Goal: Task Accomplishment & Management: Use online tool/utility

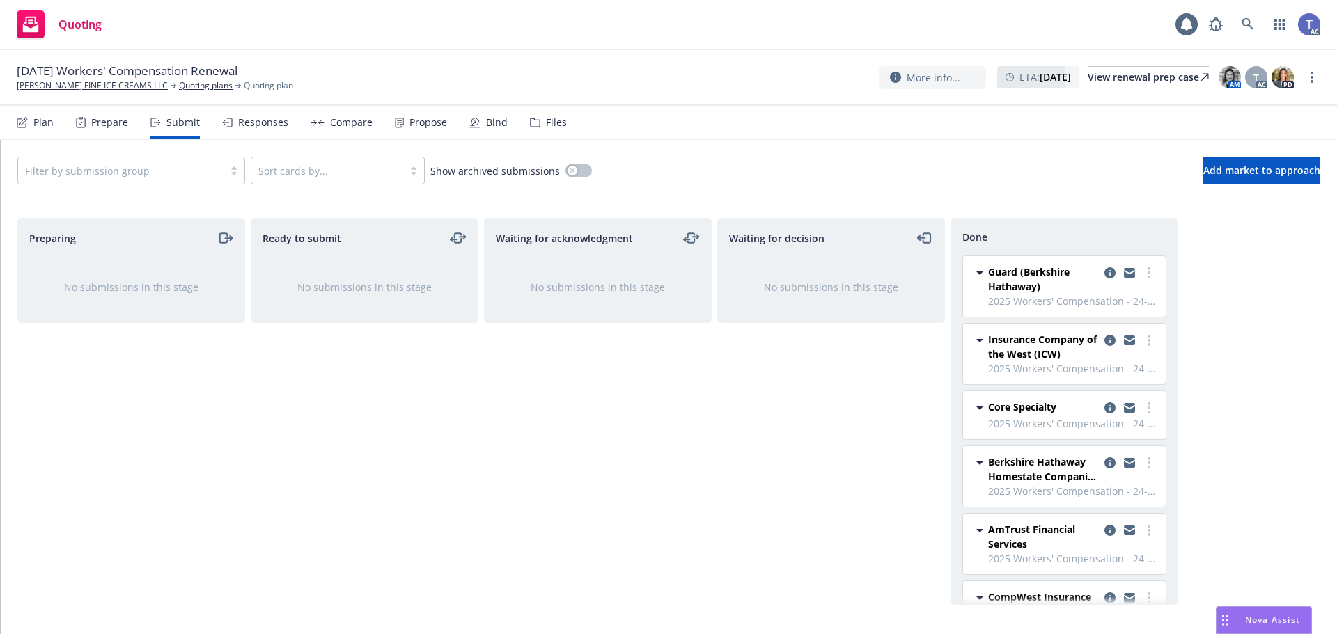
scroll to position [430, 0]
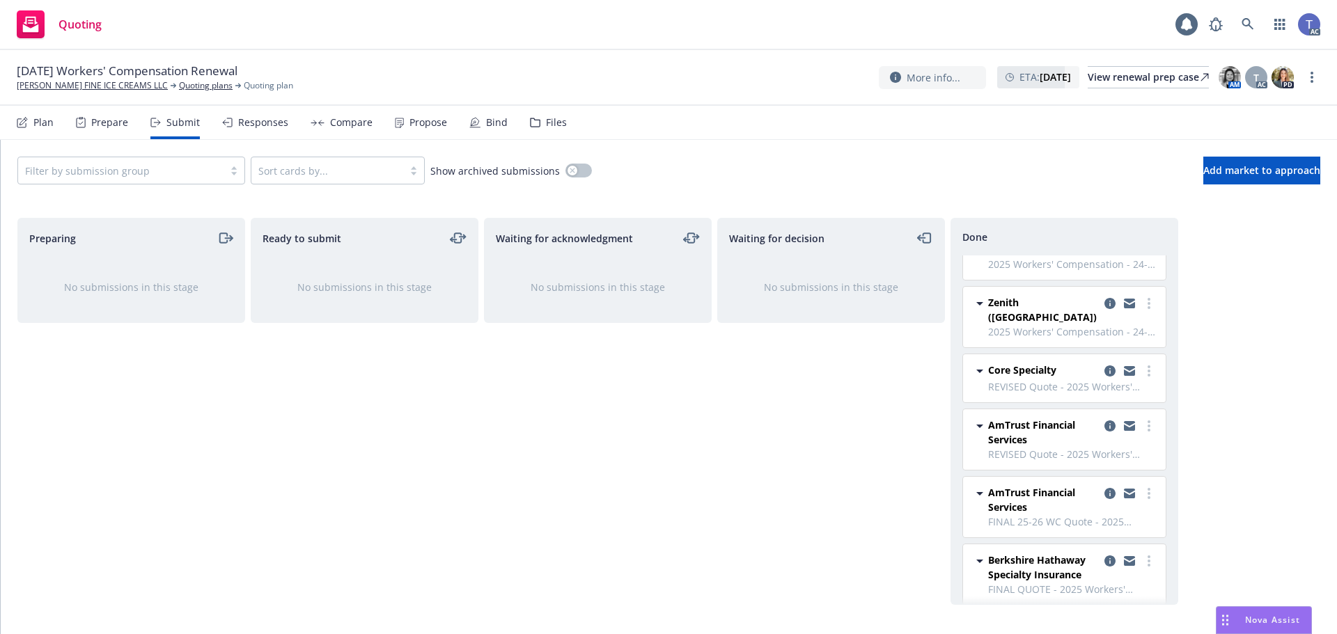
click at [451, 60] on div "[DATE] Workers' Compensation [PERSON_NAME] FINE ICE CREAMS LLC Quoting plans Qu…" at bounding box center [668, 78] width 1337 height 56
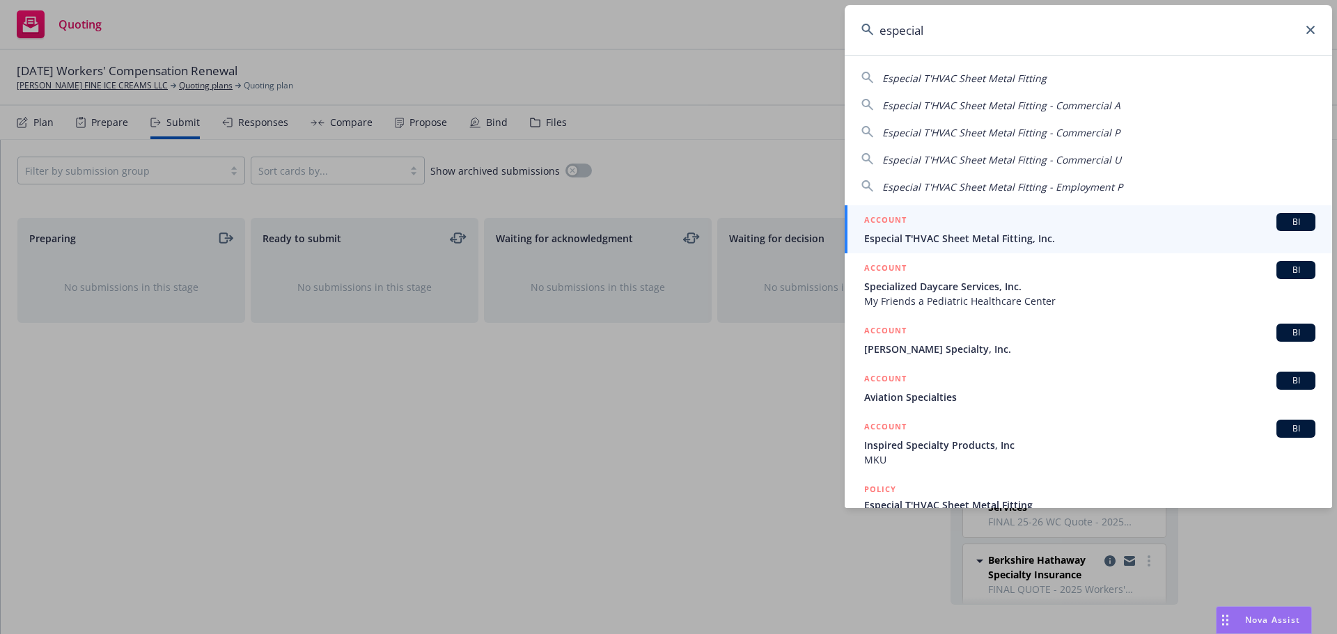
type input "especial"
click at [1022, 241] on span "Especial T'HVAC Sheet Metal Fitting, Inc." at bounding box center [1089, 238] width 451 height 15
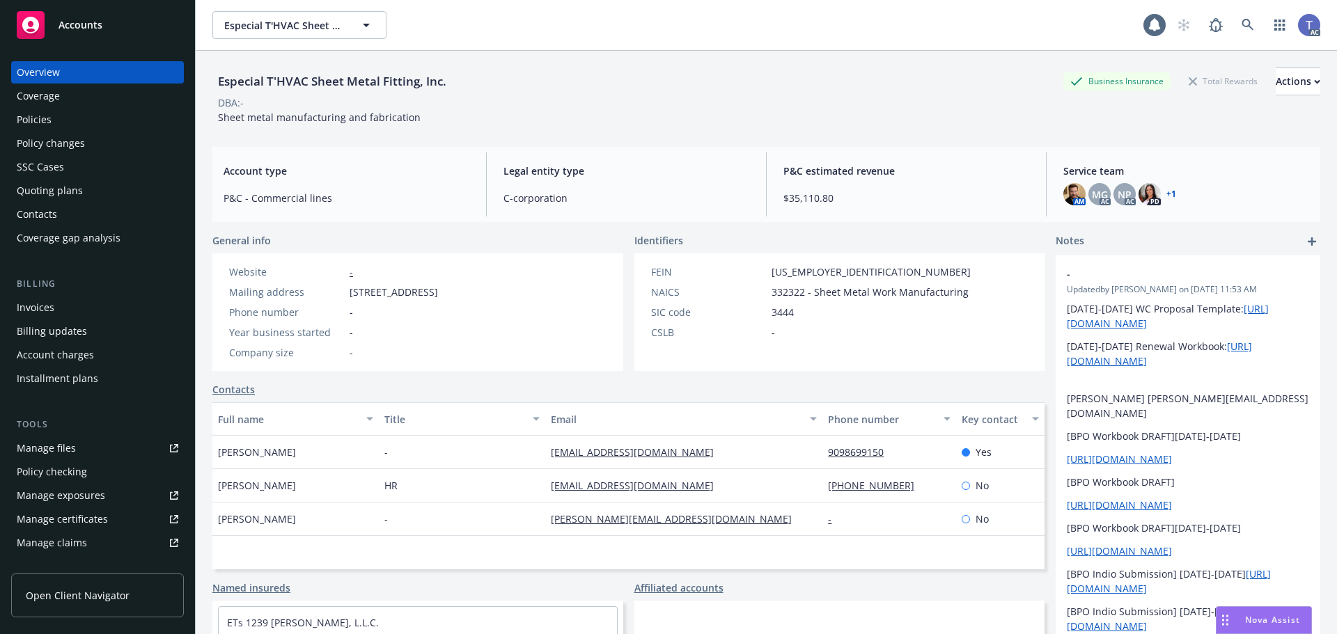
click at [63, 187] on div "Quoting plans" at bounding box center [50, 191] width 66 height 22
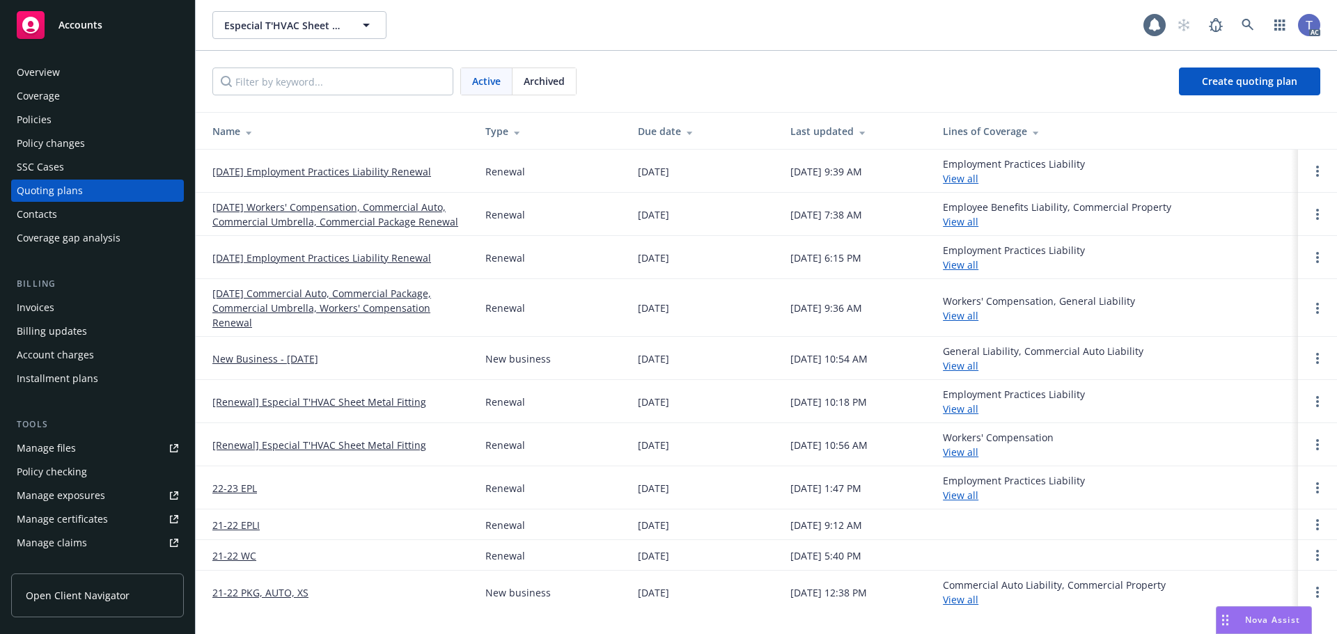
click at [705, 58] on div "Active Archived Create quoting plan" at bounding box center [766, 81] width 1141 height 61
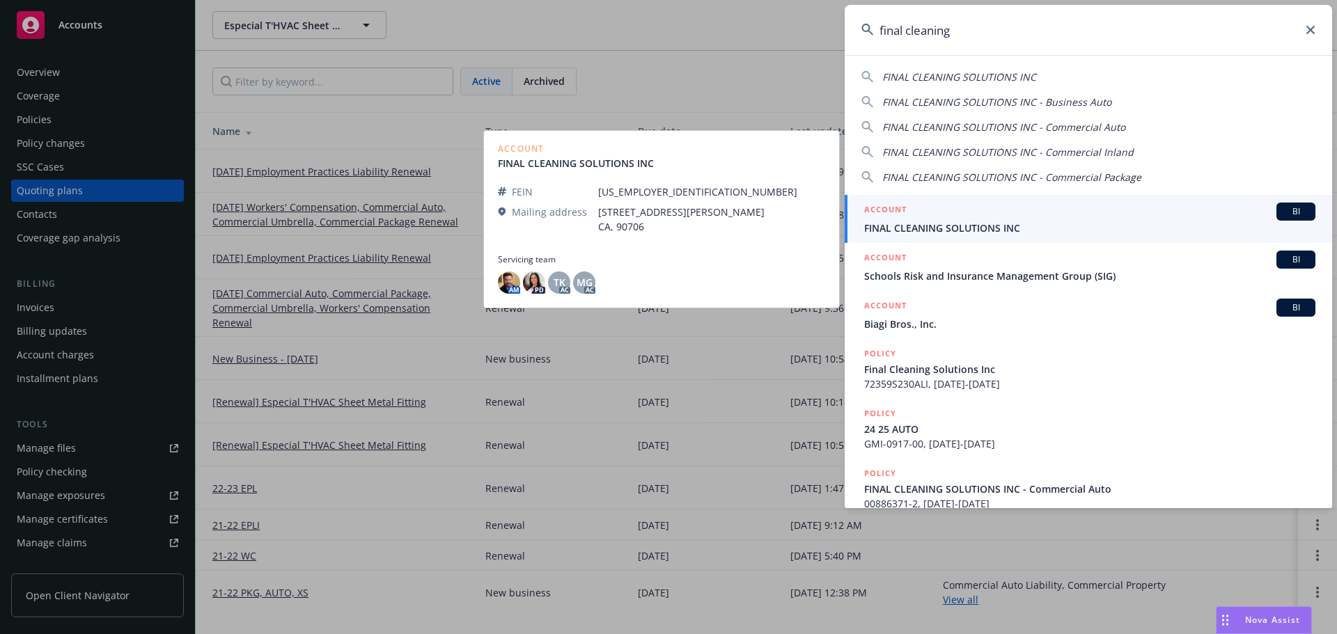
type input "final cleaning"
click at [936, 226] on span "FINAL CLEANING SOLUTIONS INC" at bounding box center [1089, 228] width 451 height 15
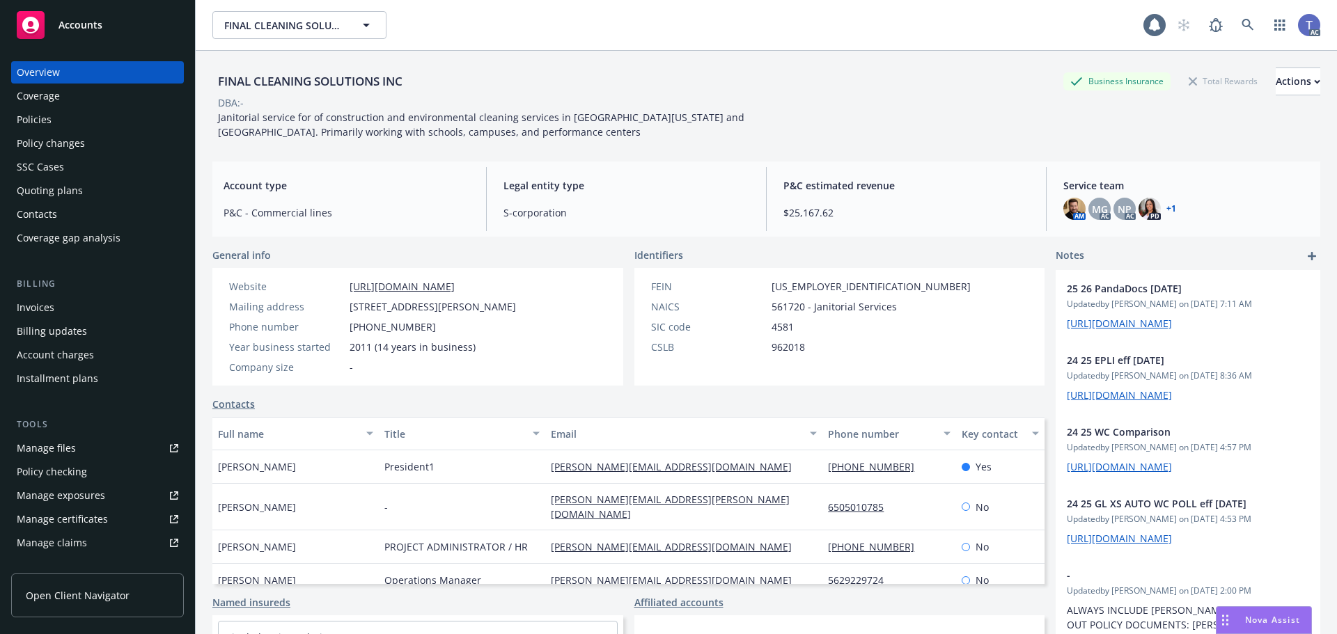
click at [64, 152] on div "Policy changes" at bounding box center [51, 143] width 68 height 22
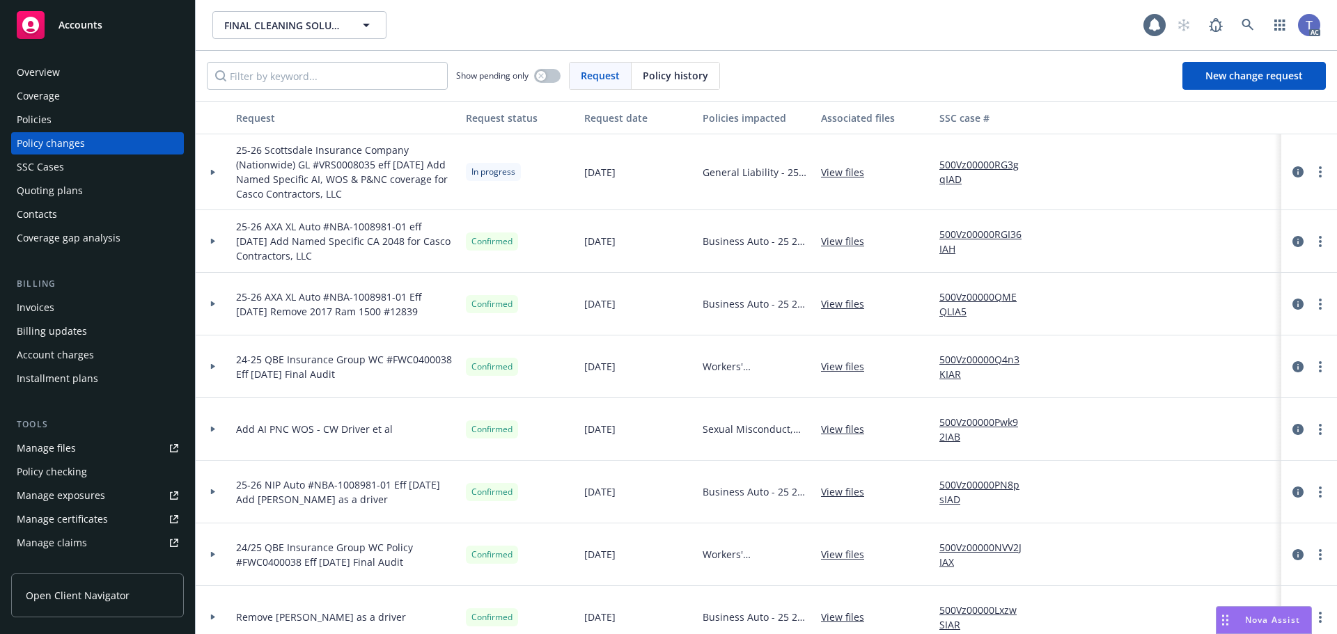
click at [216, 242] on div at bounding box center [213, 241] width 24 height 5
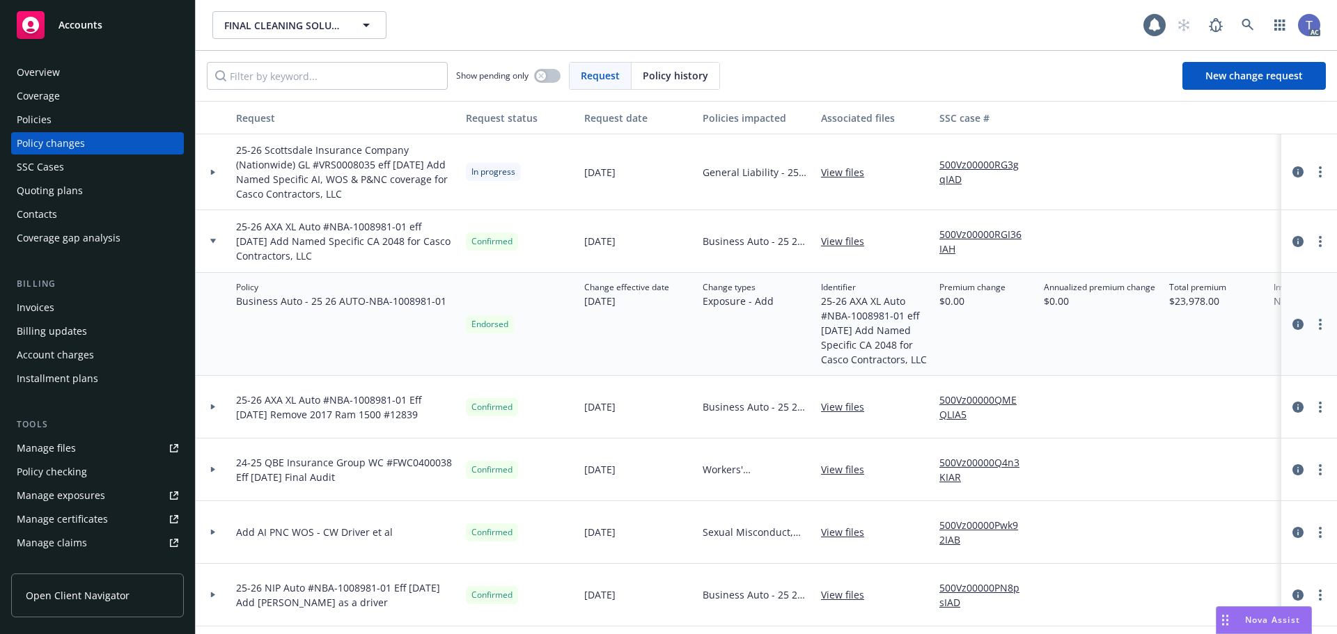
click at [843, 239] on link "View files" at bounding box center [848, 241] width 54 height 15
click at [582, 38] on div "FINAL CLEANING SOLUTIONS INC FINAL CLEANING SOLUTIONS INC" at bounding box center [677, 25] width 931 height 28
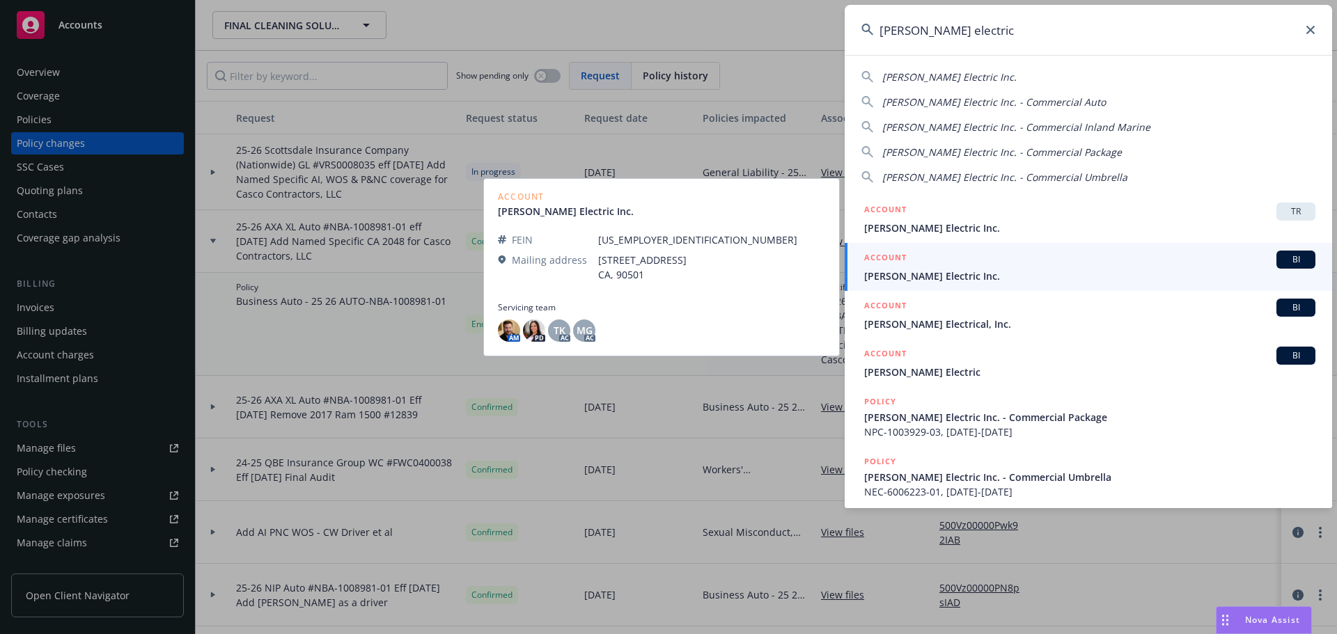
type input "barden electric"
click at [969, 275] on span "Barden Electric Inc." at bounding box center [1089, 276] width 451 height 15
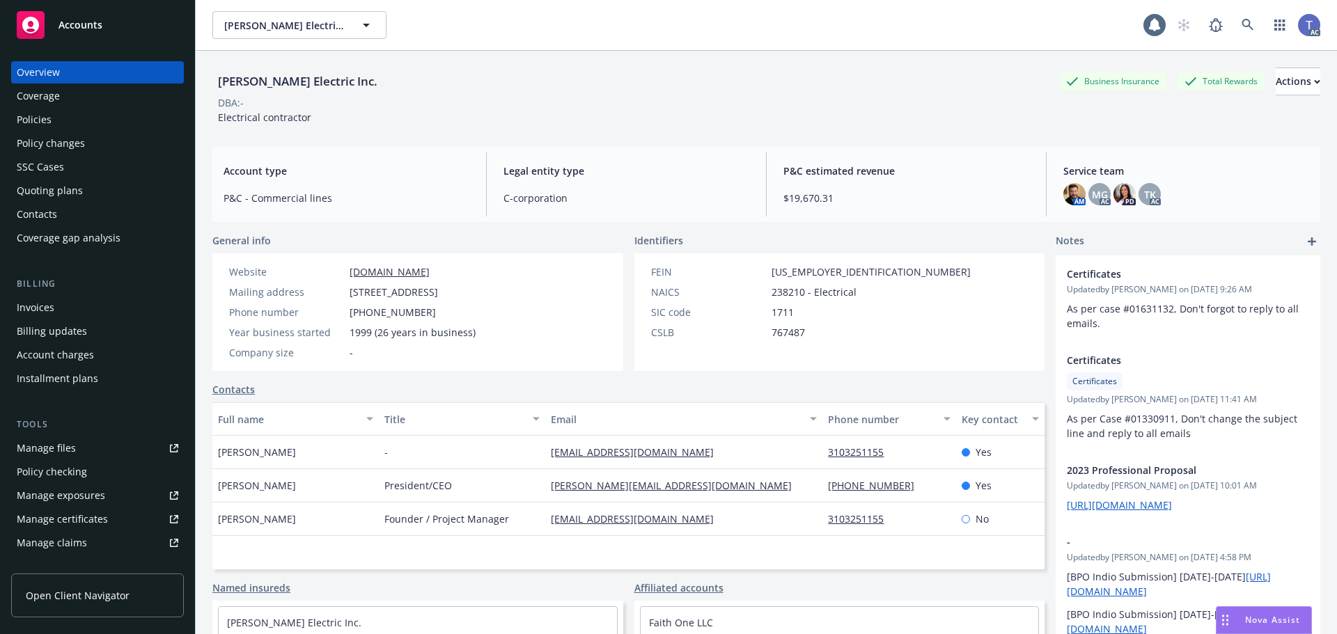
click at [682, 108] on div "DBA: -" at bounding box center [766, 102] width 1108 height 15
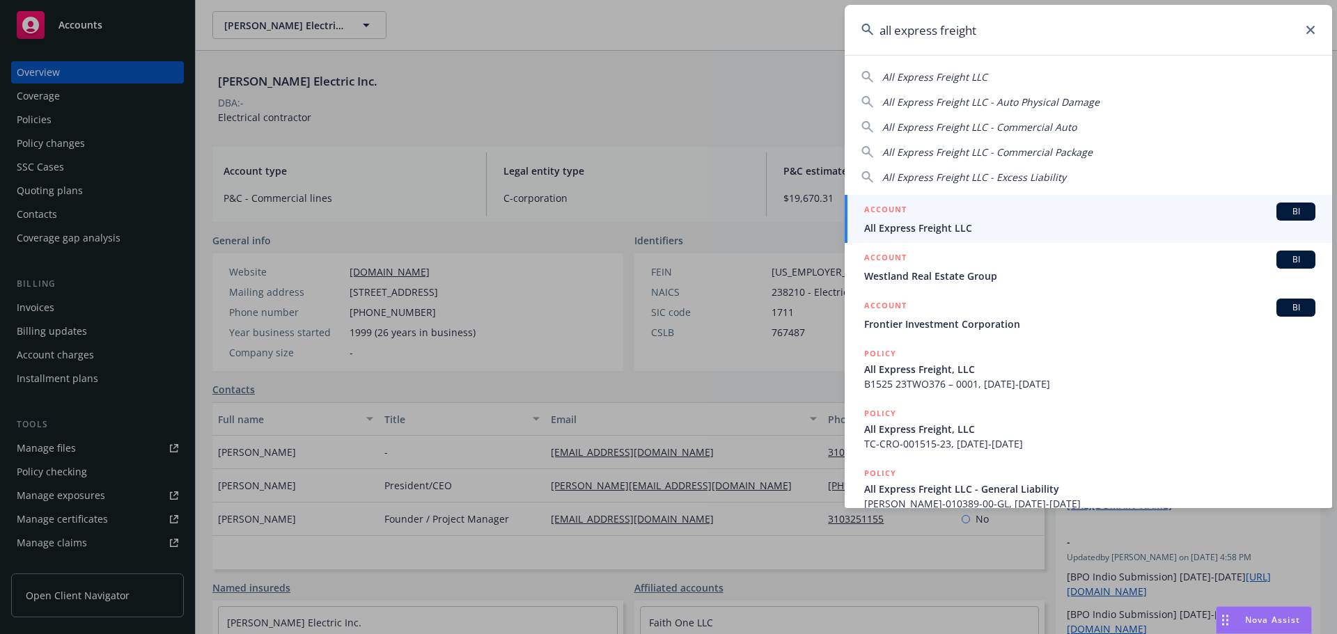
type input "all express freight"
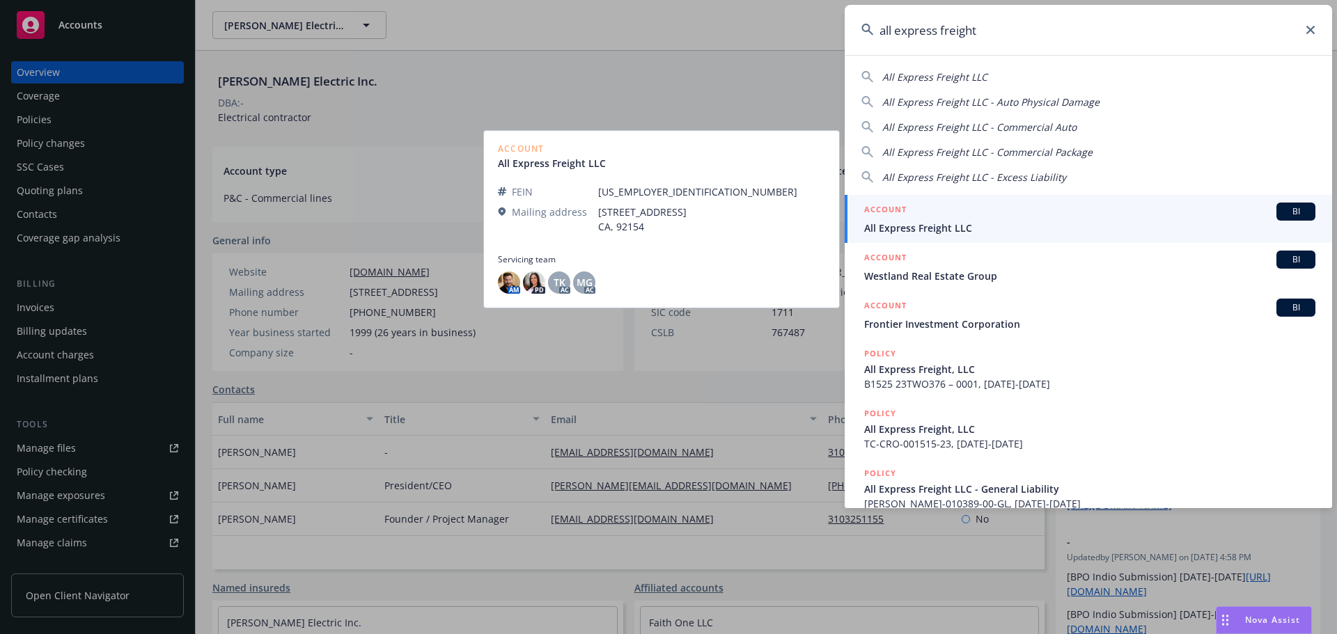
click at [936, 227] on span "All Express Freight LLC" at bounding box center [1089, 228] width 451 height 15
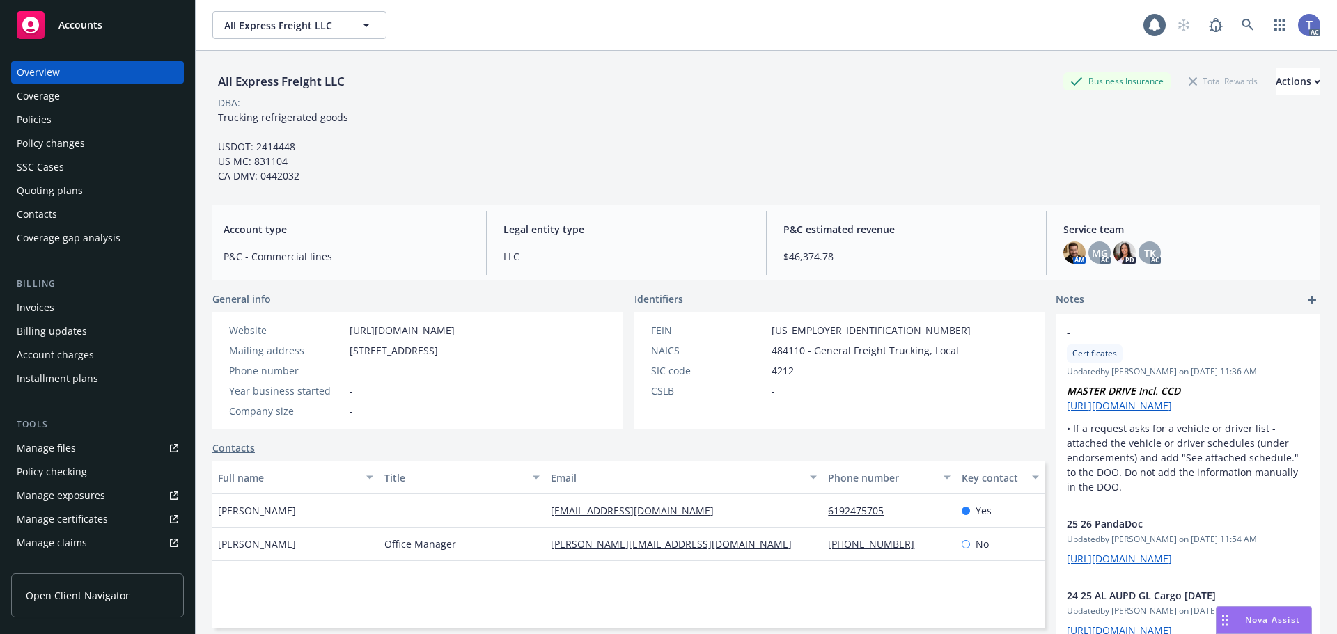
click at [52, 125] on div "Policies" at bounding box center [98, 120] width 162 height 22
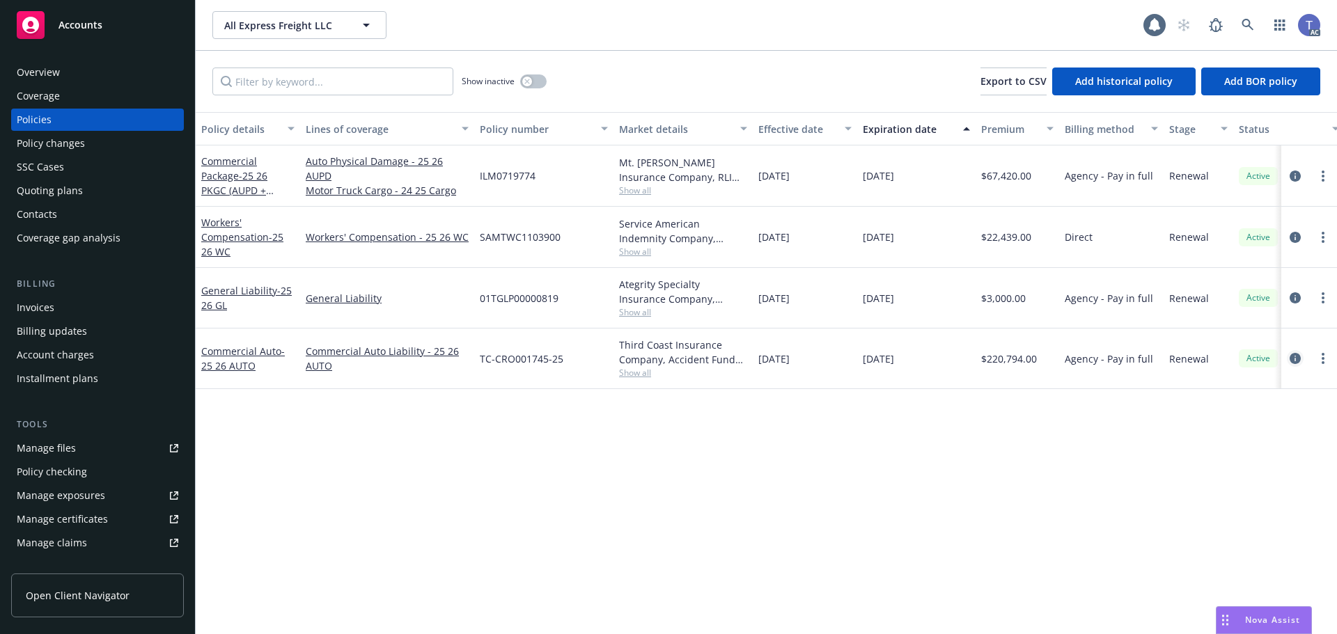
click at [1295, 358] on icon "circleInformation" at bounding box center [1295, 358] width 11 height 11
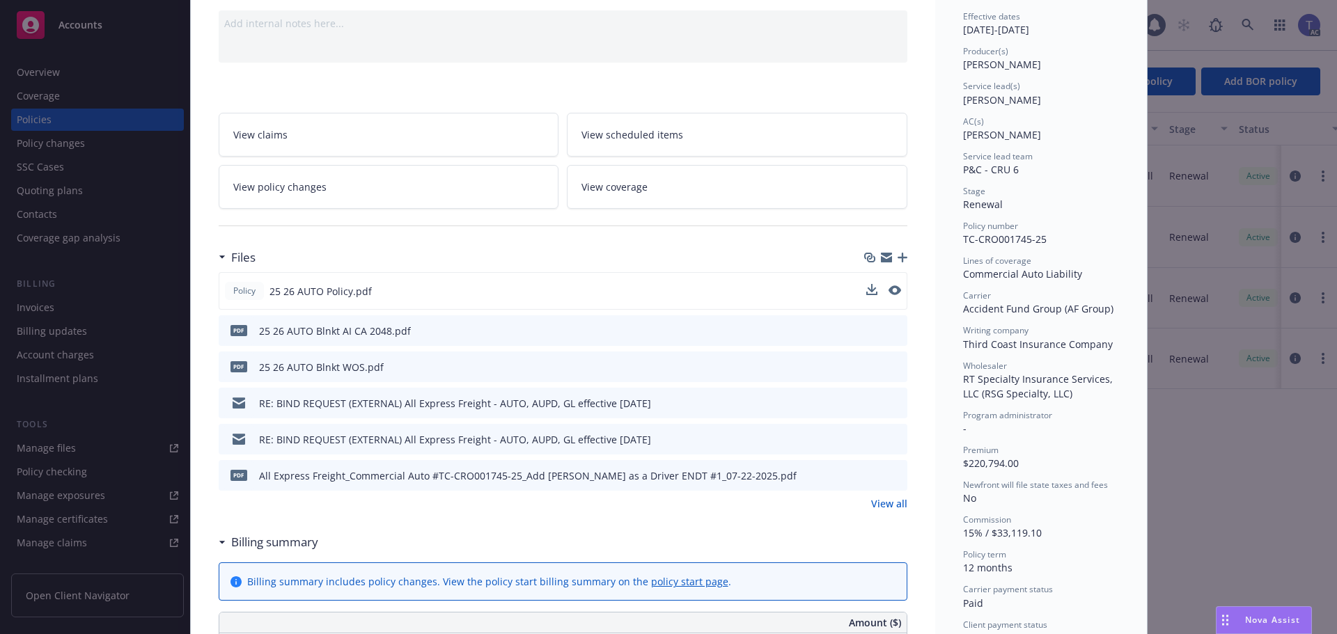
scroll to position [139, 0]
click at [871, 508] on link "View all" at bounding box center [889, 503] width 36 height 15
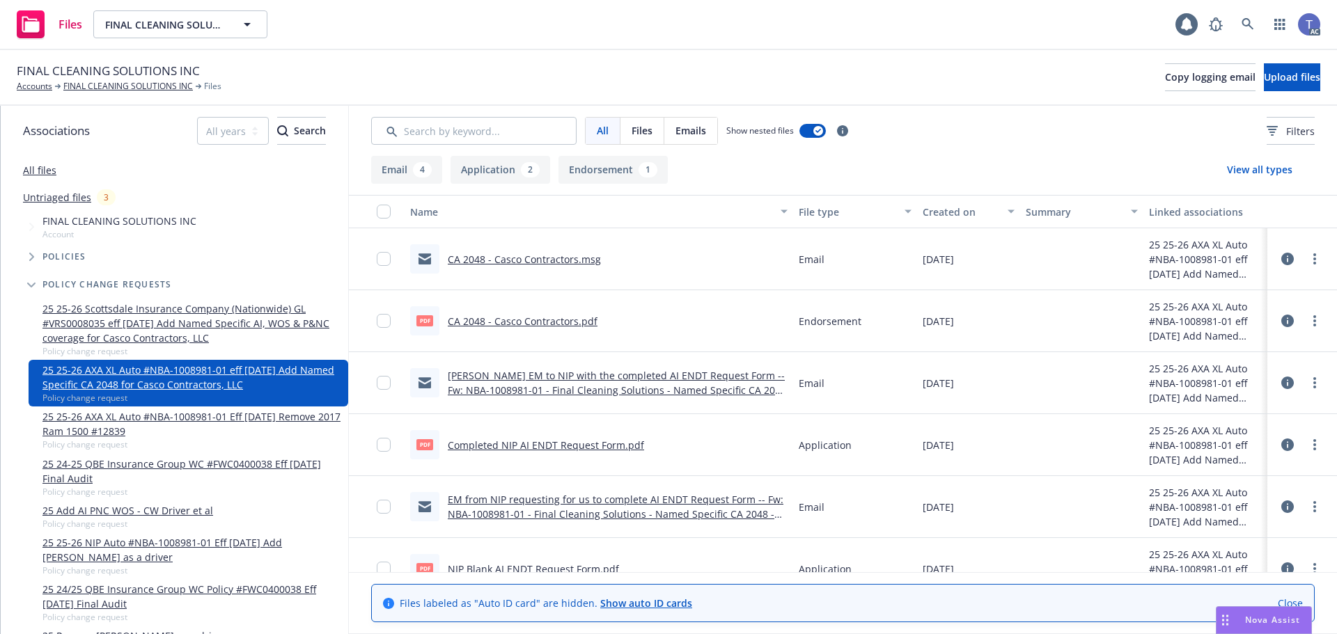
click at [1281, 321] on icon at bounding box center [1287, 321] width 13 height 13
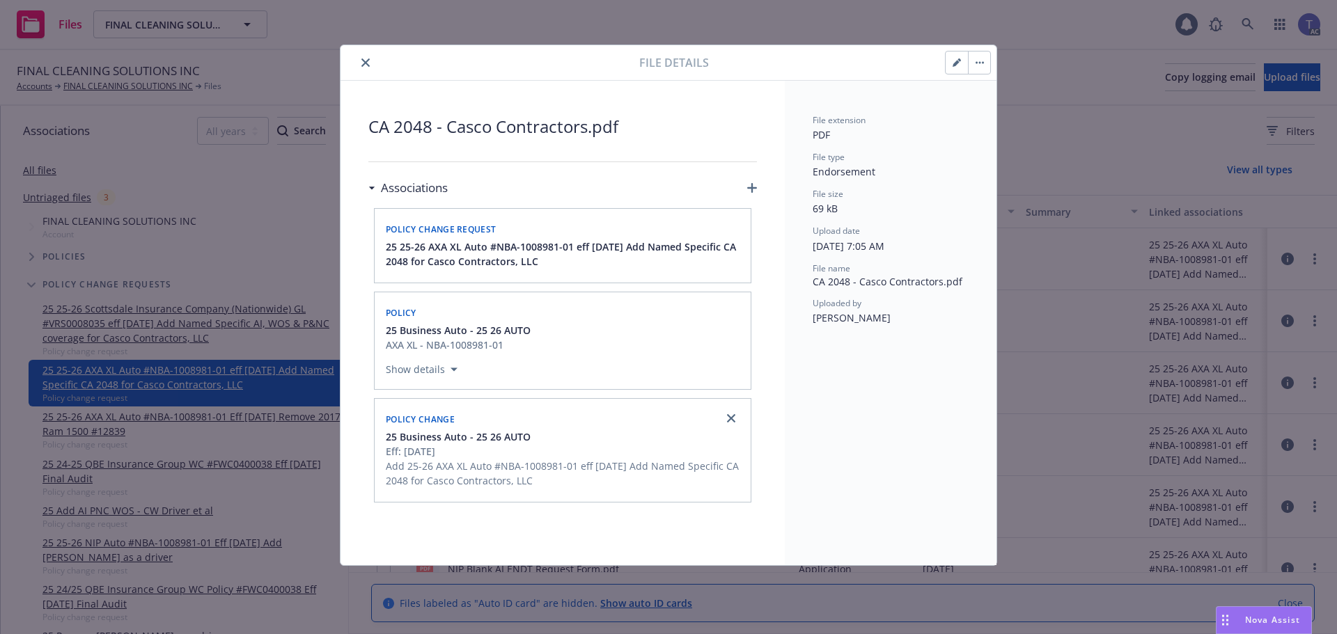
click at [361, 55] on button "close" at bounding box center [365, 62] width 17 height 17
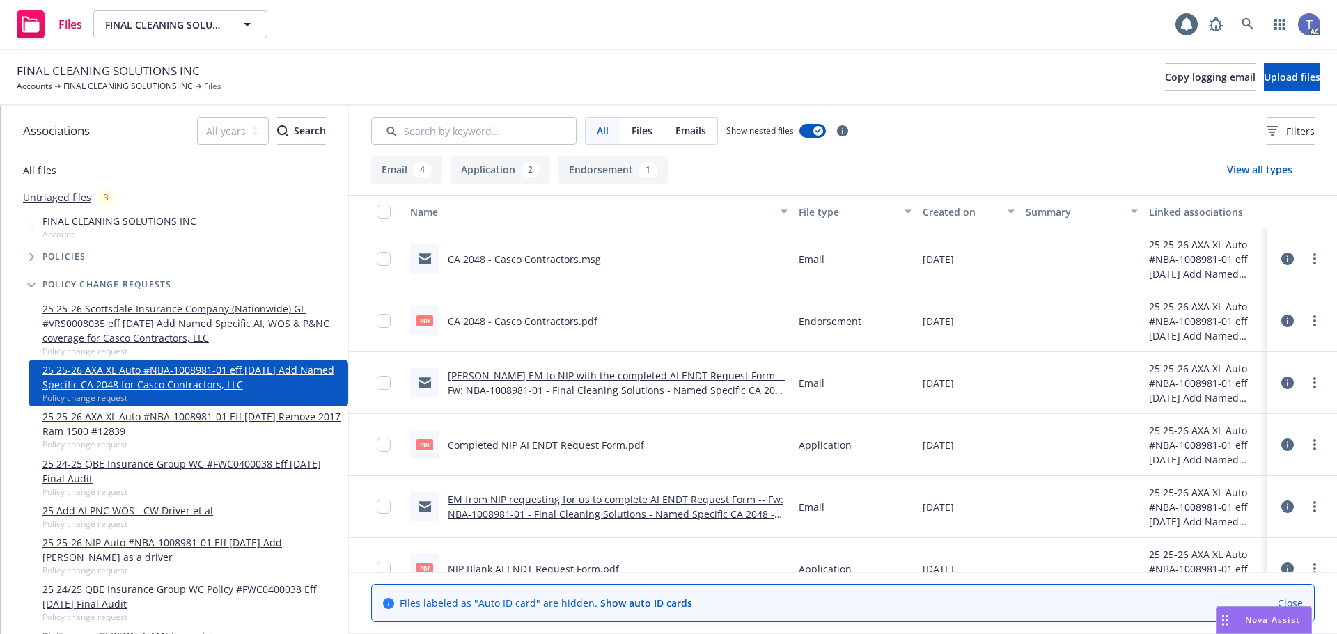
click at [564, 62] on div "FINAL CLEANING SOLUTIONS INC Accounts FINAL CLEANING SOLUTIONS INC Files Copy l…" at bounding box center [669, 77] width 1304 height 31
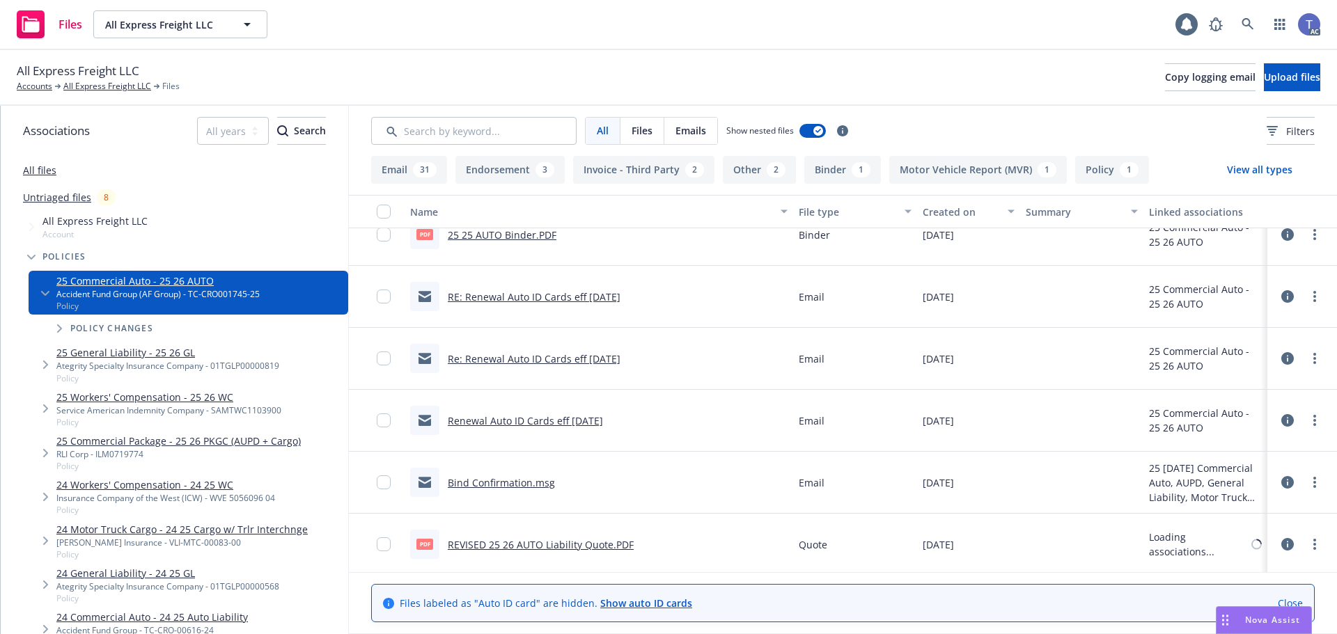
scroll to position [2157, 0]
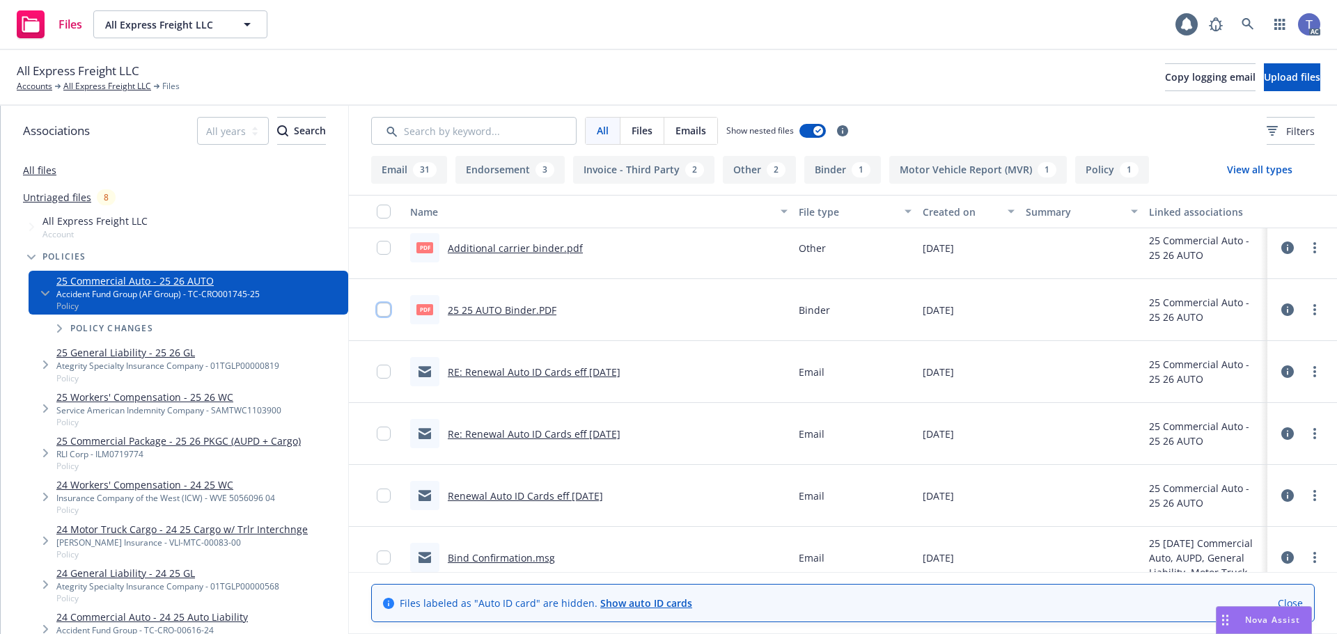
click at [387, 309] on input "checkbox" at bounding box center [384, 310] width 14 height 14
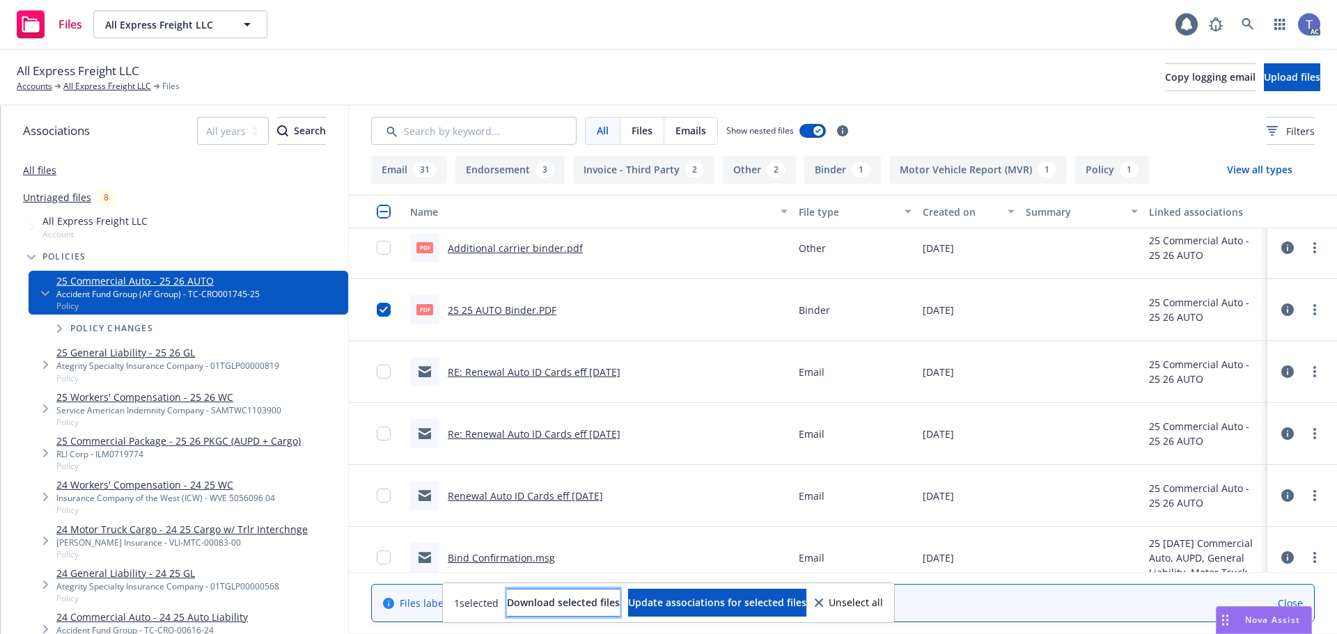
click at [548, 597] on span "Download selected files" at bounding box center [563, 602] width 113 height 13
click at [77, 86] on link "All Express Freight LLC" at bounding box center [107, 86] width 88 height 13
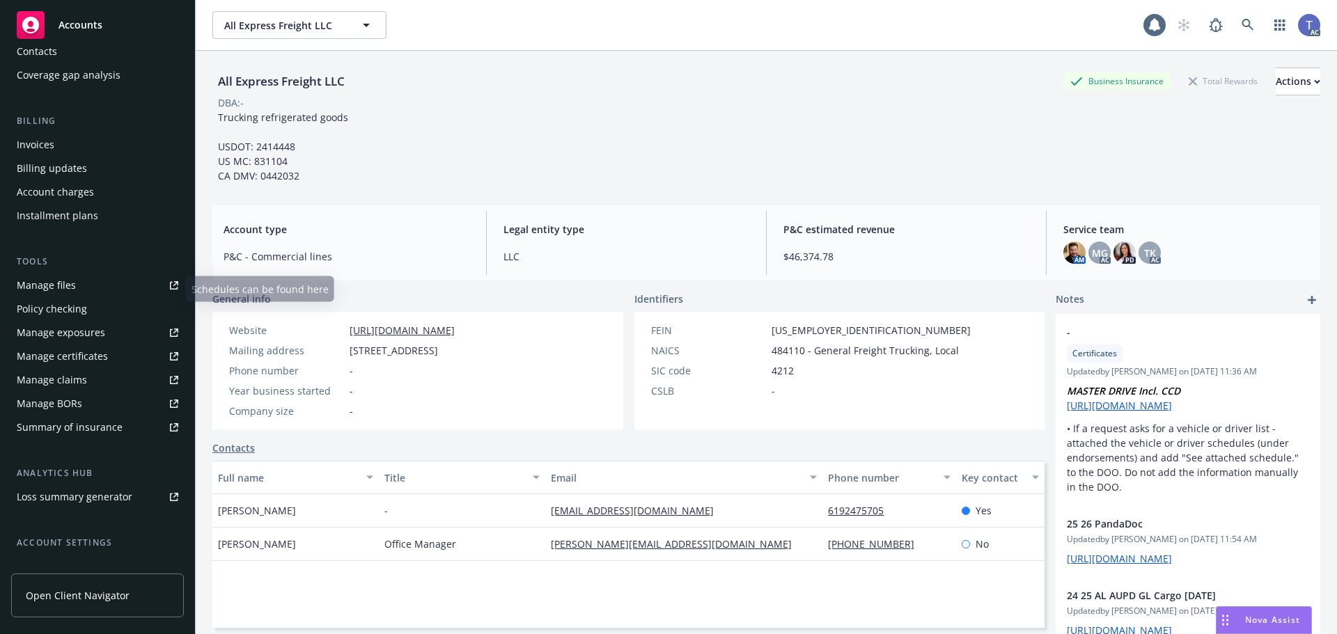
scroll to position [209, 0]
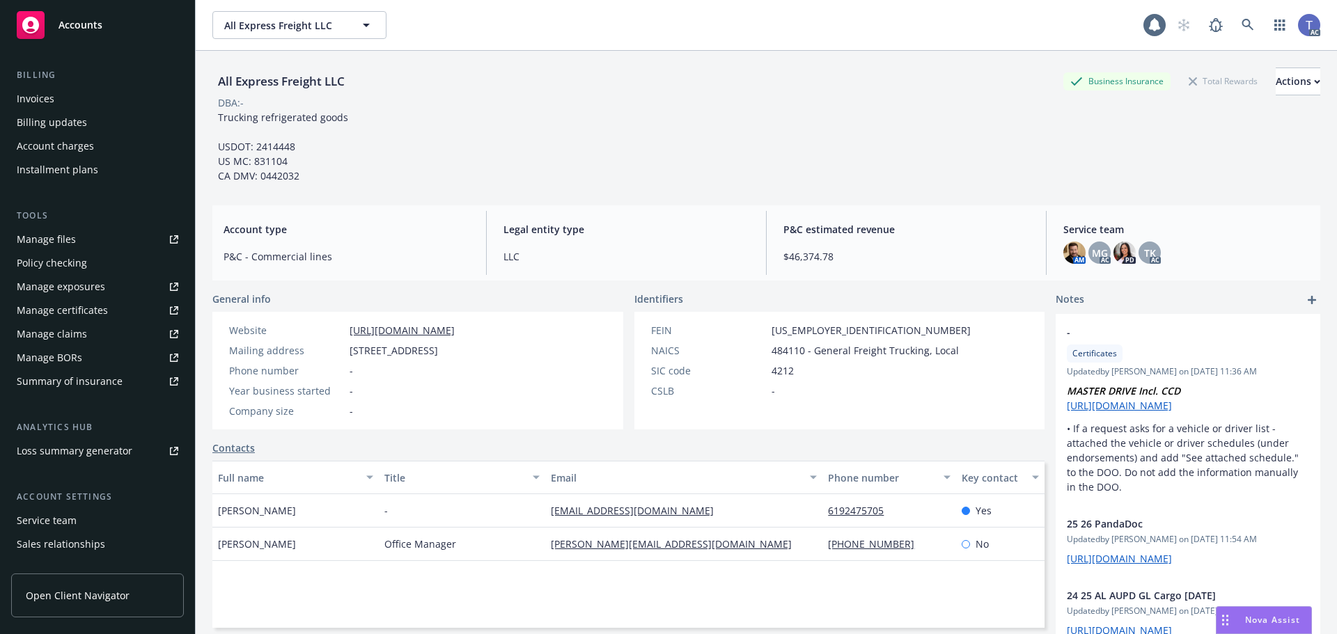
click at [62, 259] on div "Policy checking" at bounding box center [52, 263] width 70 height 22
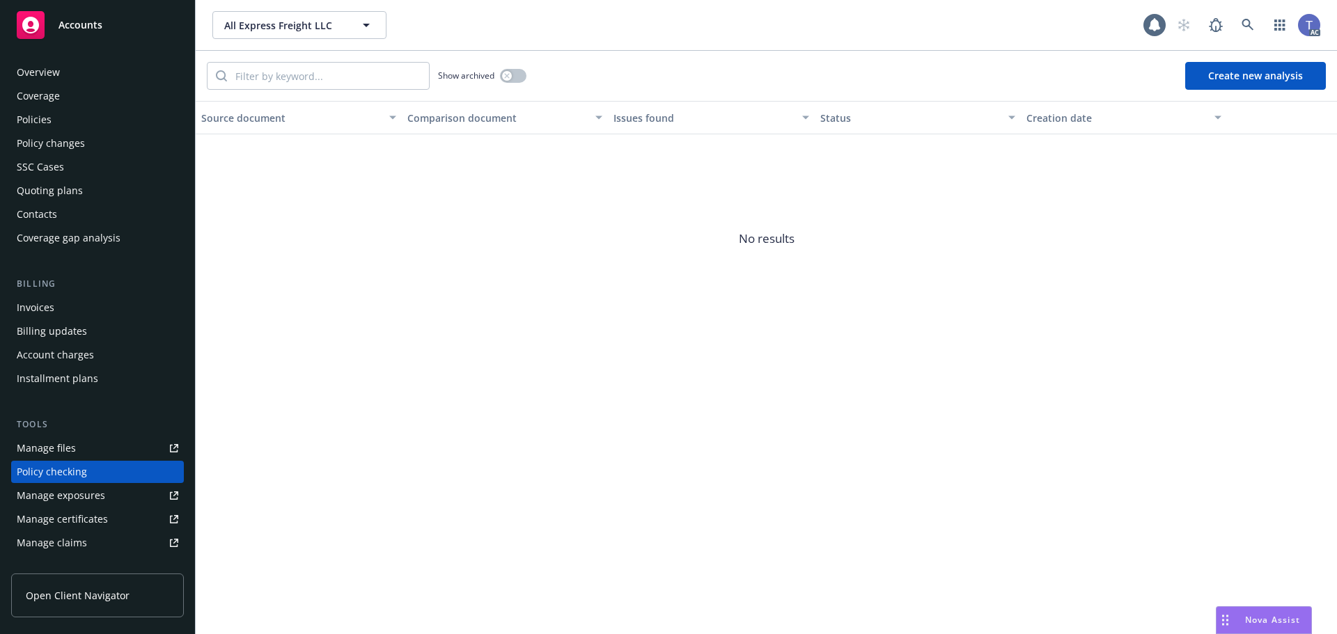
scroll to position [133, 0]
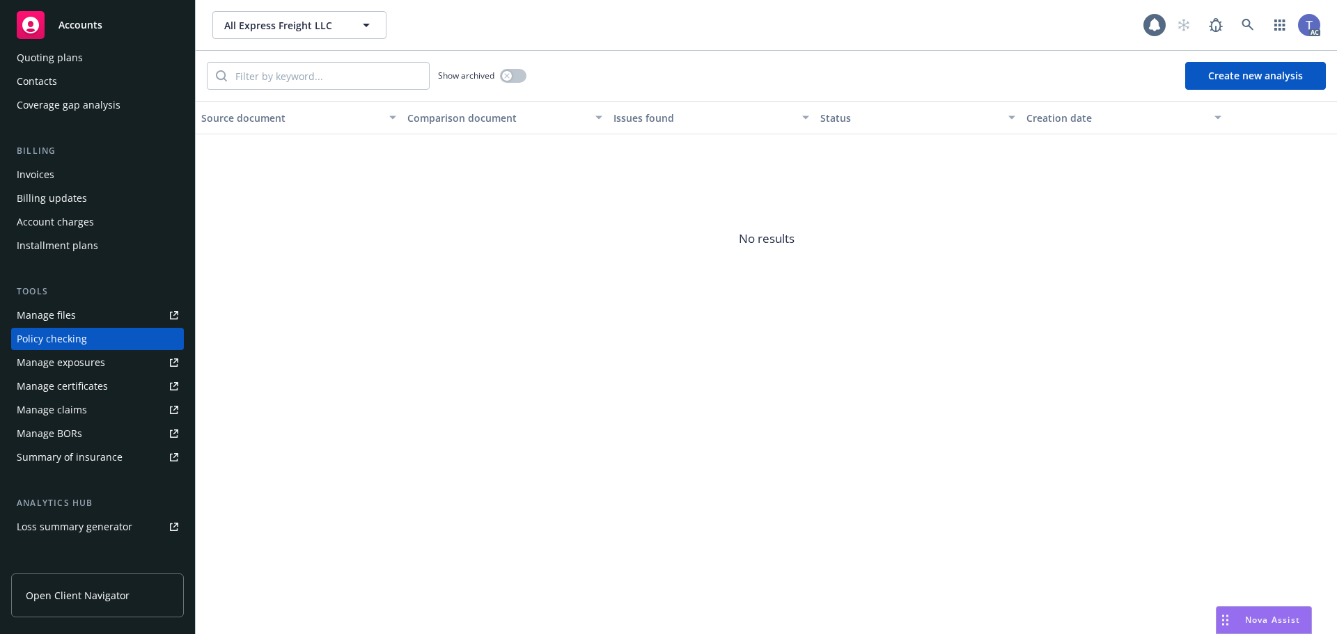
click at [1232, 78] on button "Create new analysis" at bounding box center [1255, 76] width 141 height 28
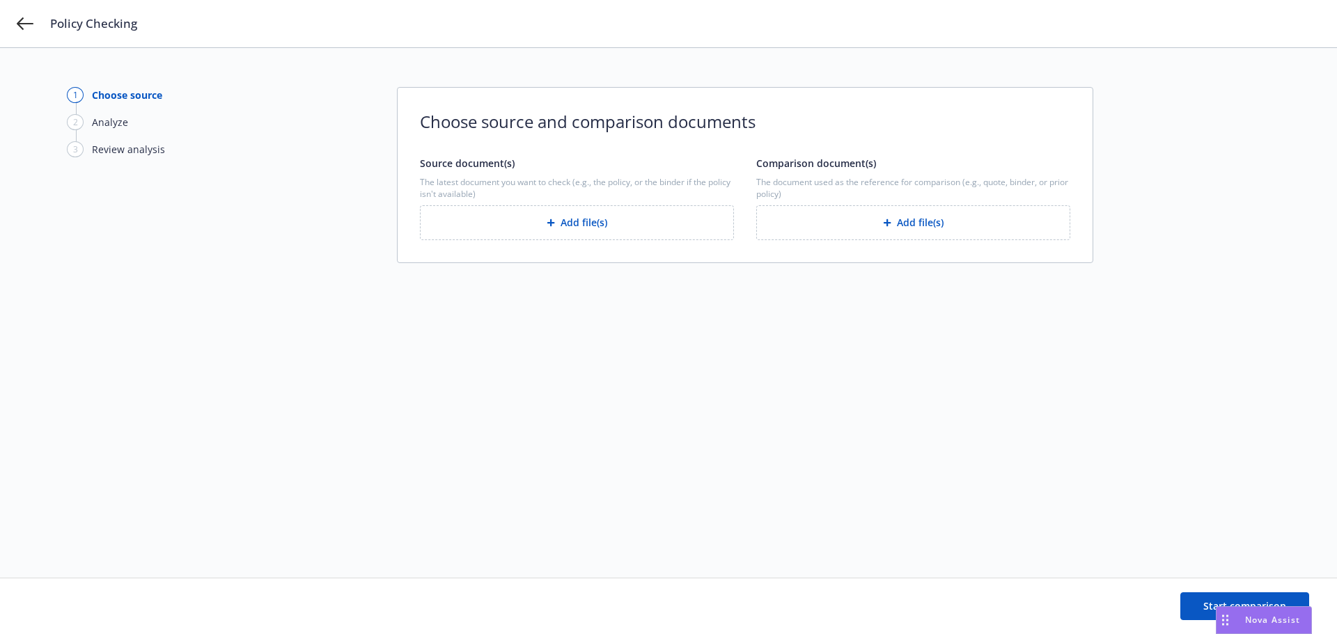
click at [577, 223] on button "Add file(s)" at bounding box center [577, 222] width 314 height 35
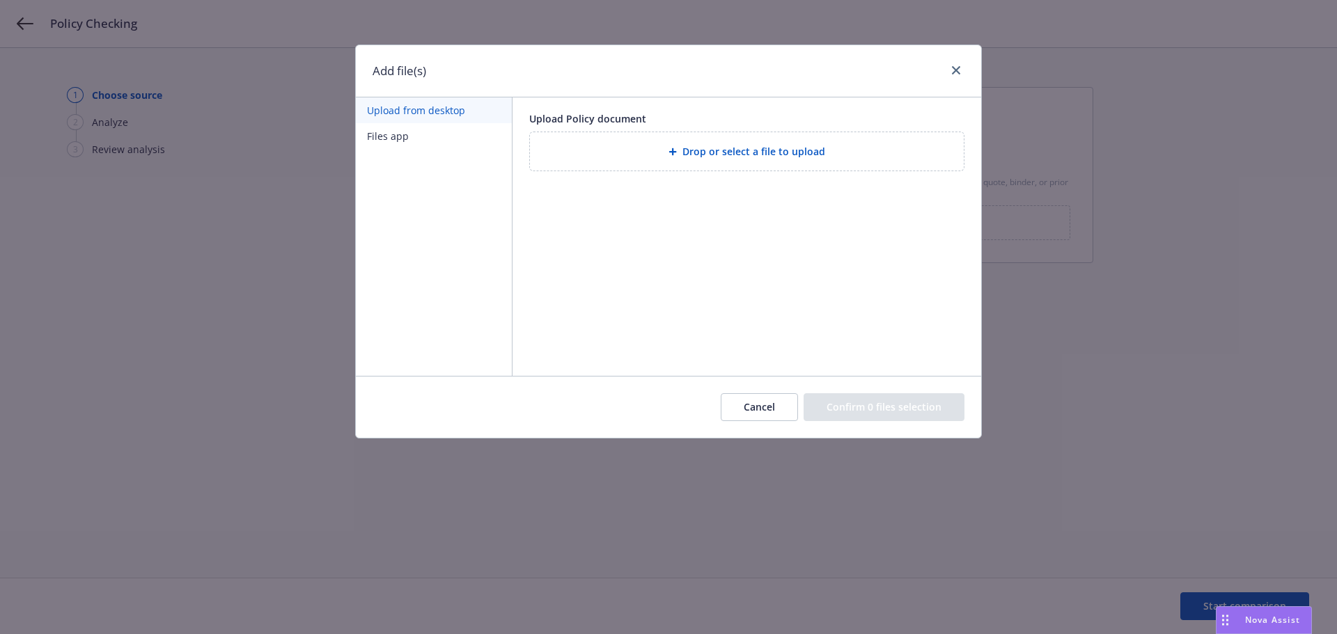
click at [550, 147] on div "Drop or select a file to upload" at bounding box center [747, 151] width 412 height 16
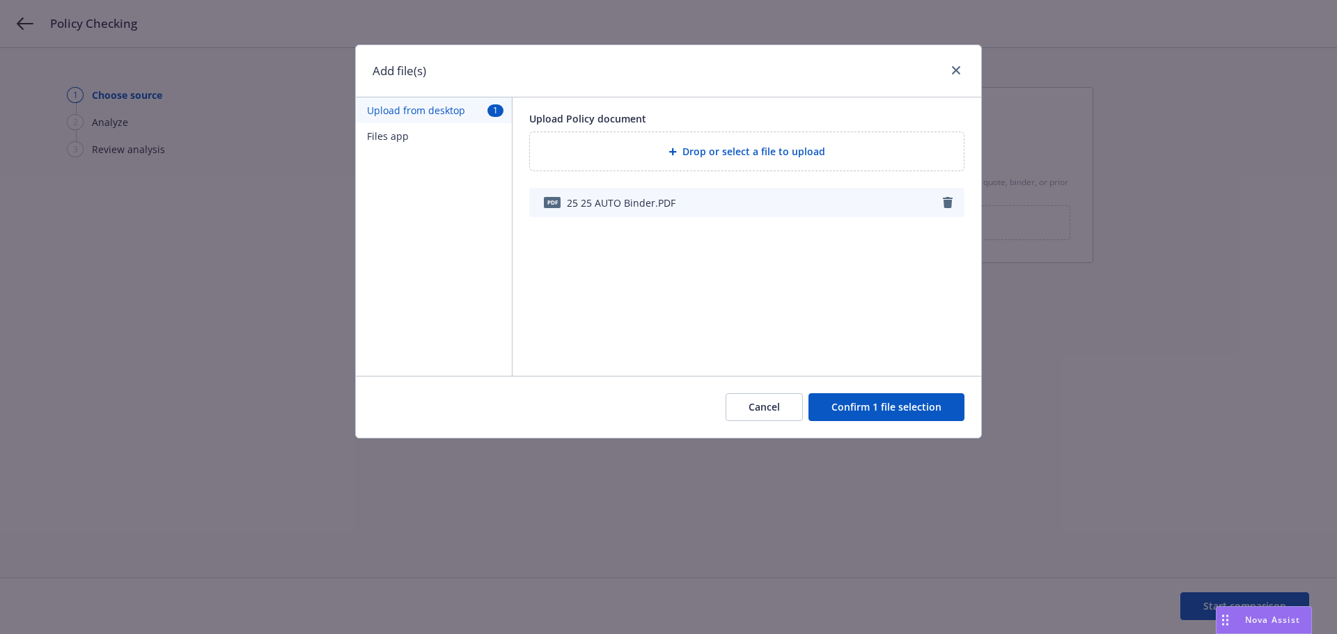
click at [897, 393] on div "Cancel Confirm 1 file selection" at bounding box center [668, 407] width 625 height 62
click at [896, 403] on button "Confirm 1 file selection" at bounding box center [887, 407] width 156 height 28
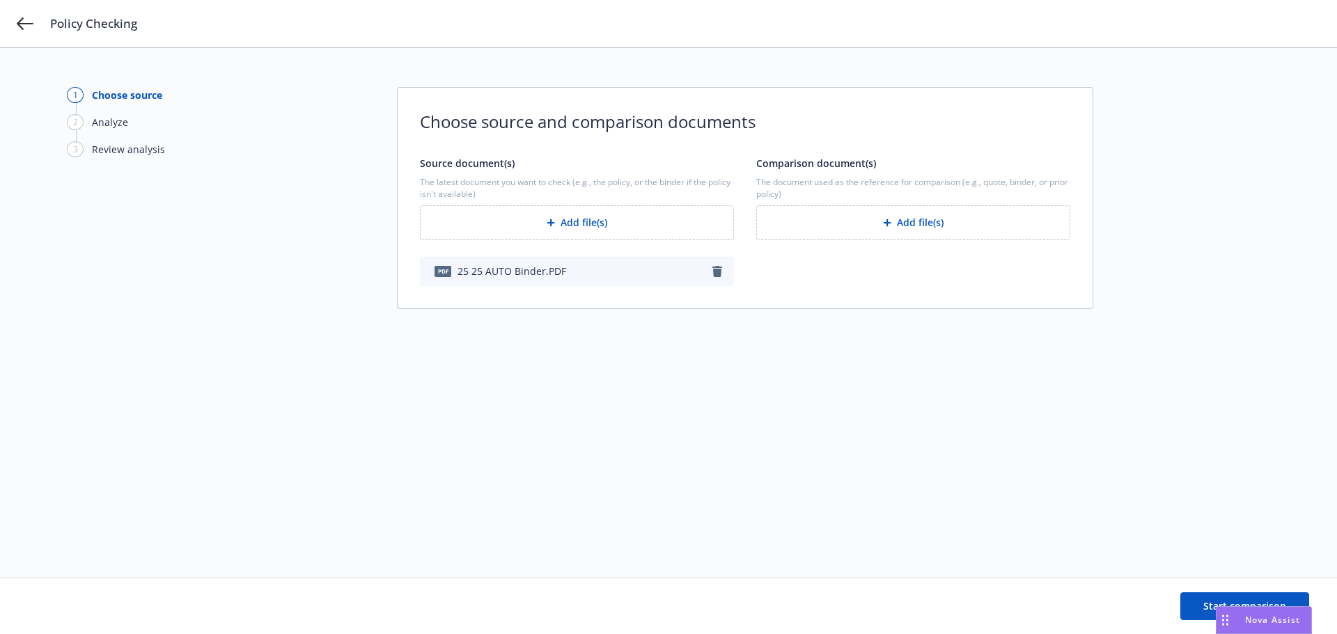
click at [880, 217] on button "Add file(s)" at bounding box center [913, 222] width 314 height 35
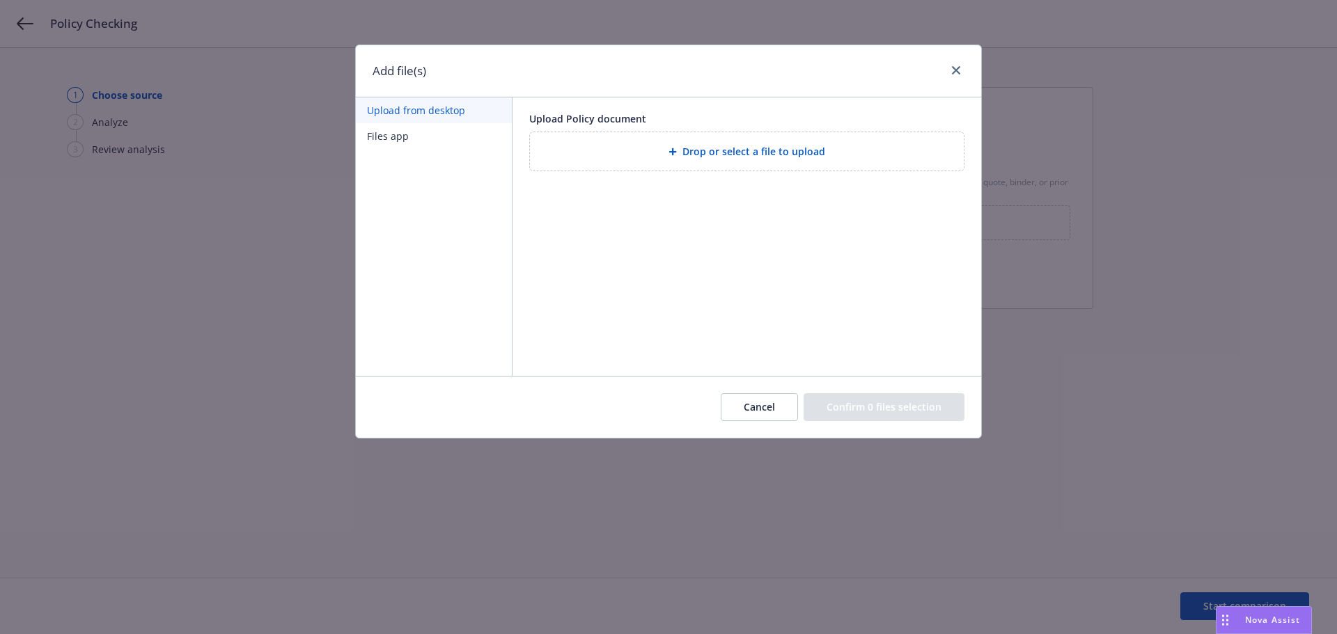
click at [712, 146] on span "Drop or select a file to upload" at bounding box center [753, 151] width 143 height 15
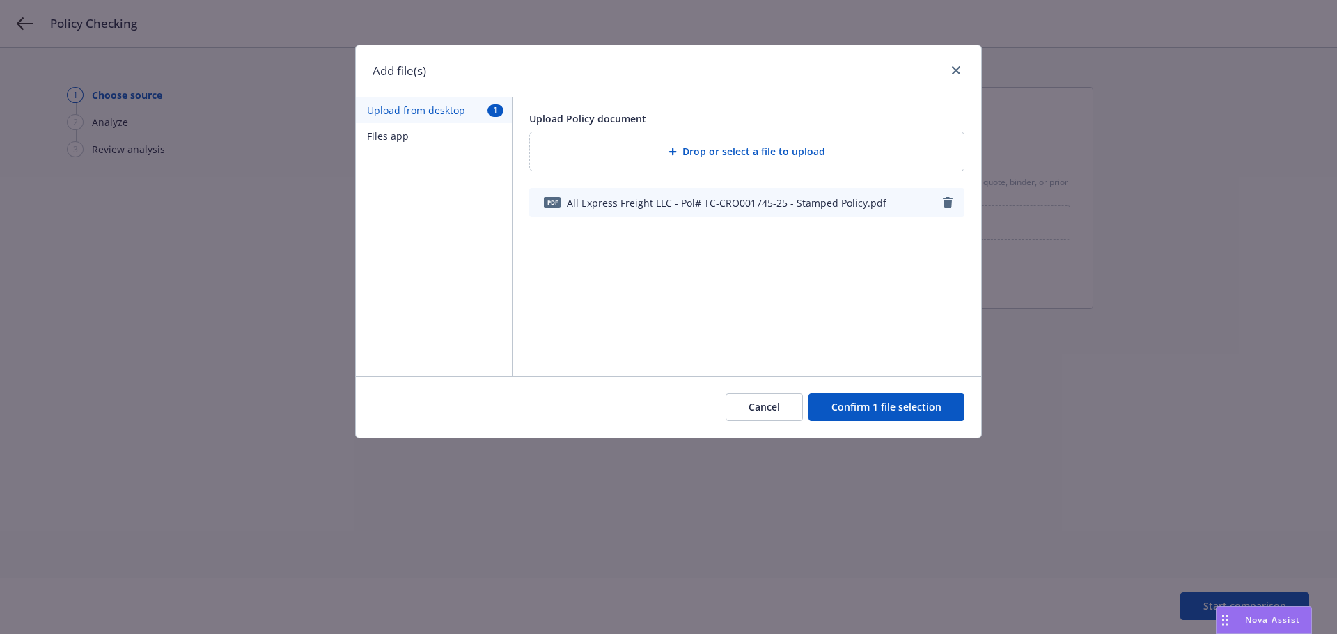
click at [909, 414] on button "Confirm 1 file selection" at bounding box center [887, 407] width 156 height 28
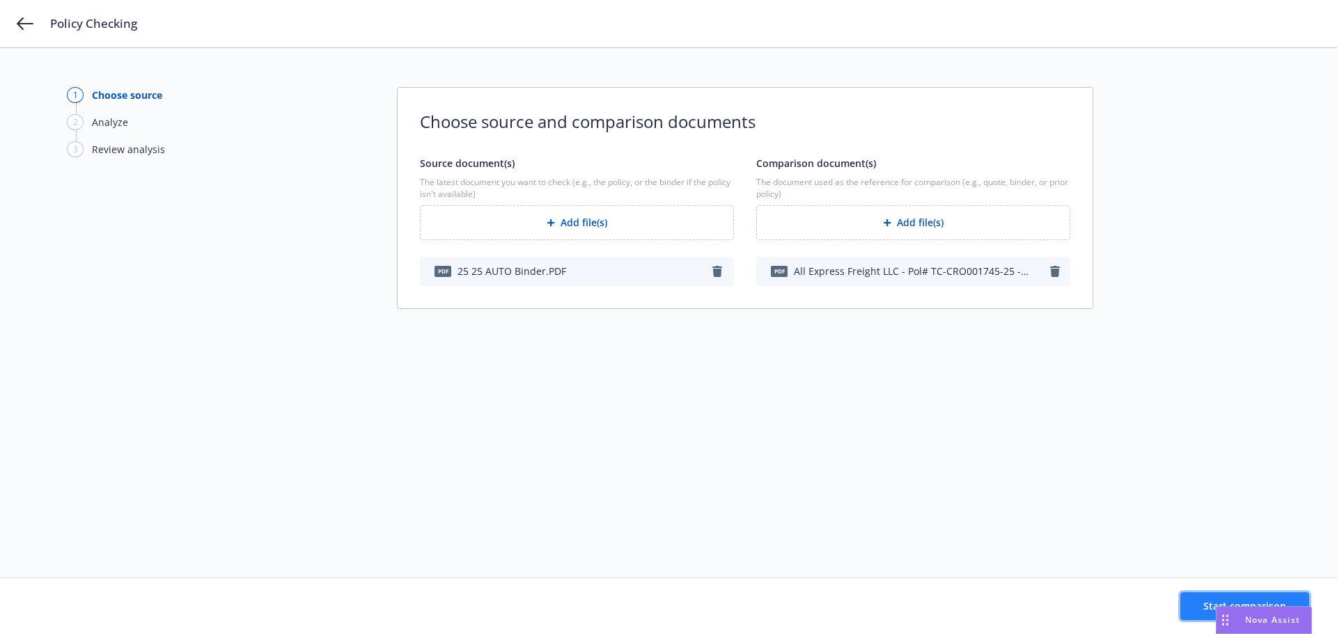
click at [1190, 595] on button "Start comparison" at bounding box center [1244, 607] width 129 height 28
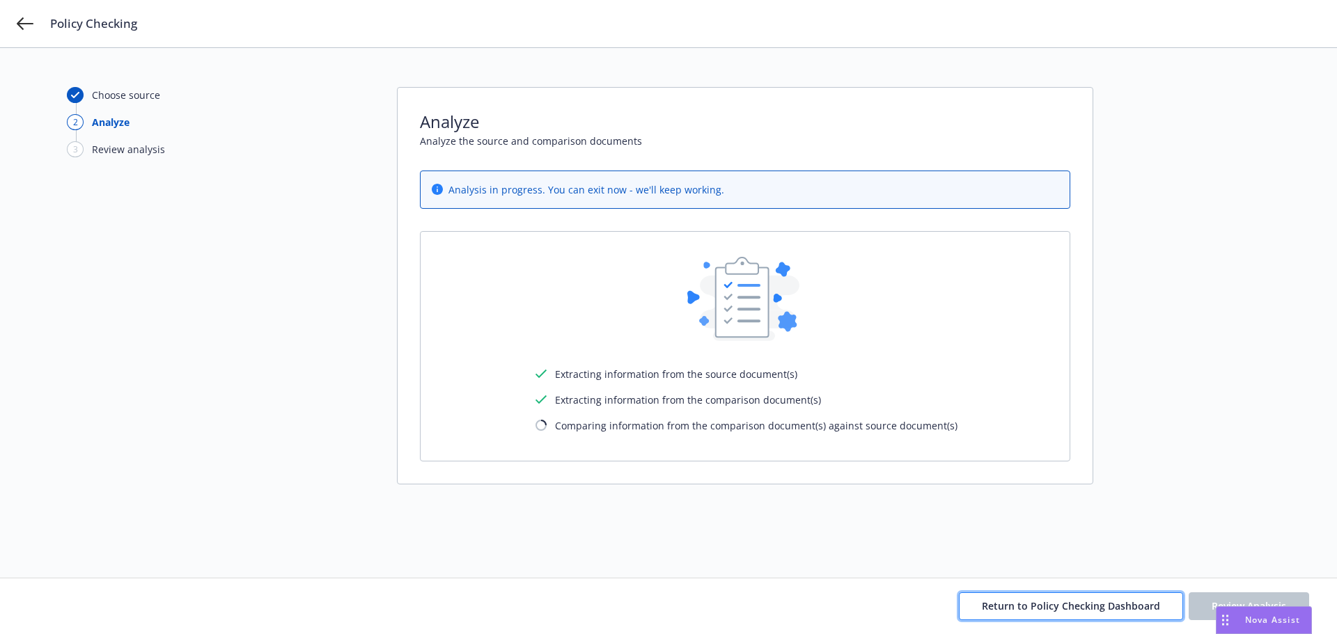
click at [981, 600] on button "Return to Policy Checking Dashboard" at bounding box center [1071, 607] width 224 height 28
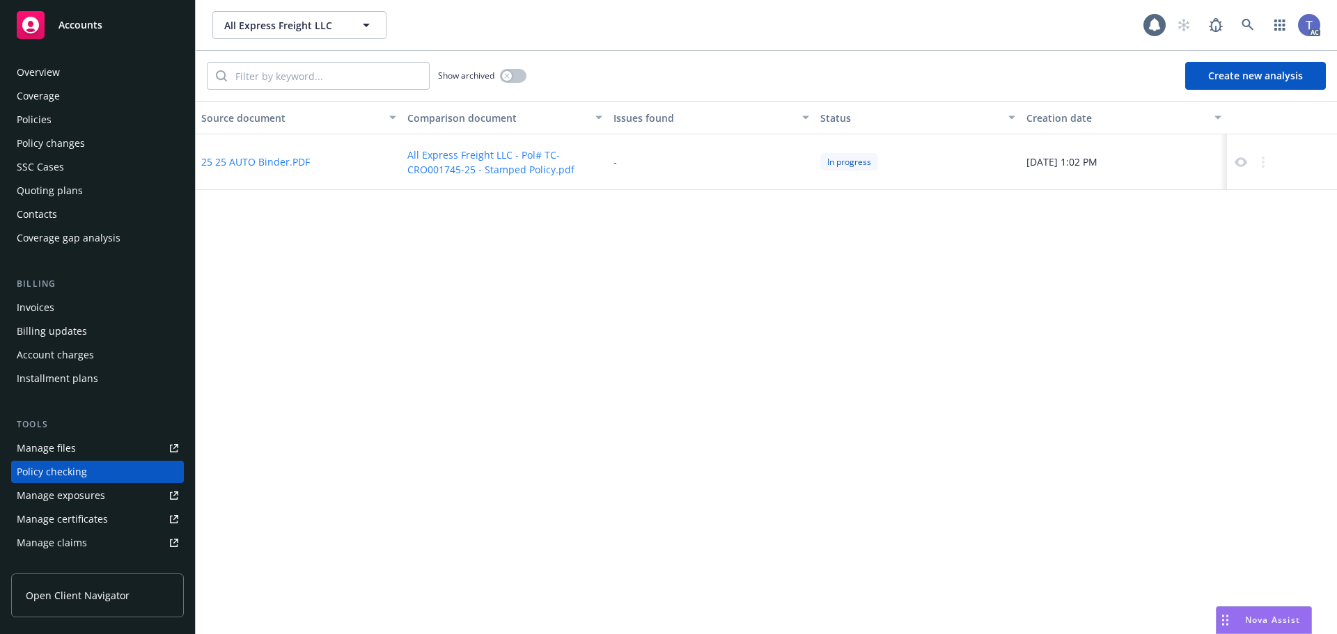
click at [47, 122] on div "Policies" at bounding box center [34, 120] width 35 height 22
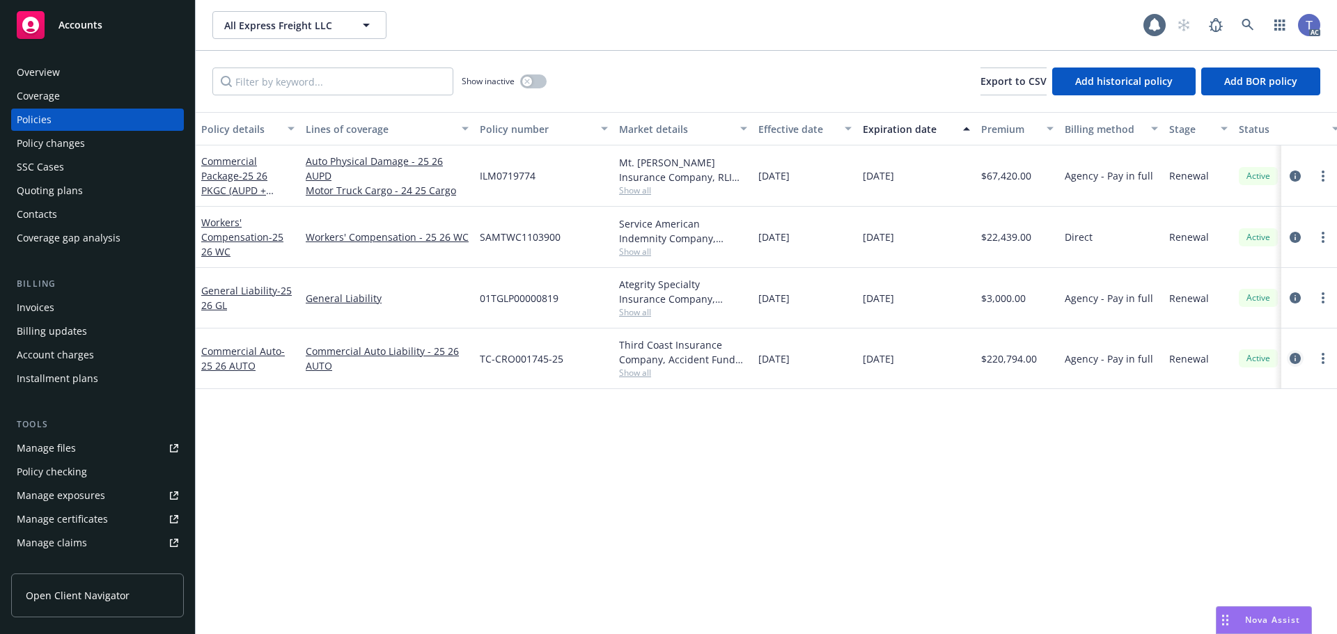
click at [1292, 358] on icon "circleInformation" at bounding box center [1295, 358] width 11 height 11
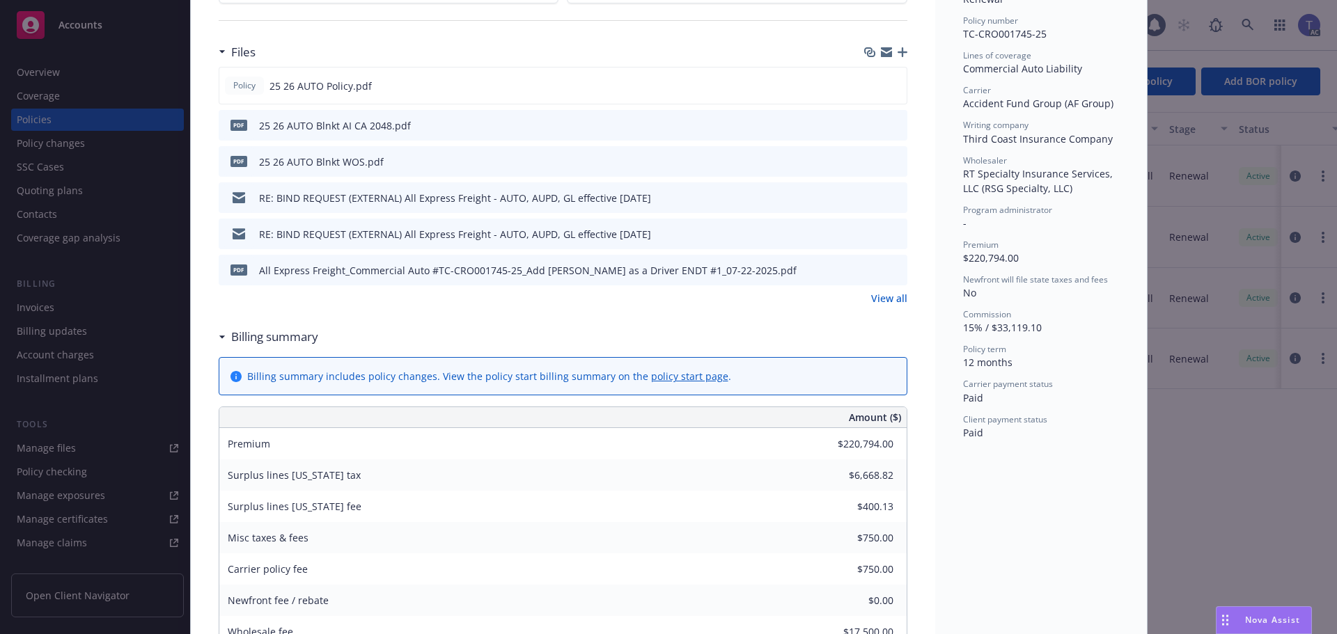
scroll to position [348, 0]
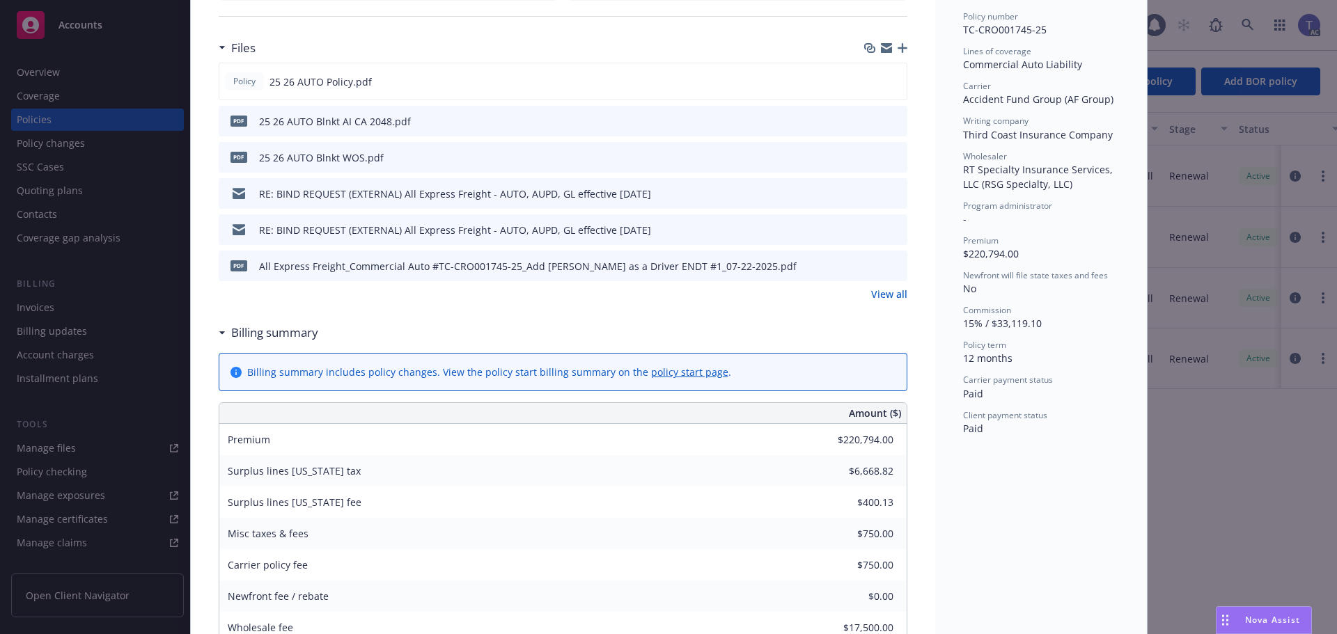
click at [881, 298] on link "View all" at bounding box center [889, 294] width 36 height 15
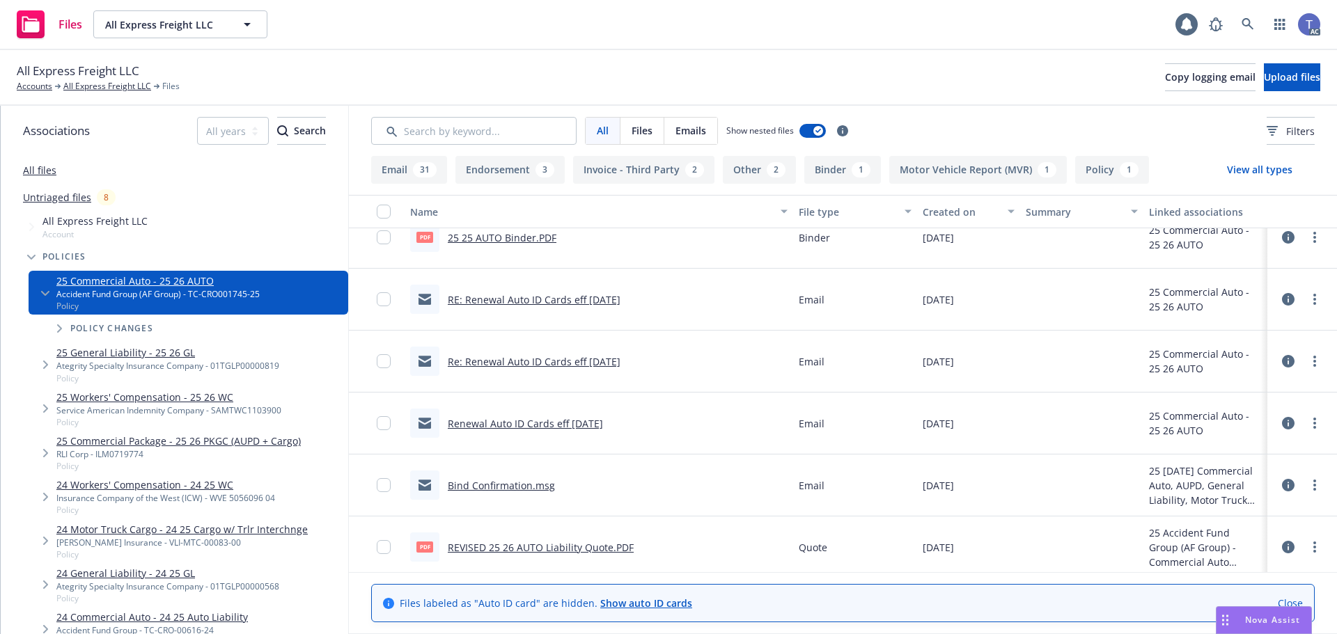
scroll to position [2296, 0]
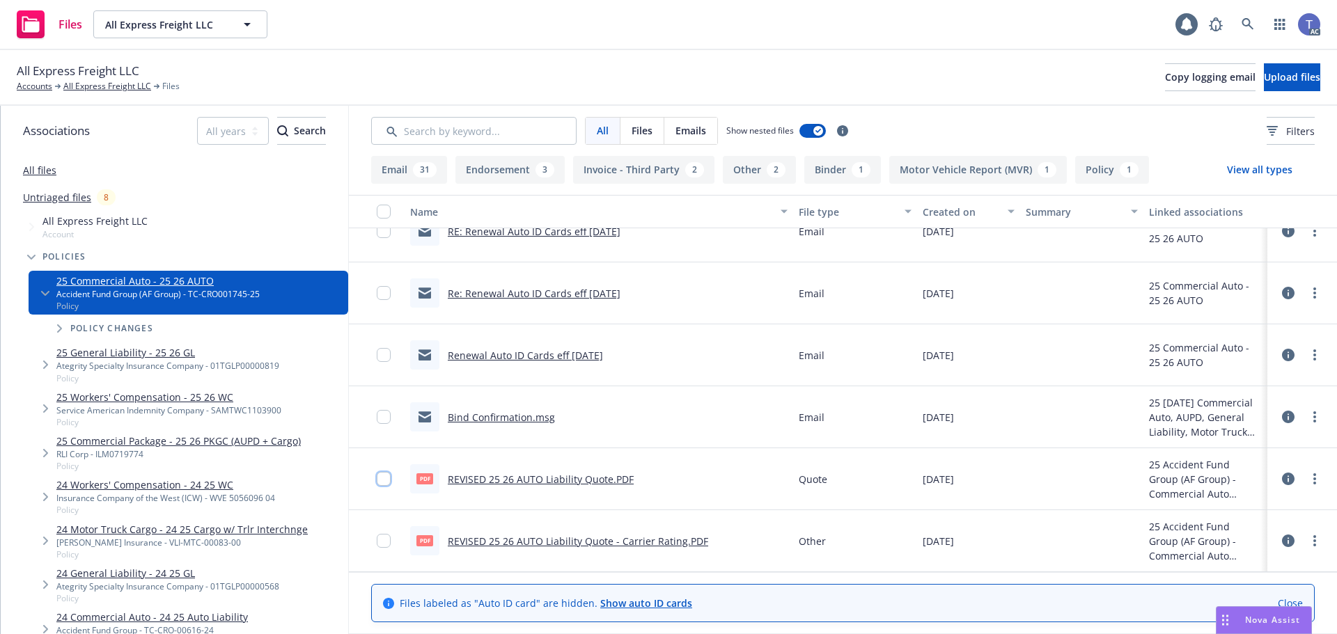
click at [384, 477] on input "checkbox" at bounding box center [384, 479] width 14 height 14
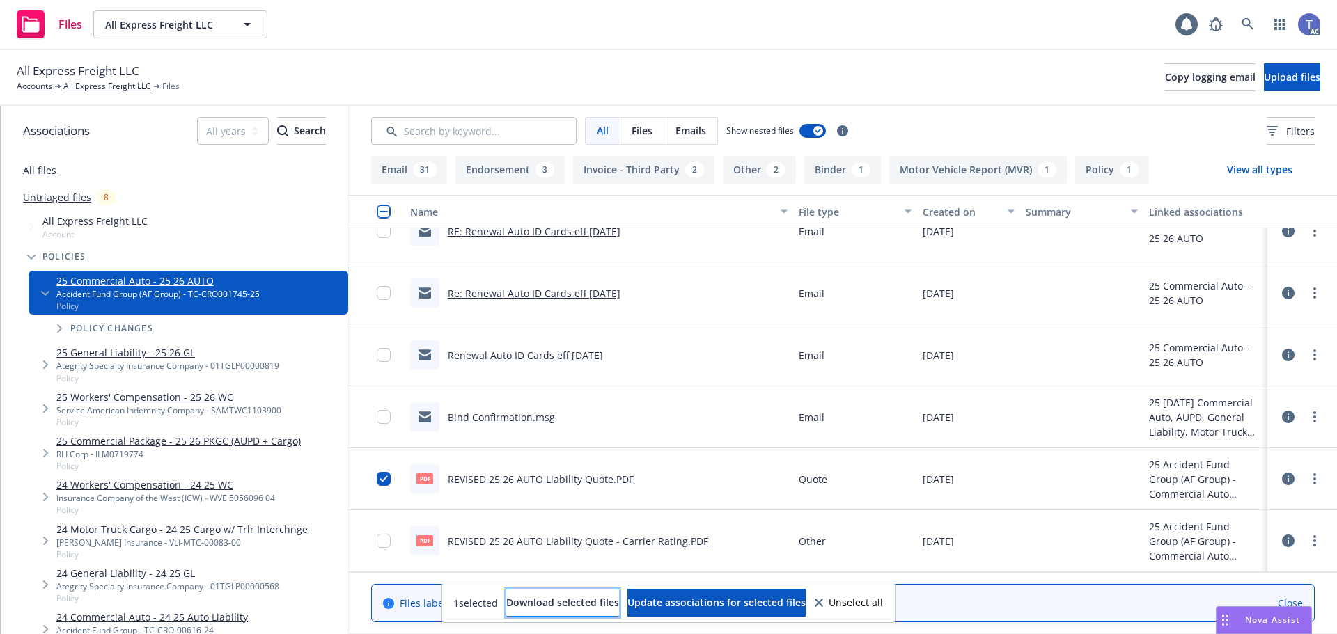
click at [570, 603] on span "Download selected files" at bounding box center [562, 602] width 113 height 13
click at [75, 86] on link "All Express Freight LLC" at bounding box center [107, 86] width 88 height 13
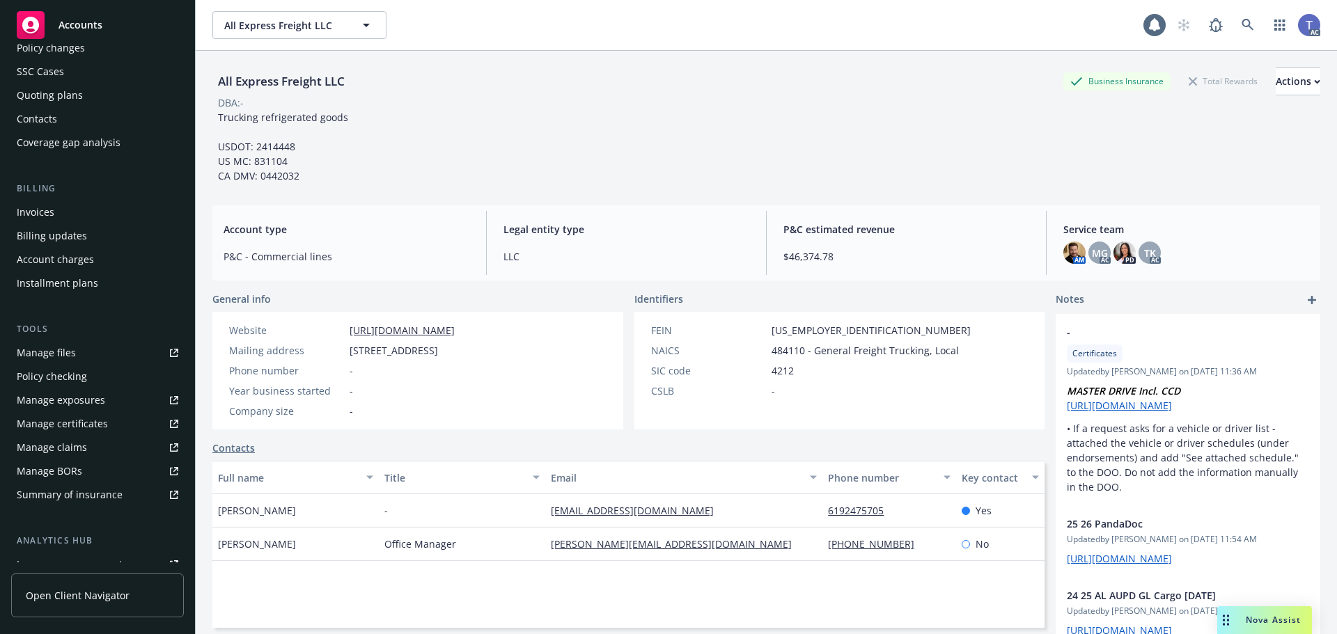
scroll to position [273, 0]
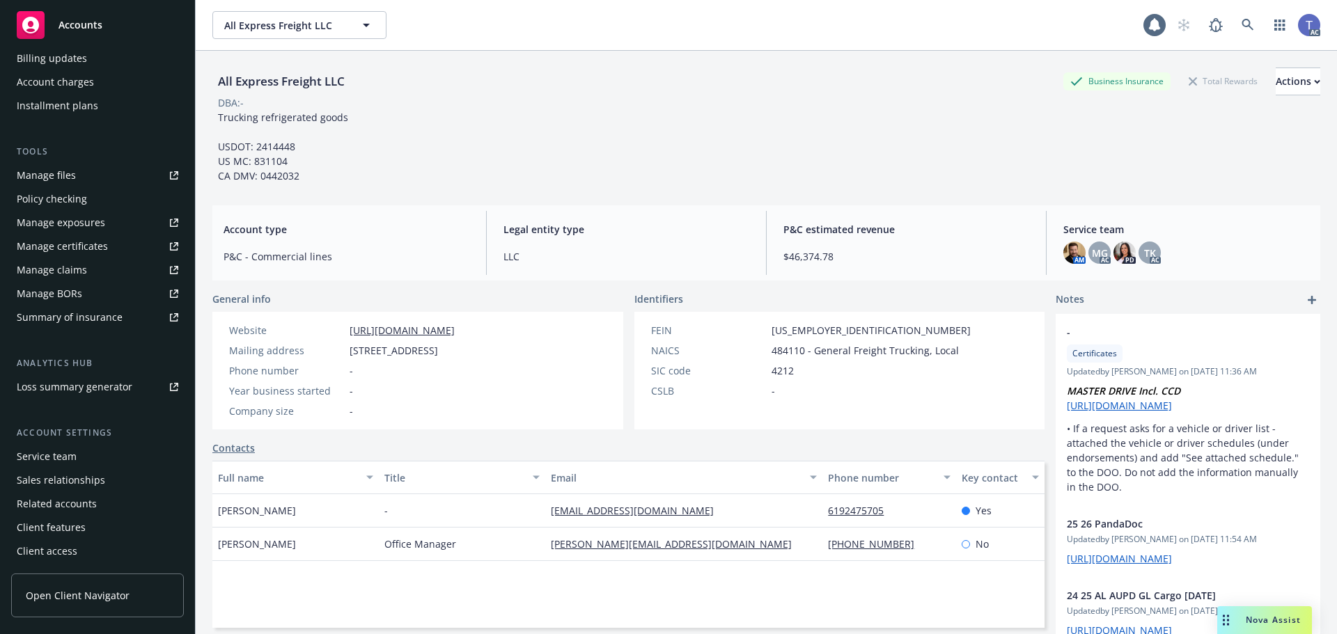
click at [81, 201] on div "Policy checking" at bounding box center [52, 199] width 70 height 22
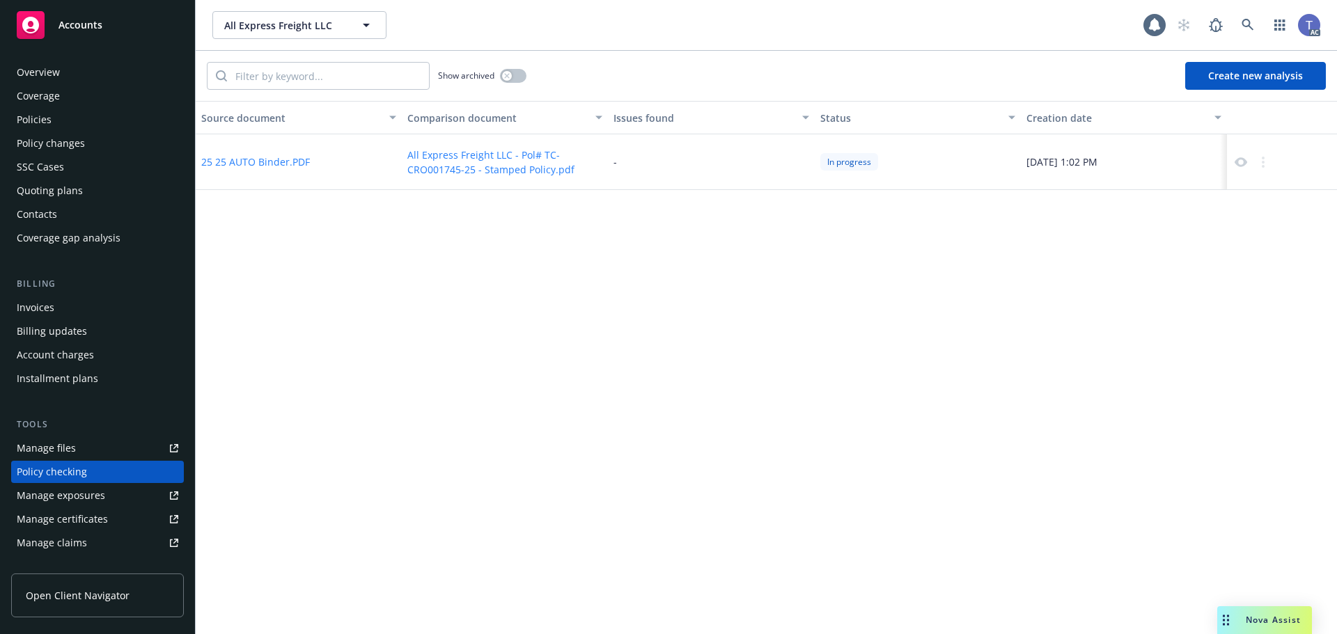
click at [62, 114] on div "Policies" at bounding box center [98, 120] width 162 height 22
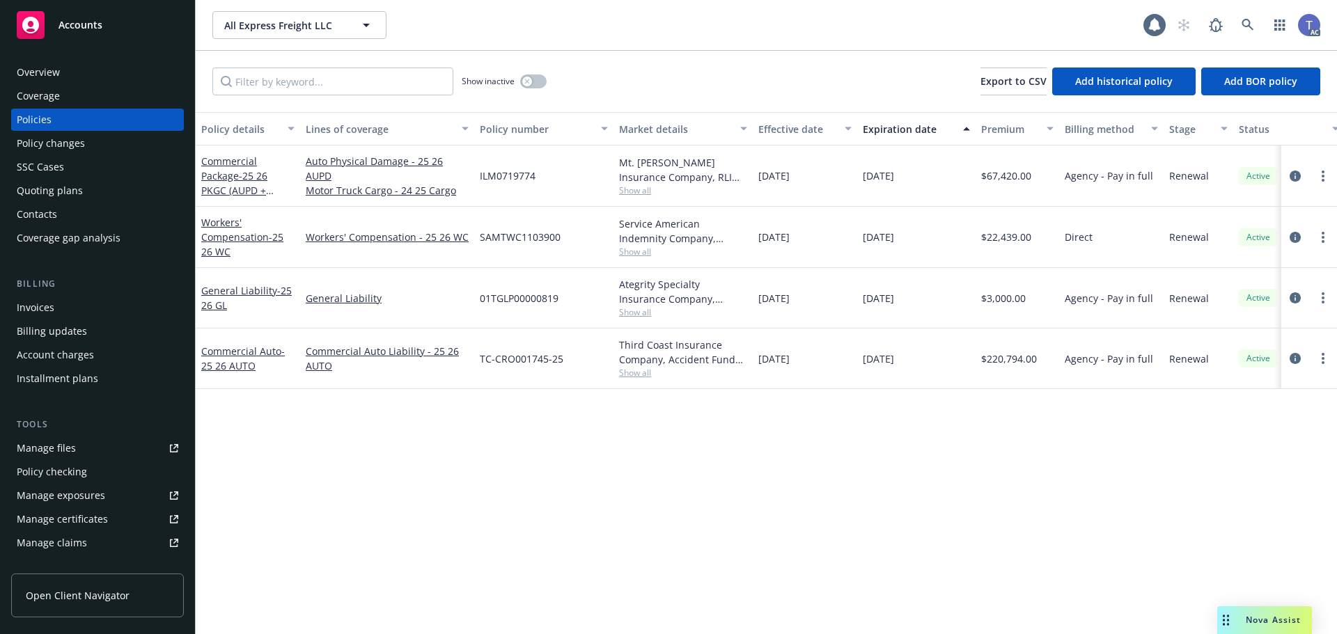
drag, startPoint x: 1261, startPoint y: 621, endPoint x: 1142, endPoint y: 618, distance: 118.4
click at [1142, 618] on body "Accounts Overview Coverage Policies Policy changes SSC Cases Quoting plans Cont…" at bounding box center [668, 317] width 1337 height 634
drag, startPoint x: 1224, startPoint y: 618, endPoint x: 1181, endPoint y: 618, distance: 43.2
click at [1181, 618] on icon "Drag to move" at bounding box center [1183, 620] width 6 height 11
click at [75, 471] on div "Policy checking" at bounding box center [52, 472] width 70 height 22
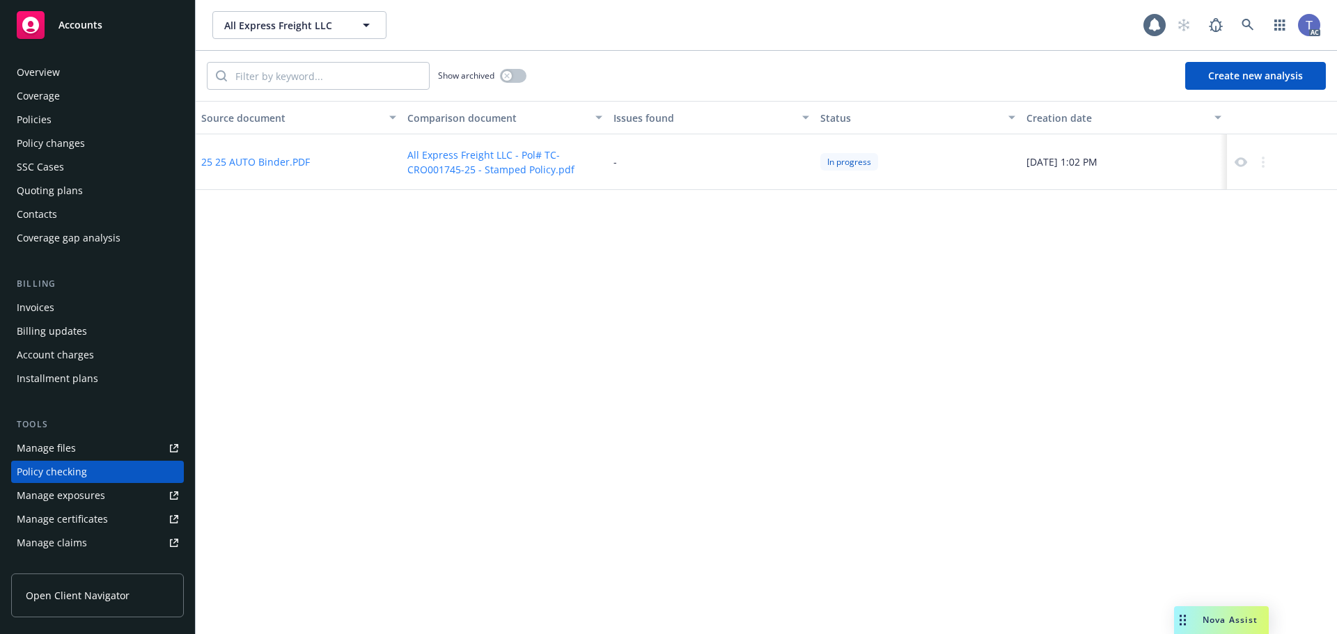
scroll to position [133, 0]
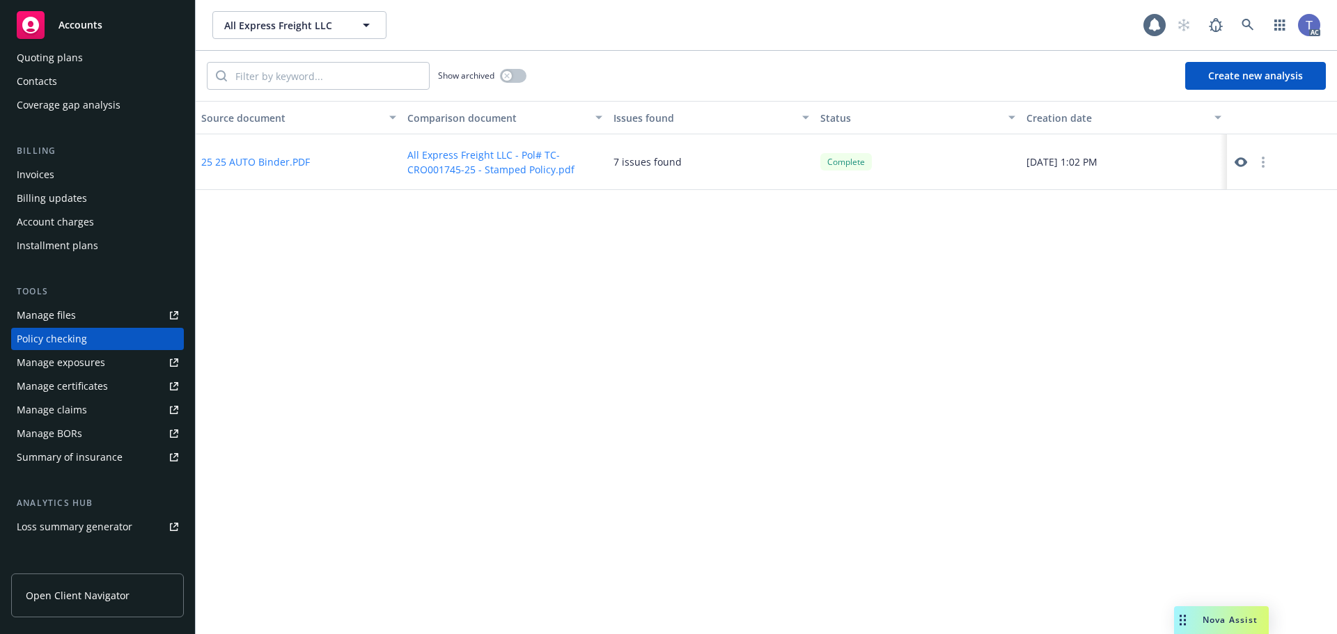
click at [1242, 162] on icon at bounding box center [1241, 162] width 13 height 13
click at [1235, 162] on icon at bounding box center [1241, 162] width 13 height 13
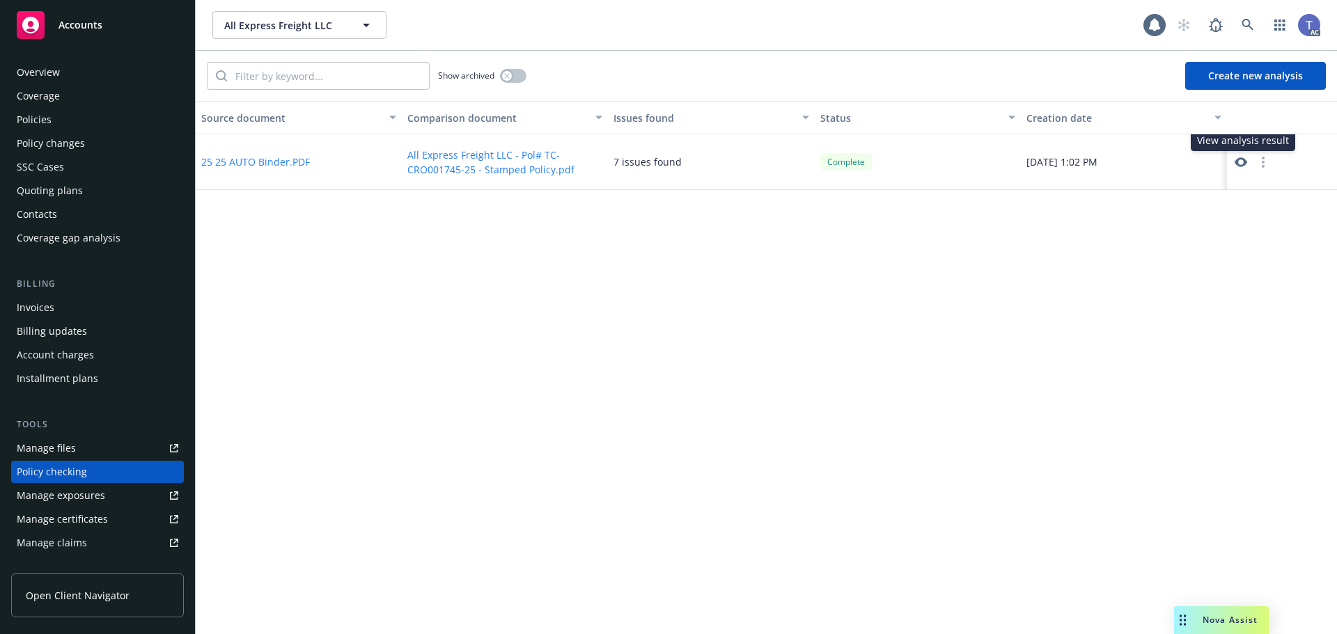
click at [50, 119] on div "Policies" at bounding box center [34, 120] width 35 height 22
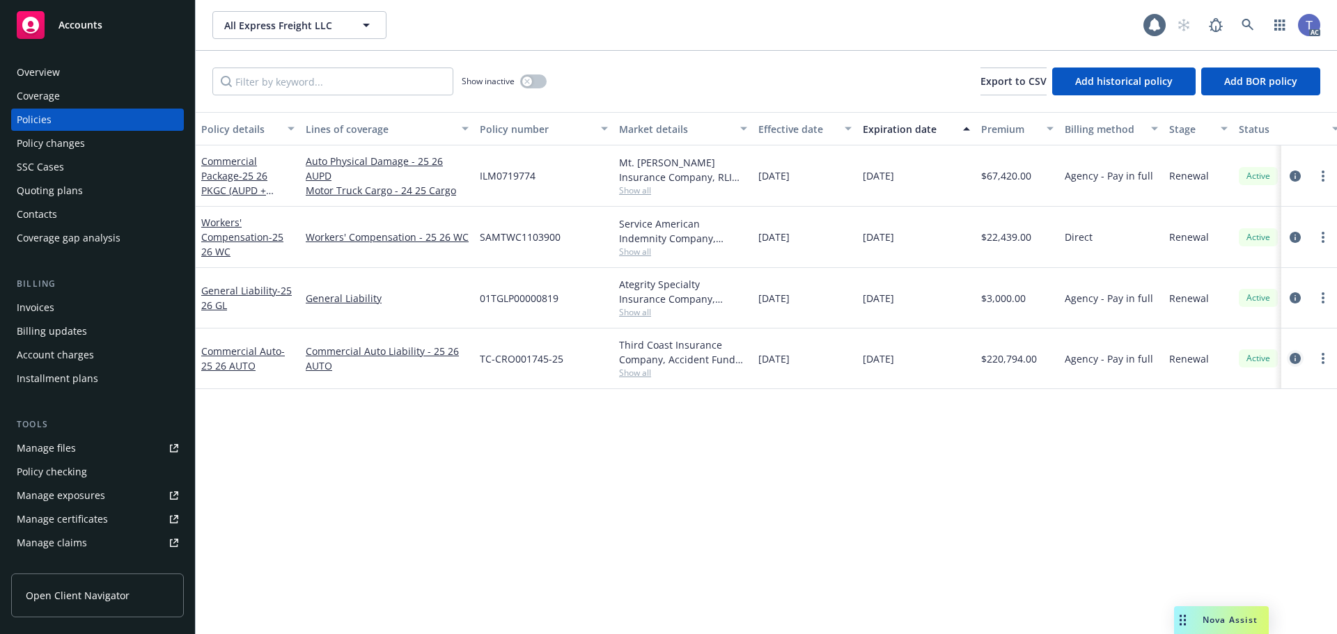
click at [1293, 363] on icon "circleInformation" at bounding box center [1295, 358] width 11 height 11
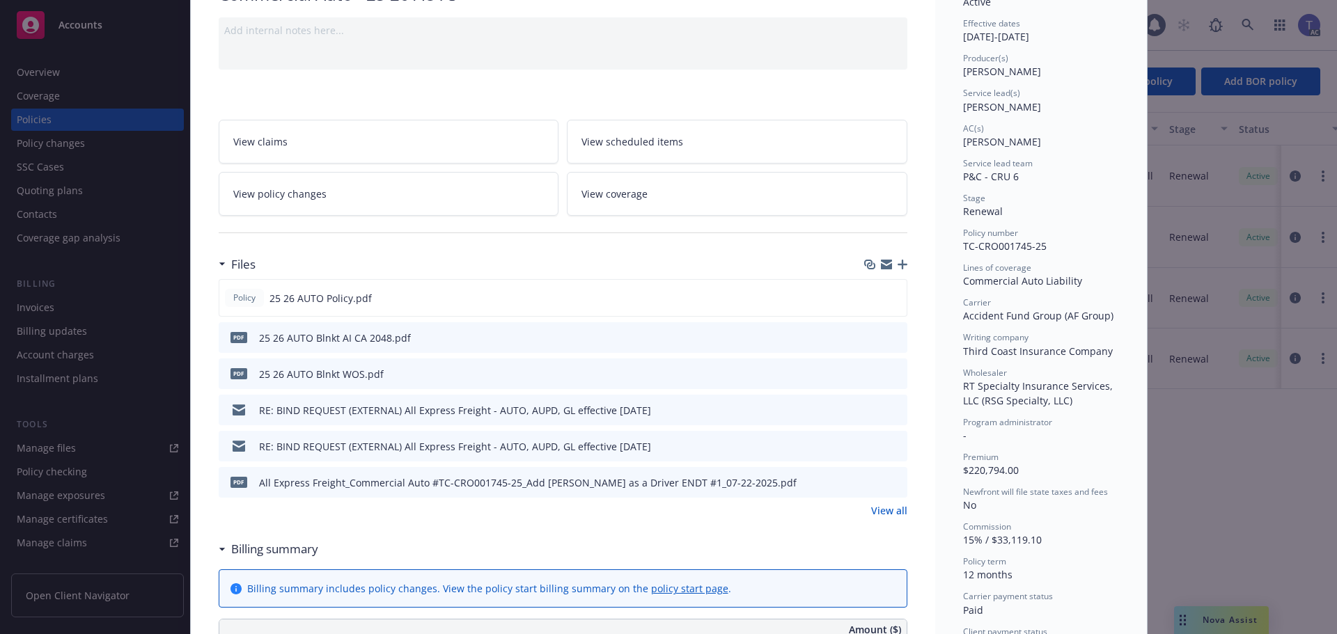
scroll to position [348, 0]
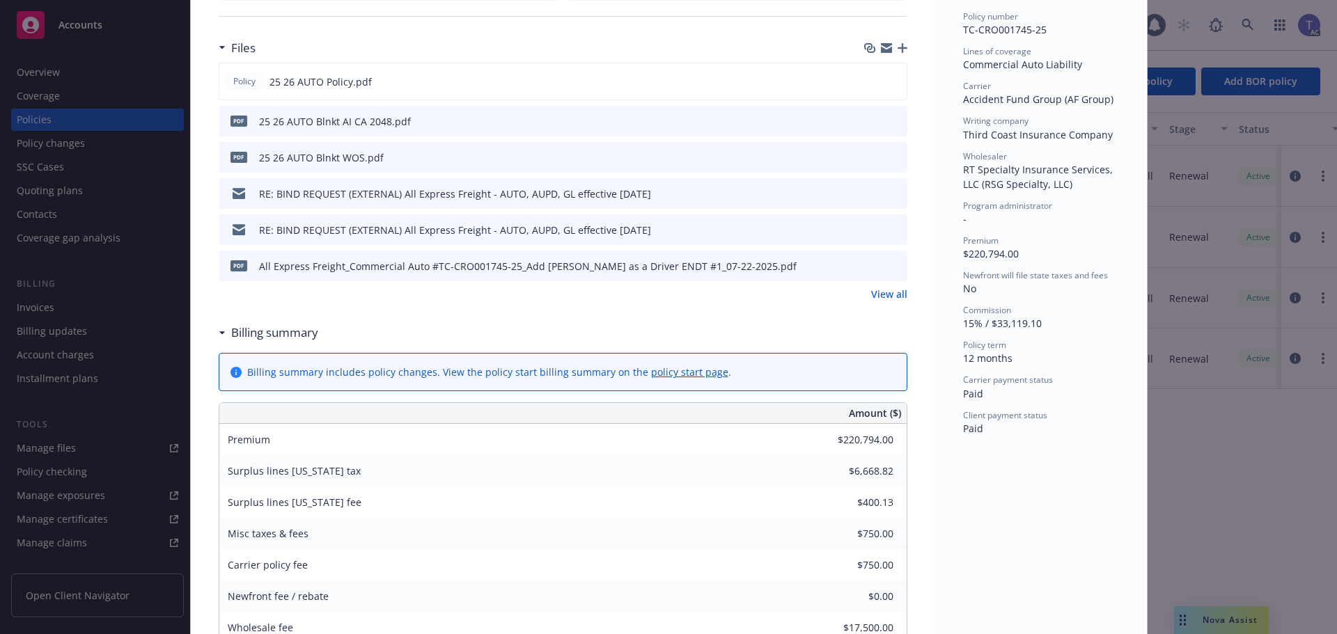
click at [896, 299] on link "View all" at bounding box center [889, 294] width 36 height 15
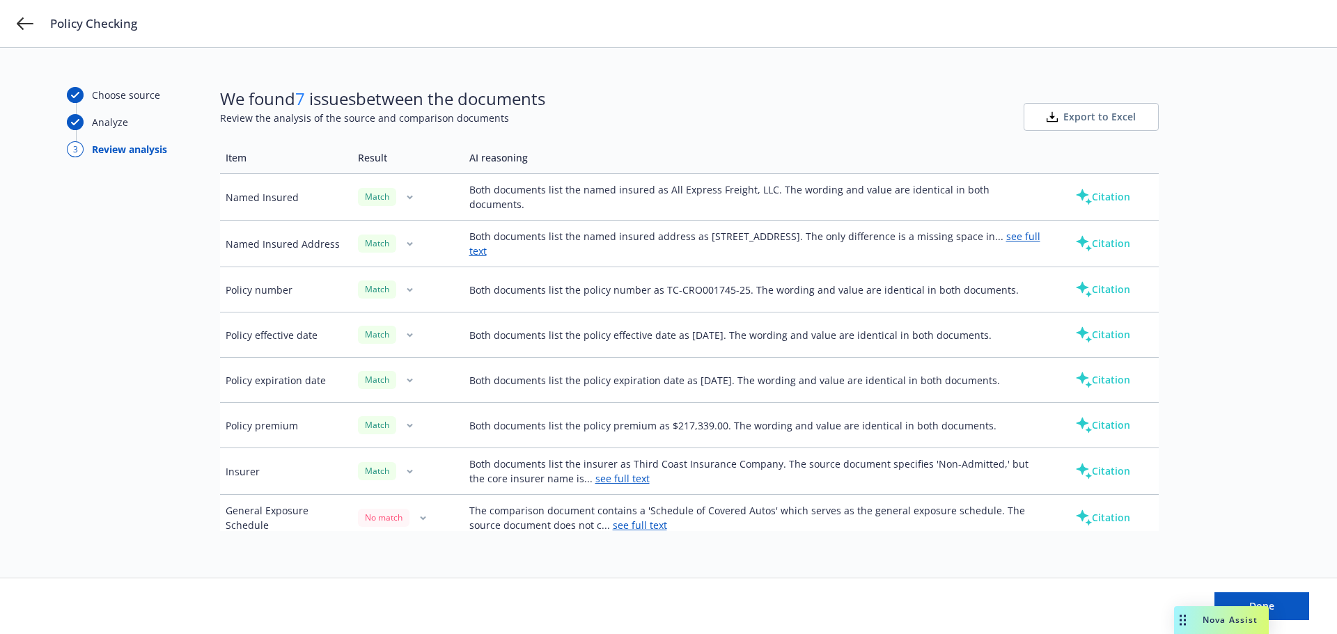
scroll to position [139, 0]
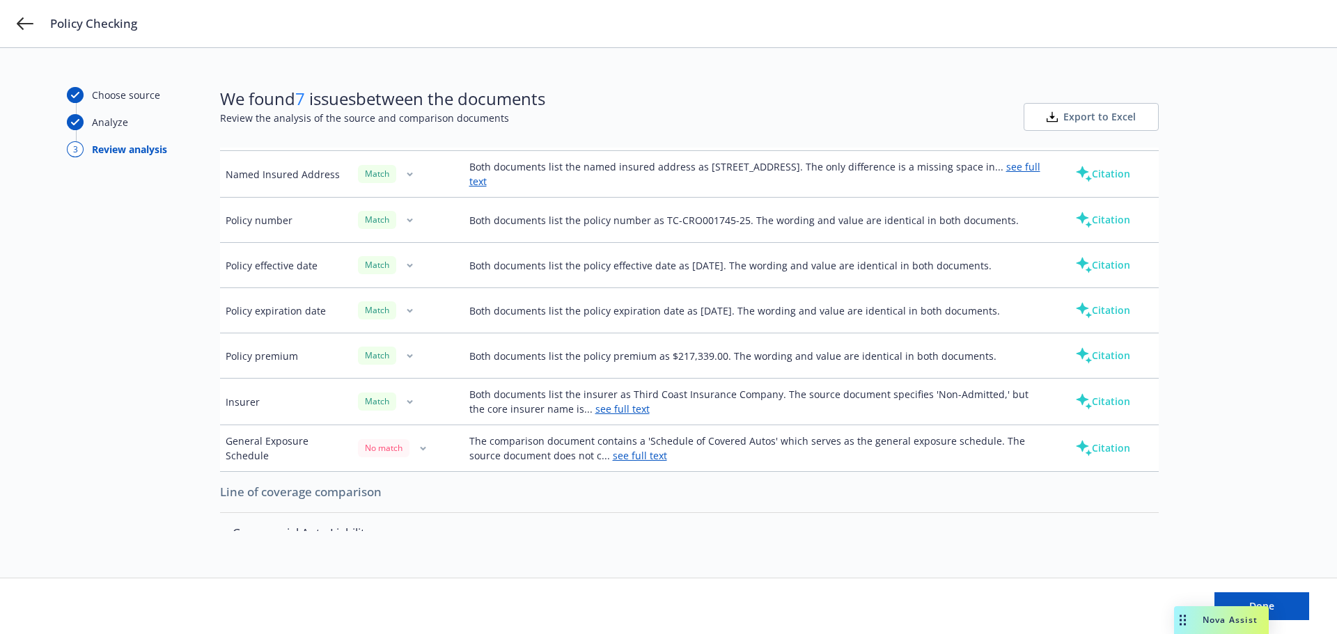
click at [419, 451] on button "button" at bounding box center [423, 448] width 17 height 17
click at [530, 451] on td "The comparison document contains a 'Schedule of Covered Autos' which serves as …" at bounding box center [756, 449] width 584 height 47
click at [625, 458] on link "see full text" at bounding box center [640, 455] width 54 height 13
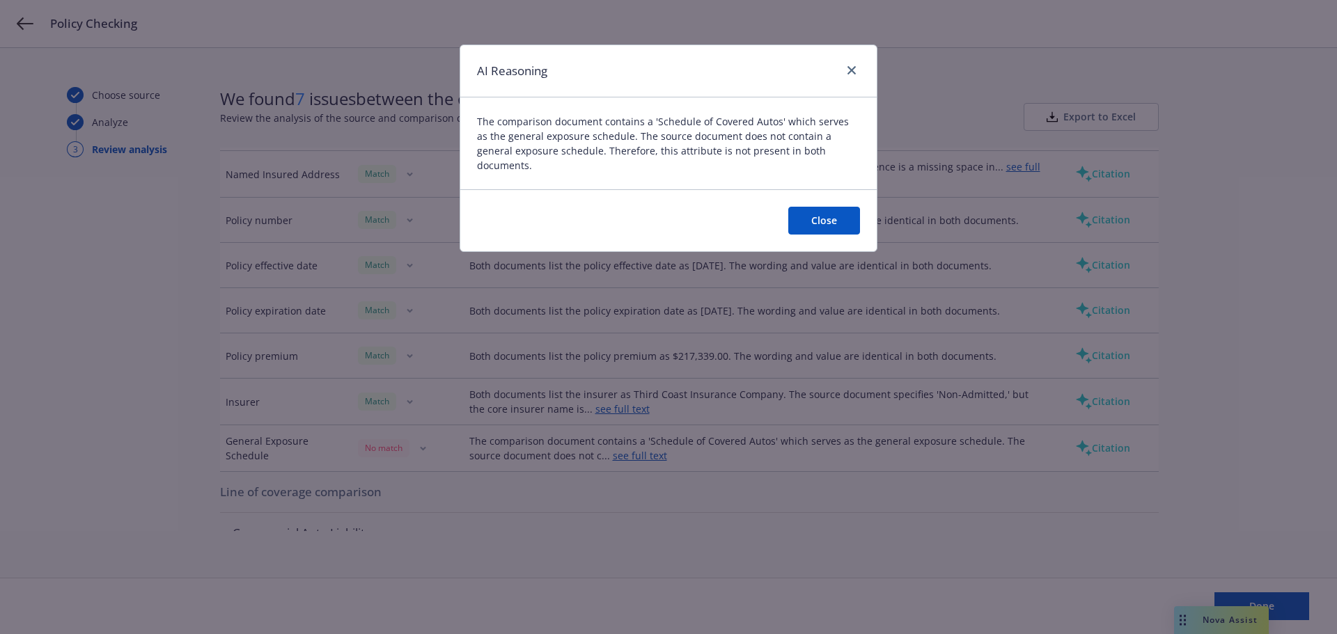
click at [827, 213] on button "Close" at bounding box center [824, 221] width 72 height 28
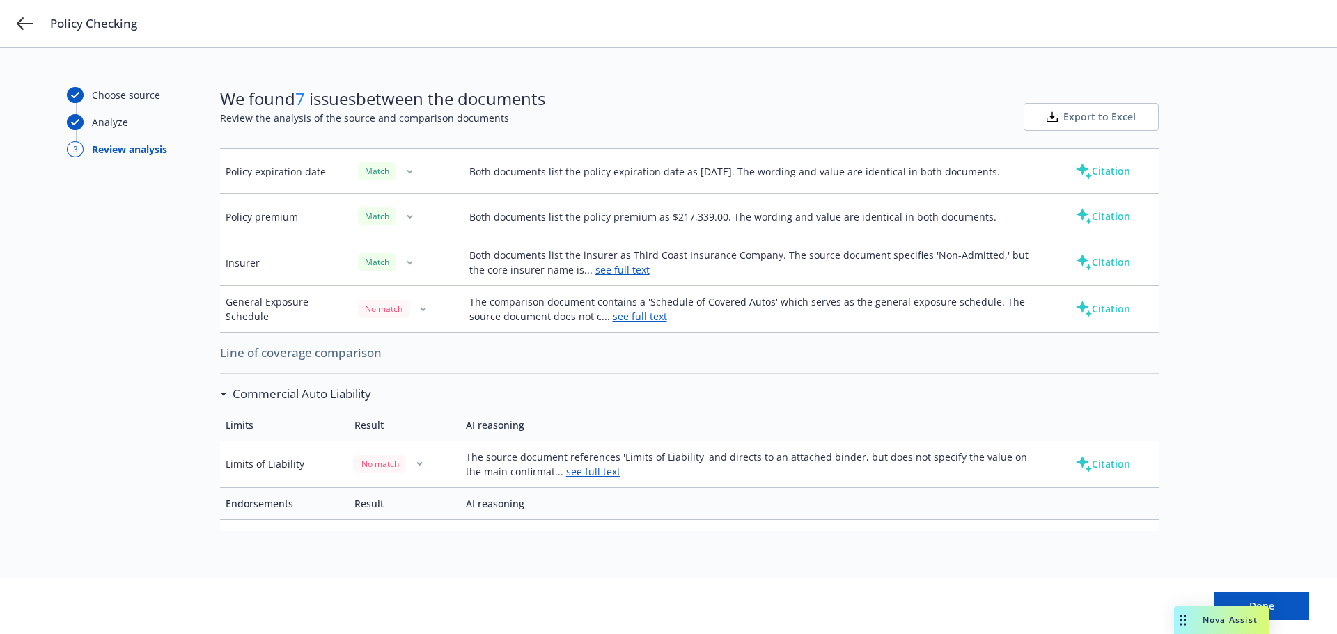
scroll to position [348, 0]
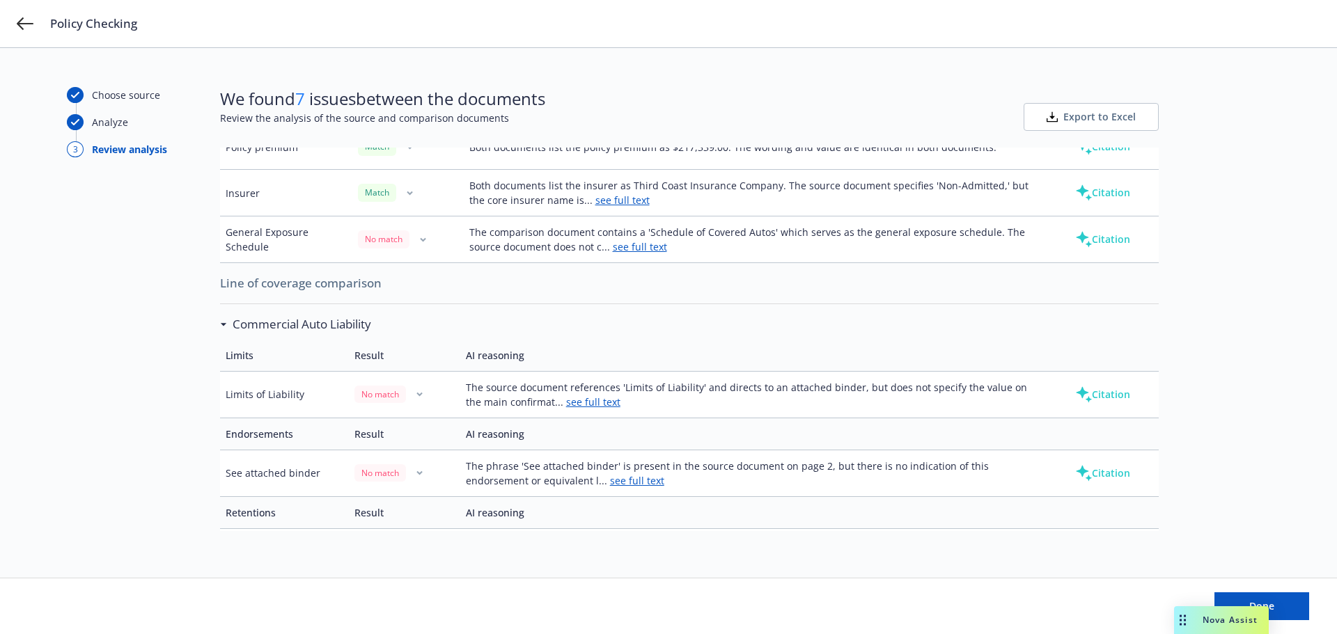
click at [577, 398] on link "see full text" at bounding box center [593, 402] width 54 height 13
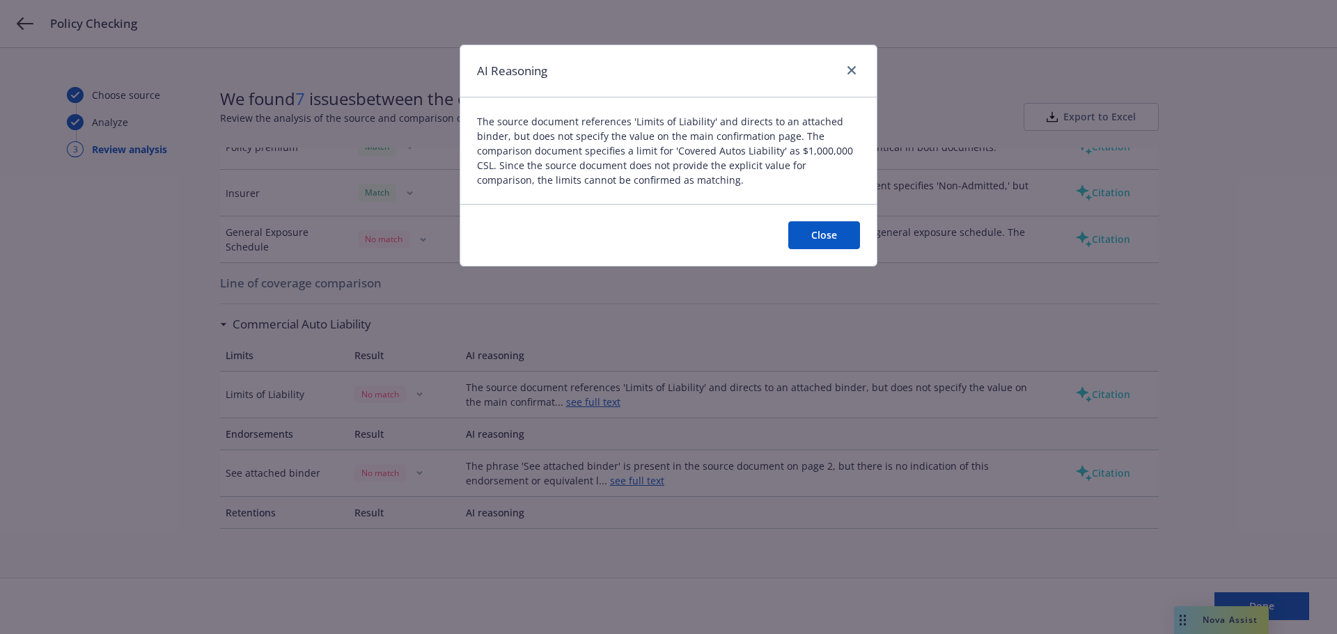
click at [831, 243] on button "Close" at bounding box center [824, 235] width 72 height 28
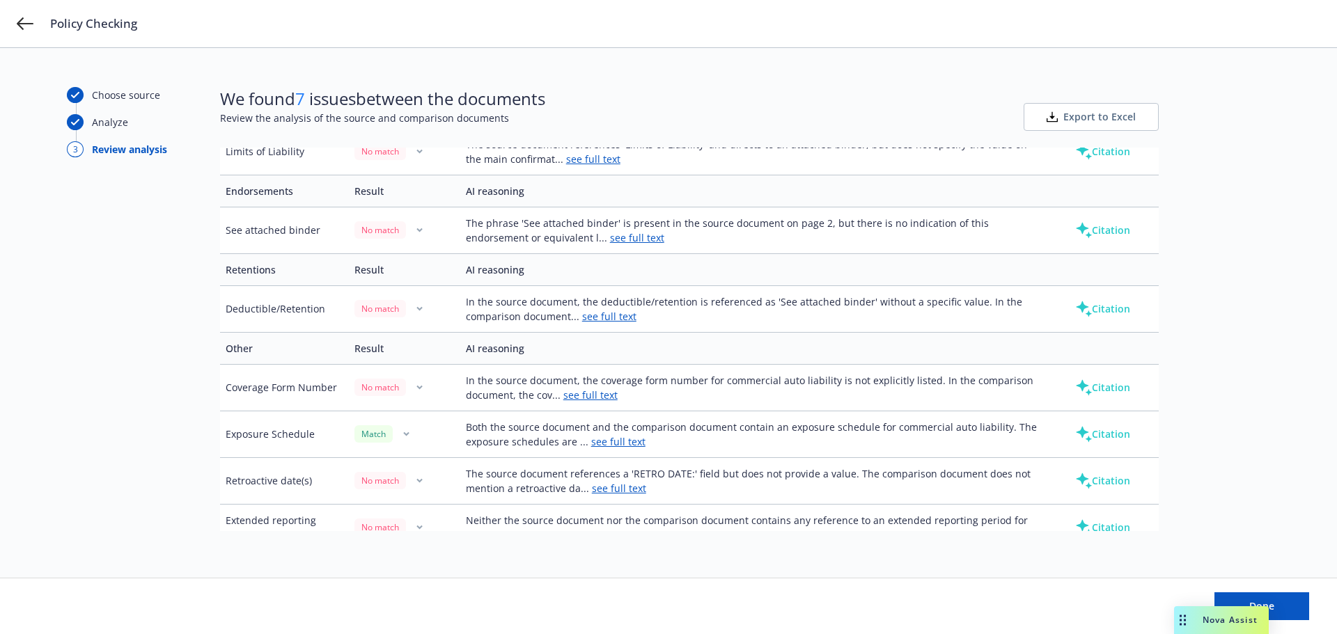
scroll to position [610, 0]
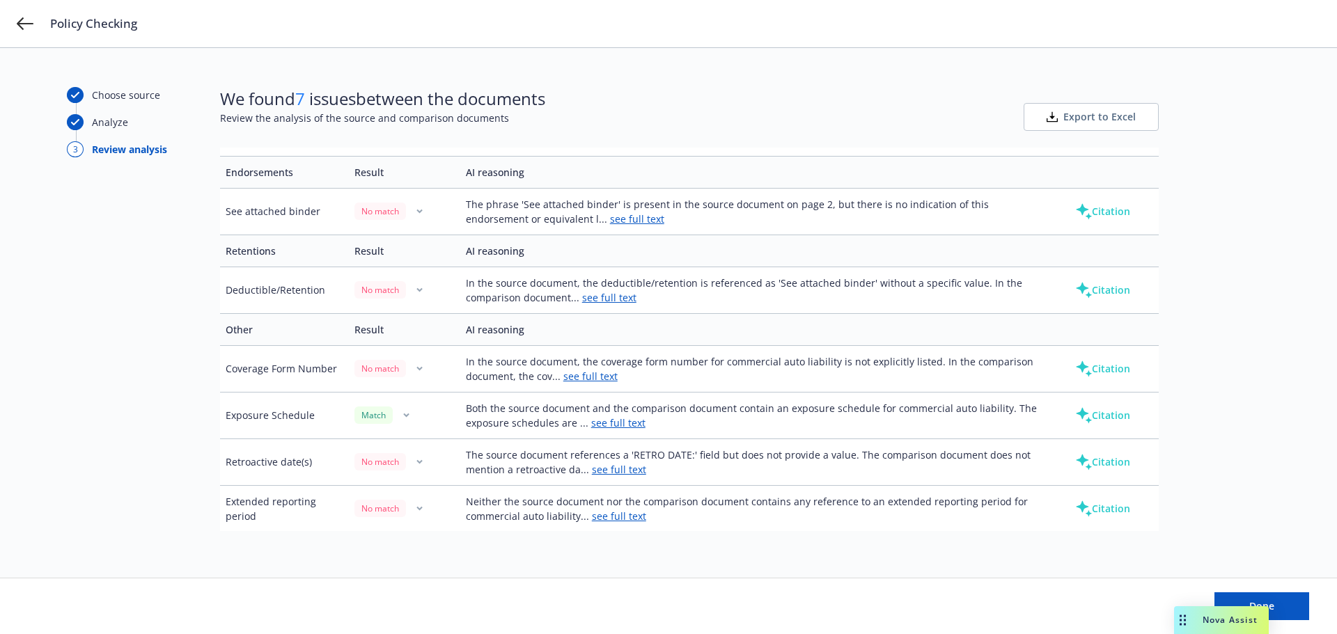
click at [416, 463] on icon "button" at bounding box center [419, 462] width 6 height 5
click at [429, 497] on link "Mark as wrong" at bounding box center [419, 492] width 114 height 28
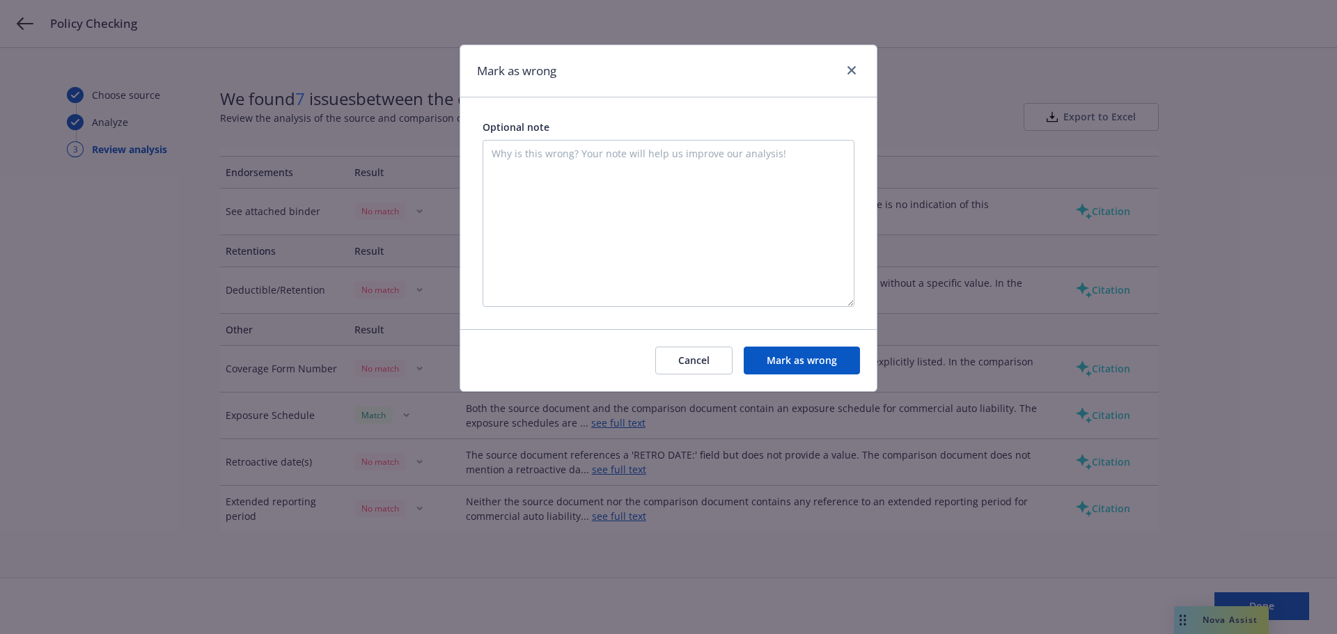
click at [696, 355] on button "Cancel" at bounding box center [693, 361] width 77 height 28
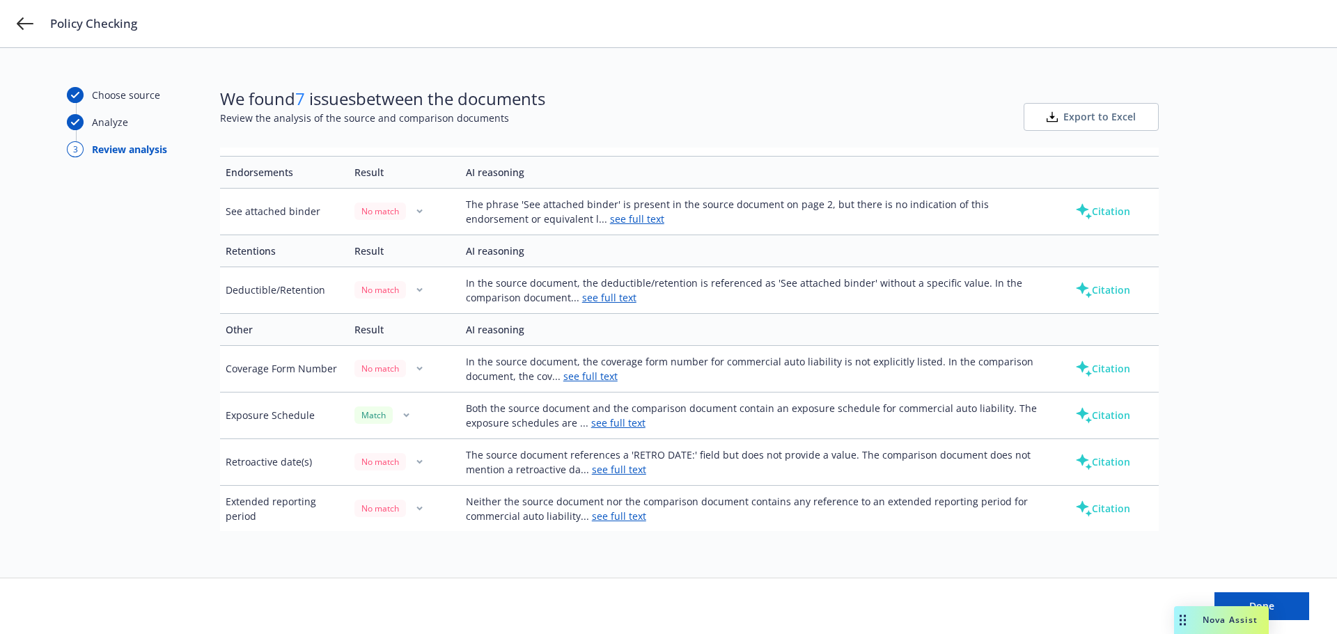
click at [607, 518] on link "see full text" at bounding box center [619, 516] width 54 height 13
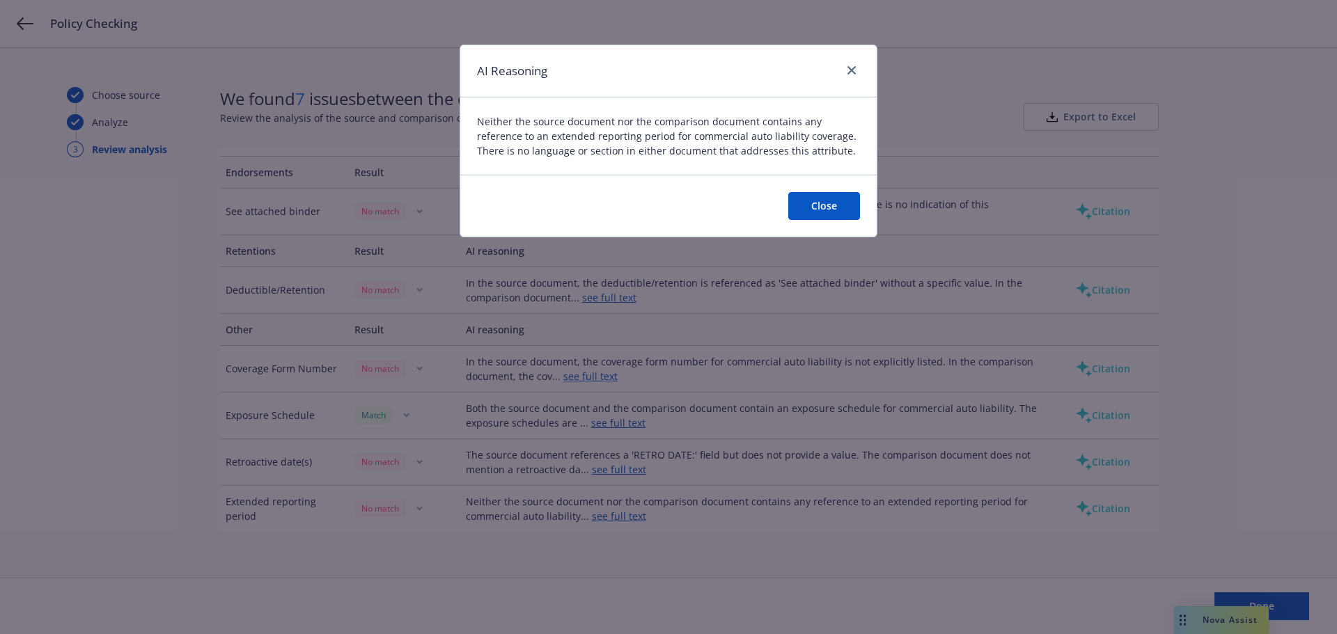
click at [822, 197] on button "Close" at bounding box center [824, 206] width 72 height 28
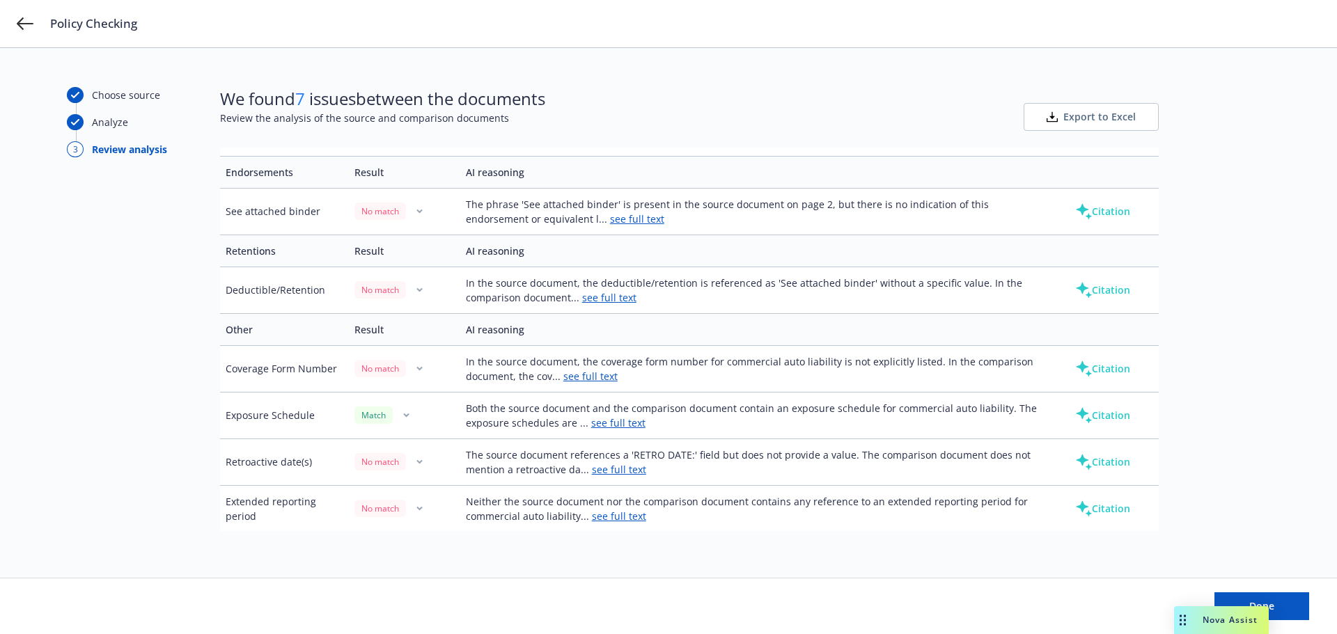
click at [1091, 502] on button "Citation" at bounding box center [1103, 509] width 100 height 28
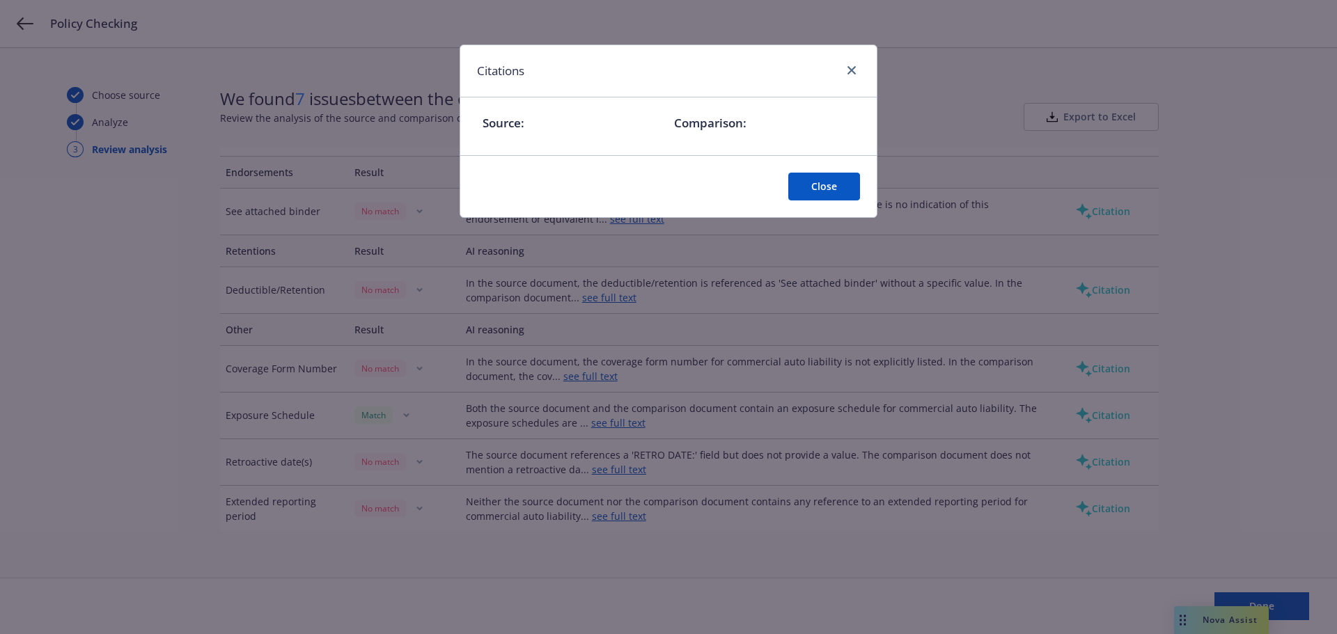
click at [827, 192] on button "Close" at bounding box center [824, 187] width 72 height 28
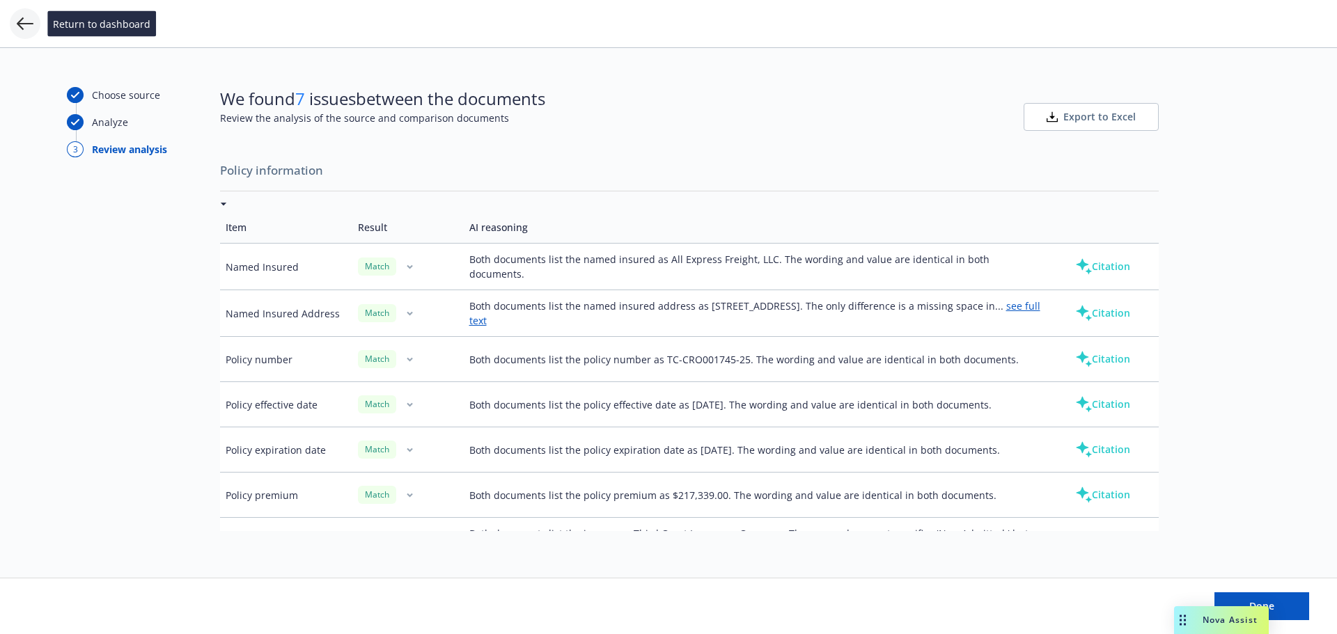
click at [19, 26] on icon at bounding box center [25, 23] width 17 height 13
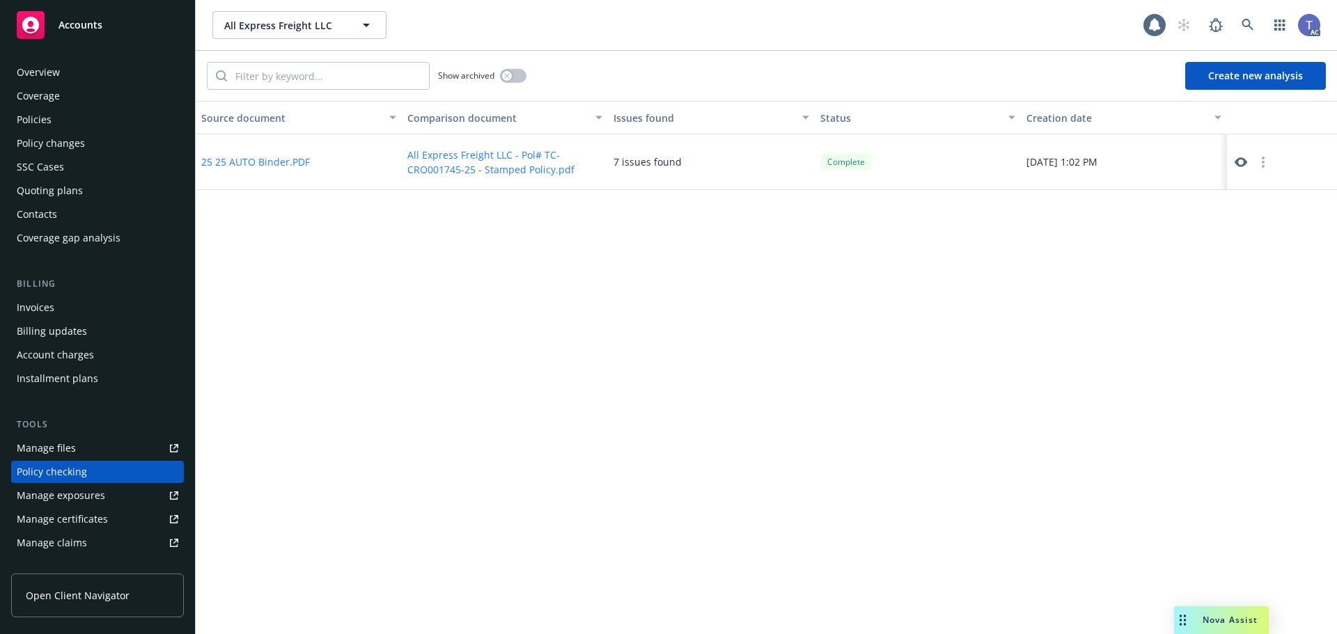
scroll to position [133, 0]
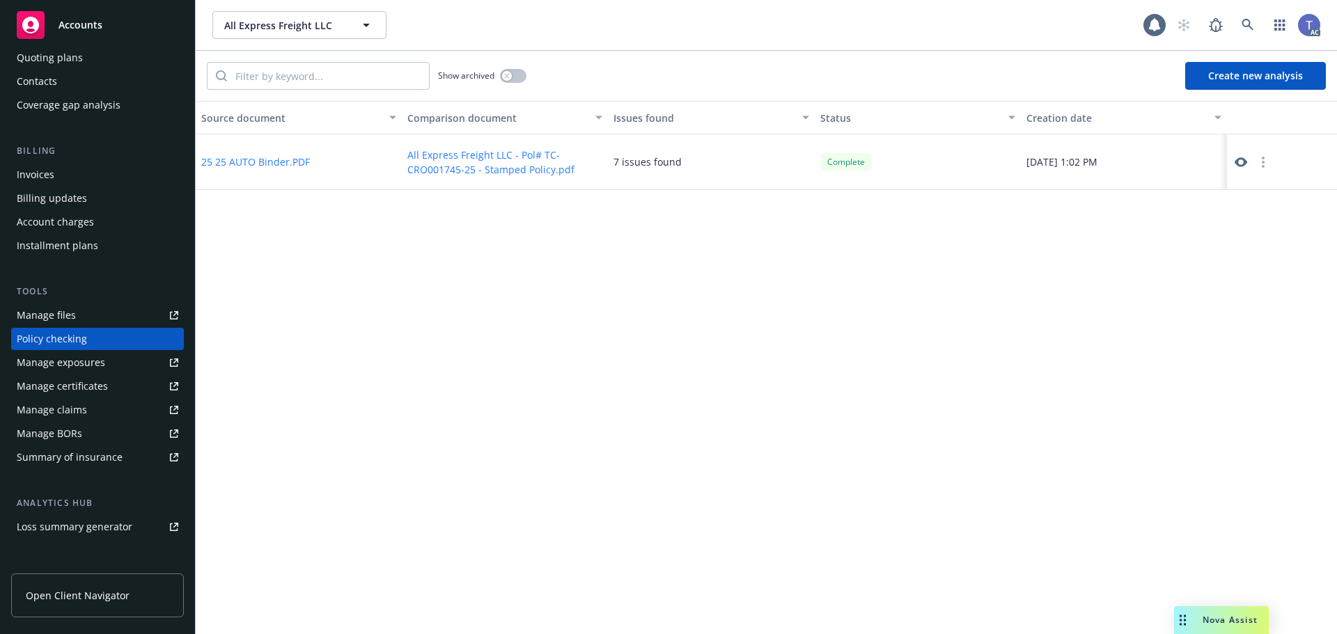
click at [1217, 82] on button "Create new analysis" at bounding box center [1255, 76] width 141 height 28
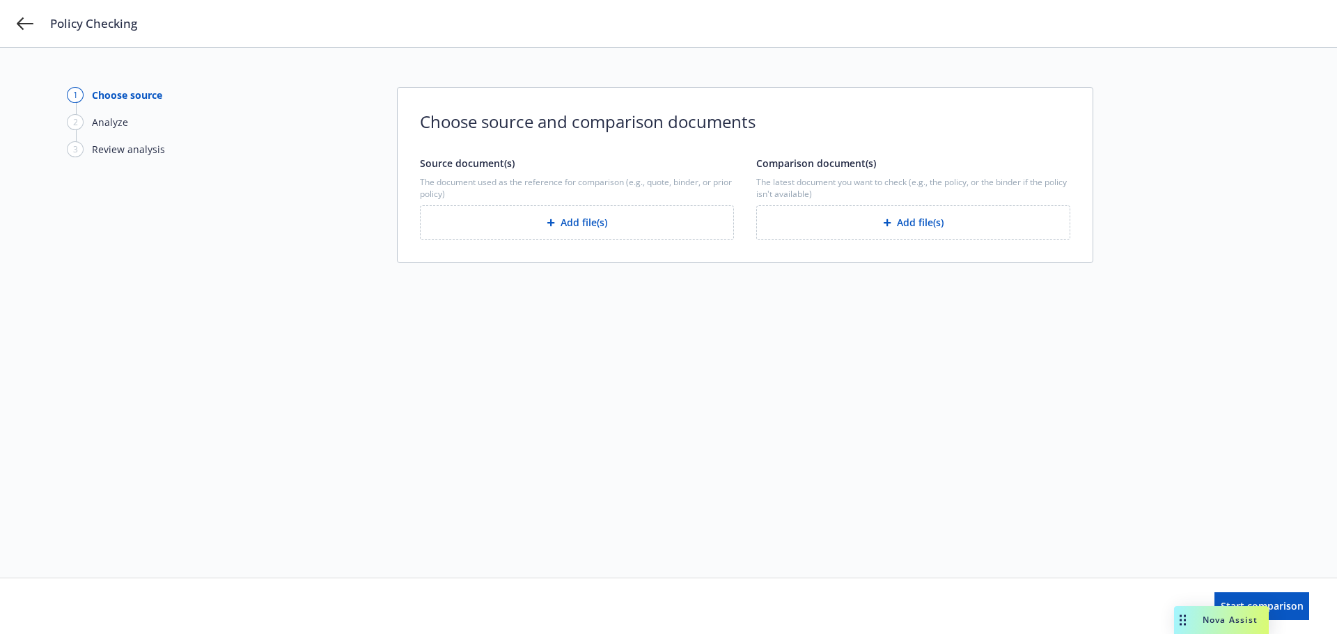
click at [591, 231] on button "Add file(s)" at bounding box center [577, 222] width 314 height 35
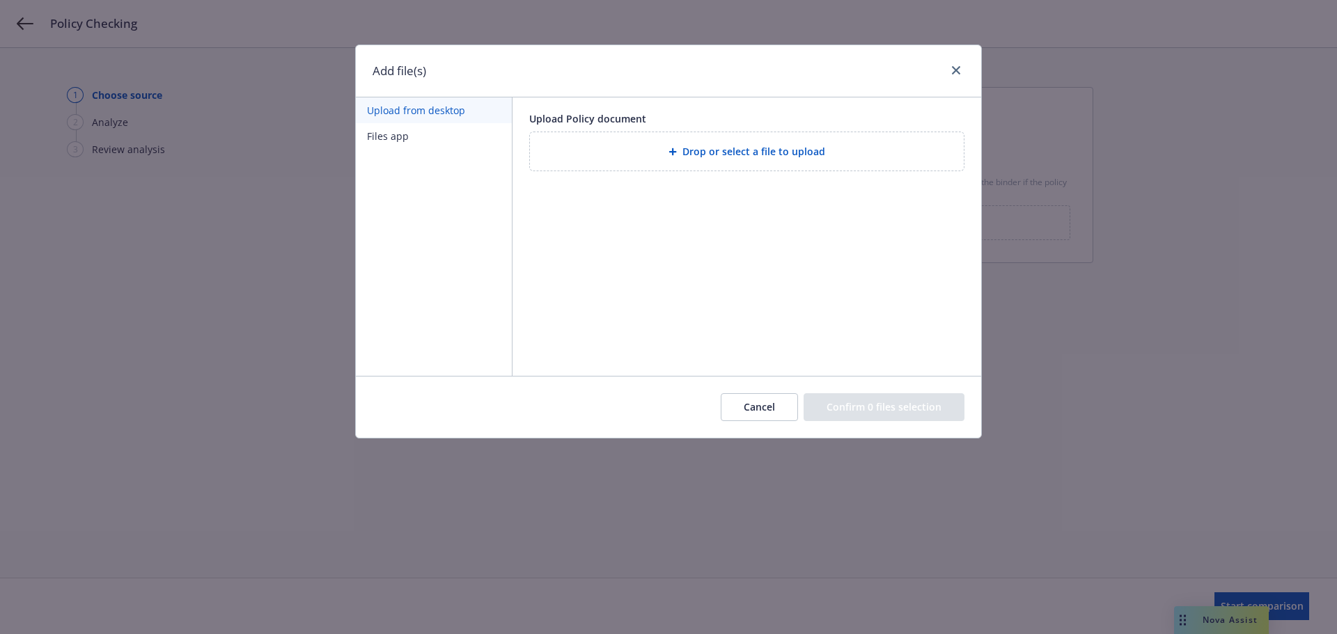
click at [791, 415] on button "Cancel" at bounding box center [759, 407] width 77 height 28
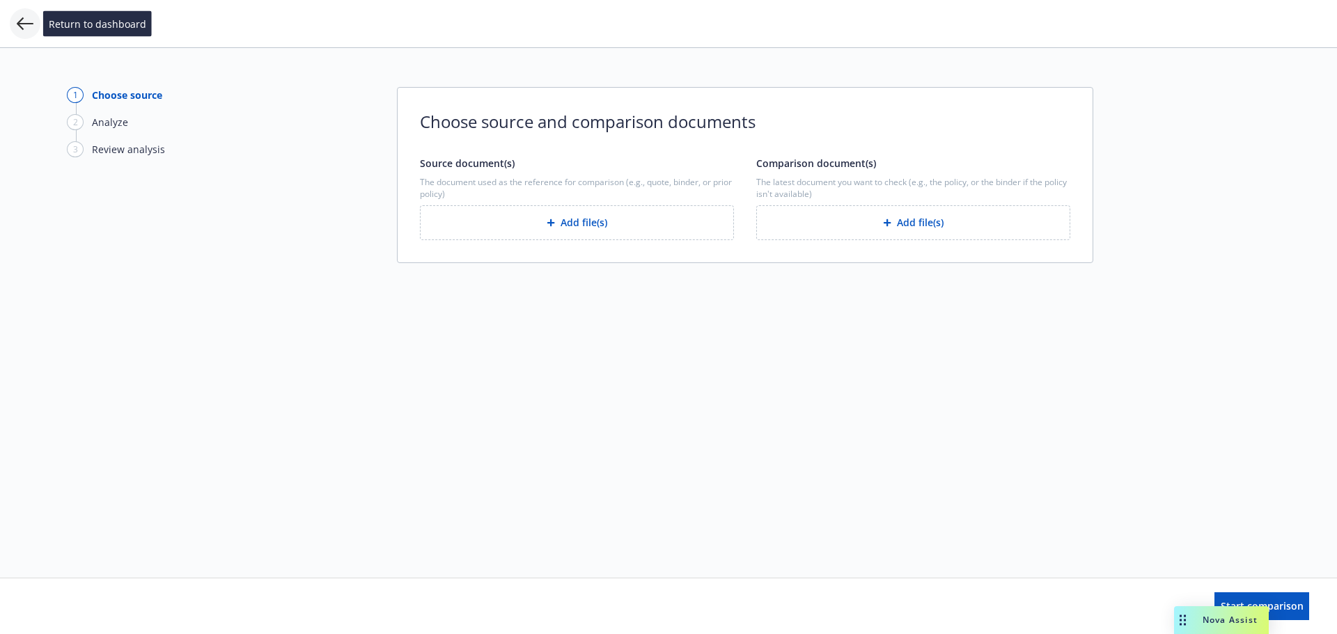
click at [24, 28] on icon at bounding box center [25, 23] width 17 height 17
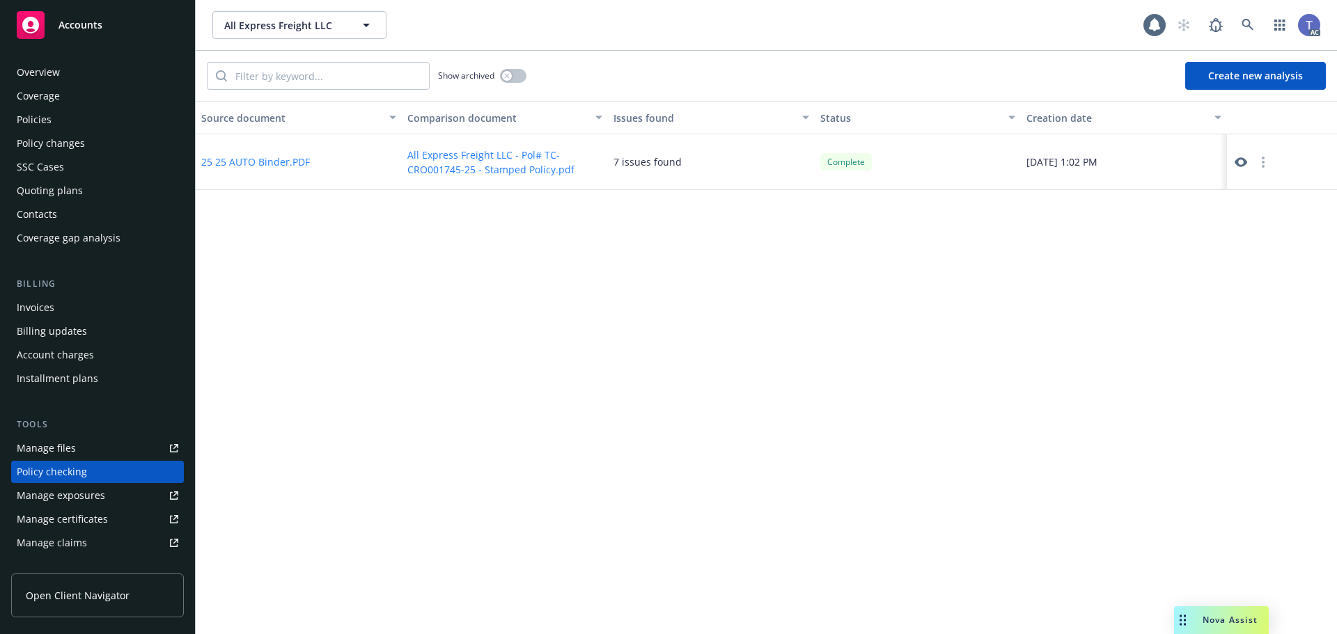
scroll to position [133, 0]
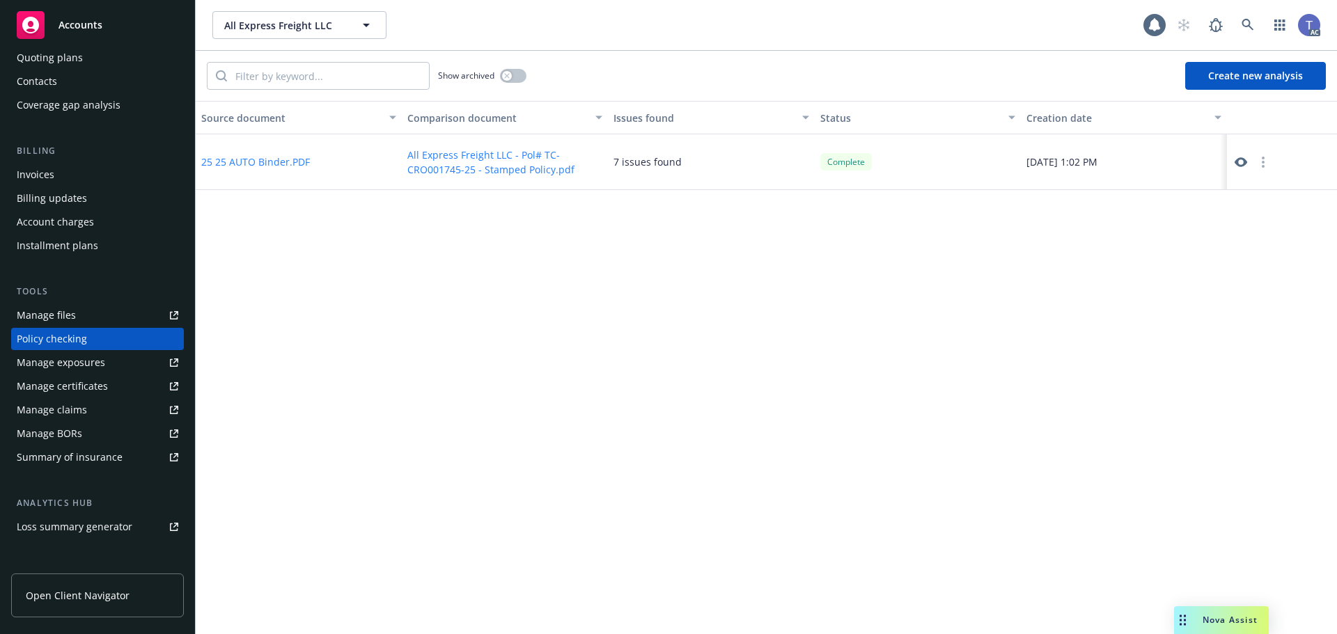
drag, startPoint x: 1281, startPoint y: 42, endPoint x: 1272, endPoint y: 60, distance: 19.9
click at [1280, 45] on div "All Express Freight LLC All Express Freight LLC 1 AC" at bounding box center [766, 25] width 1141 height 50
click at [1270, 65] on button "Create new analysis" at bounding box center [1255, 76] width 141 height 28
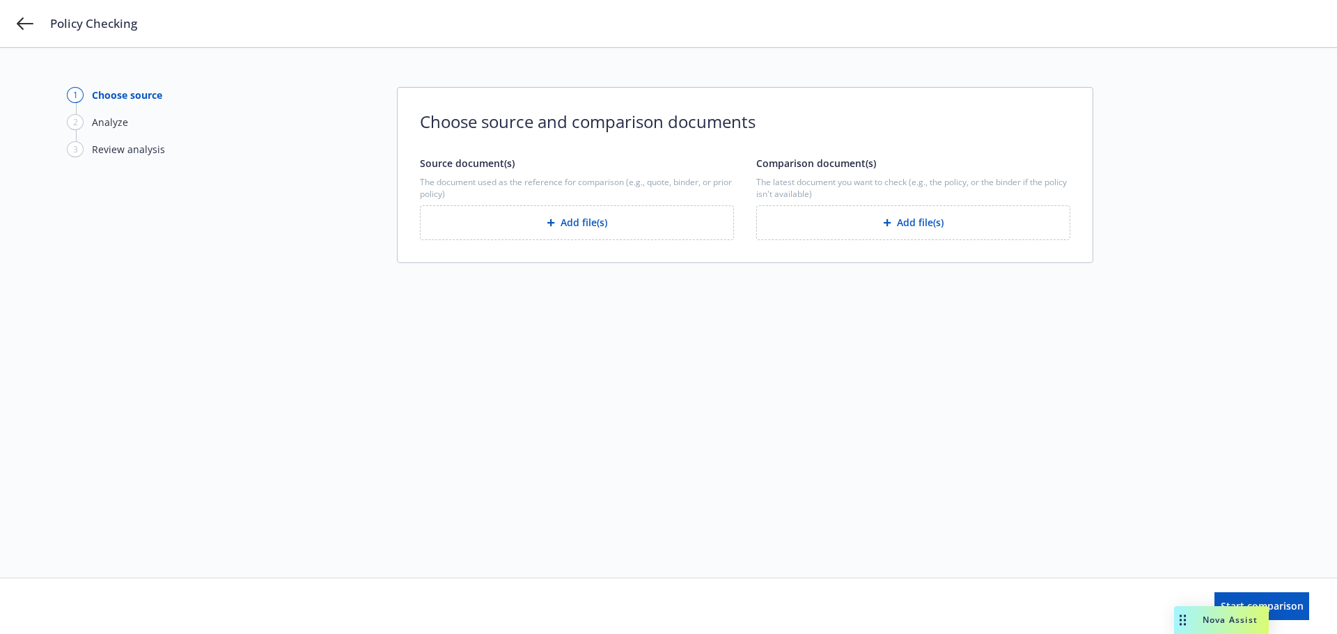
click at [692, 226] on button "Add file(s)" at bounding box center [577, 222] width 314 height 35
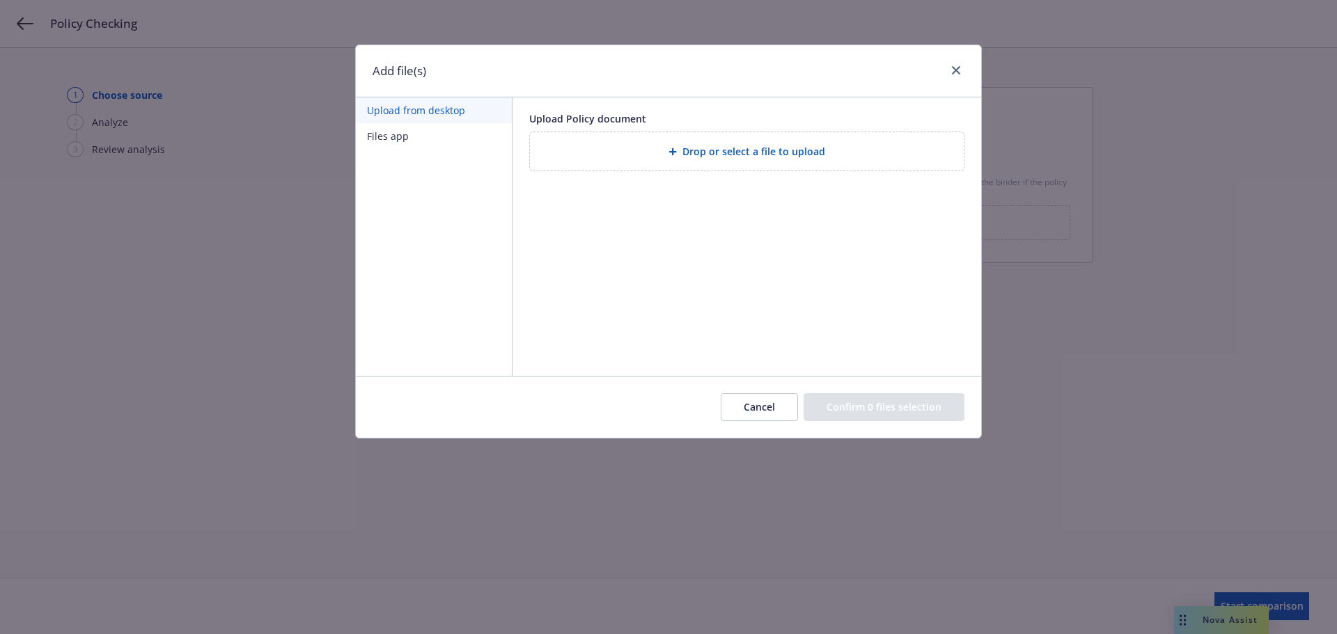
click at [650, 160] on div "Drop or select a file to upload" at bounding box center [747, 151] width 434 height 38
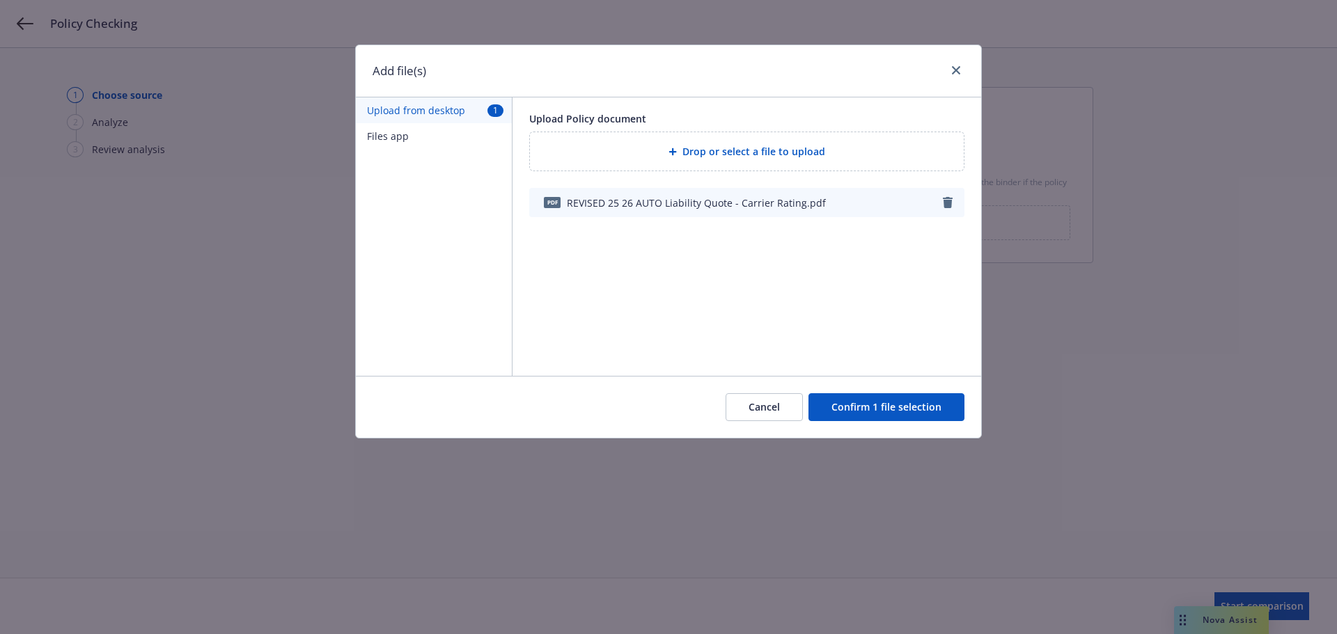
click at [882, 400] on button "Confirm 1 file selection" at bounding box center [887, 407] width 156 height 28
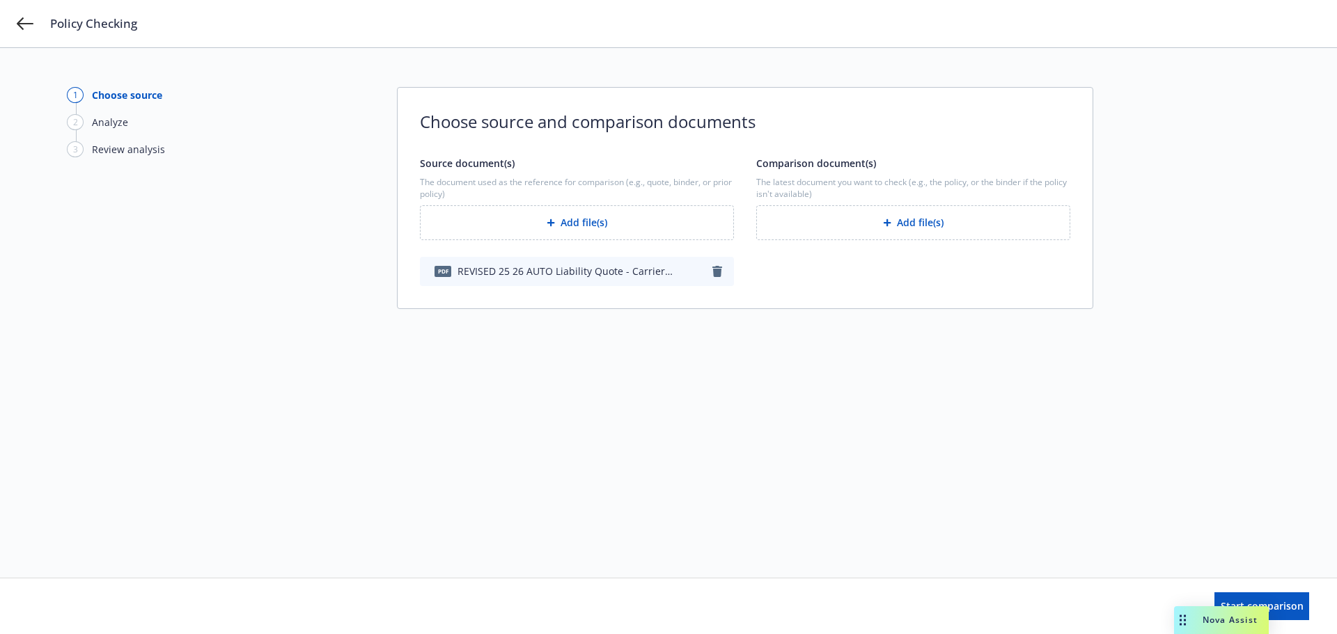
click at [946, 228] on button "Add file(s)" at bounding box center [913, 222] width 314 height 35
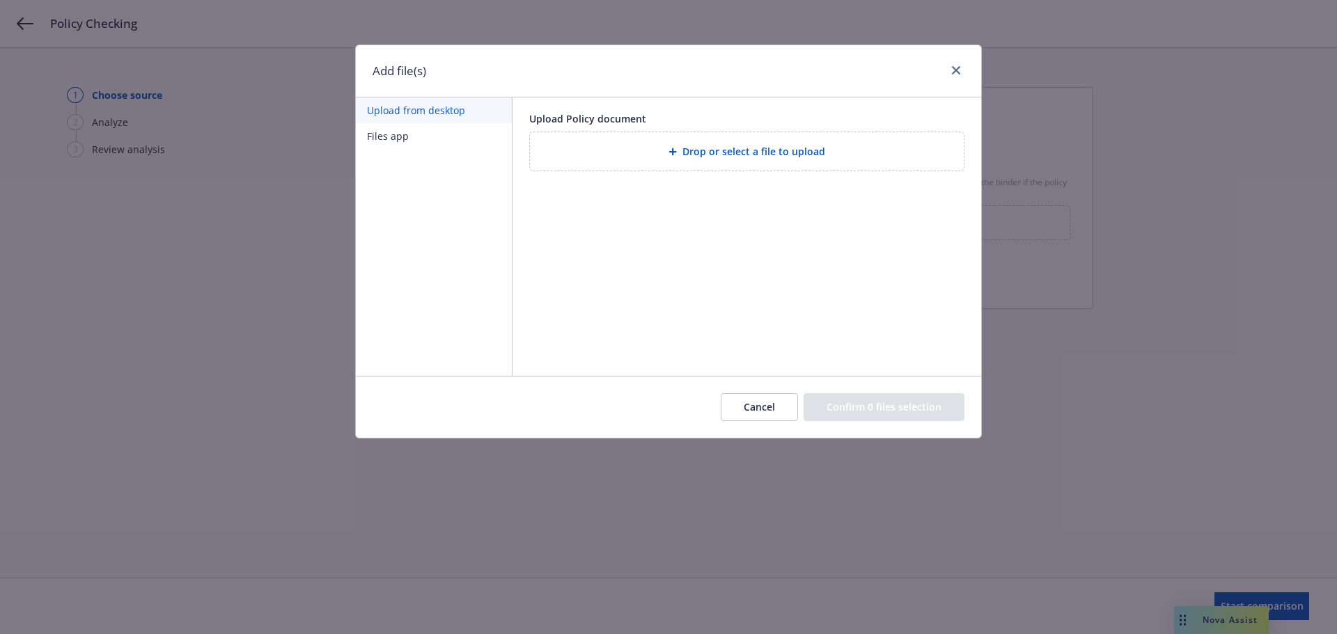
click at [550, 152] on div "Drop or select a file to upload" at bounding box center [747, 151] width 412 height 16
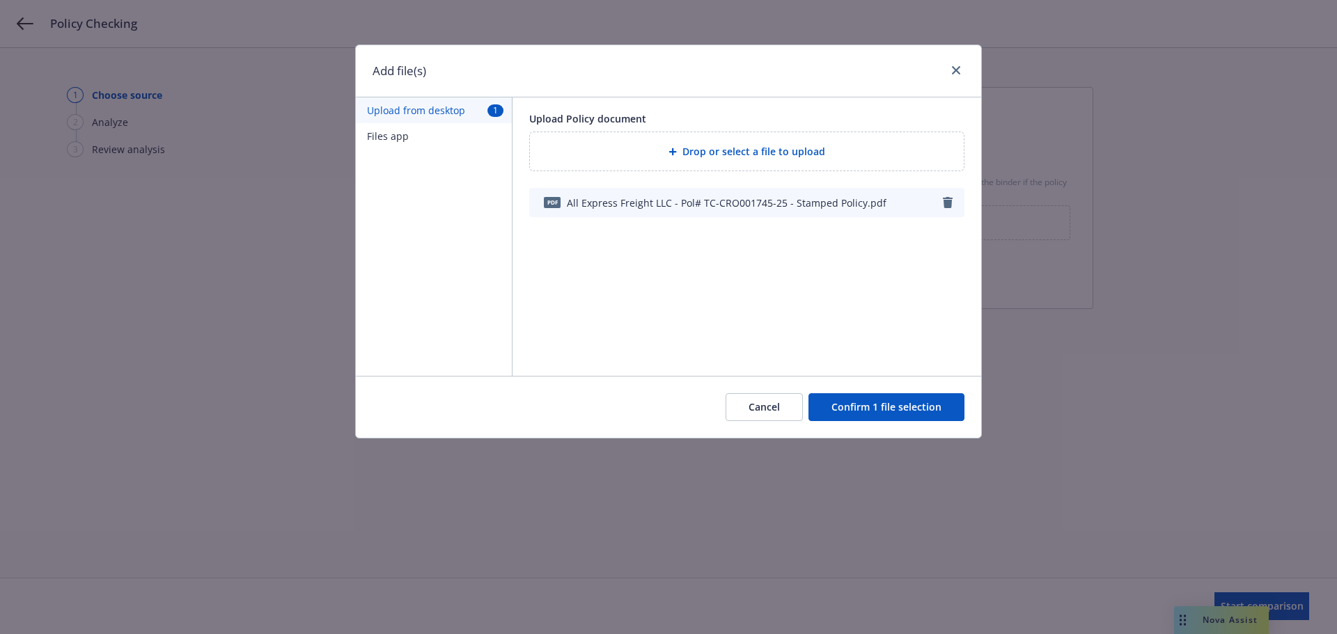
click at [910, 409] on button "Confirm 1 file selection" at bounding box center [887, 407] width 156 height 28
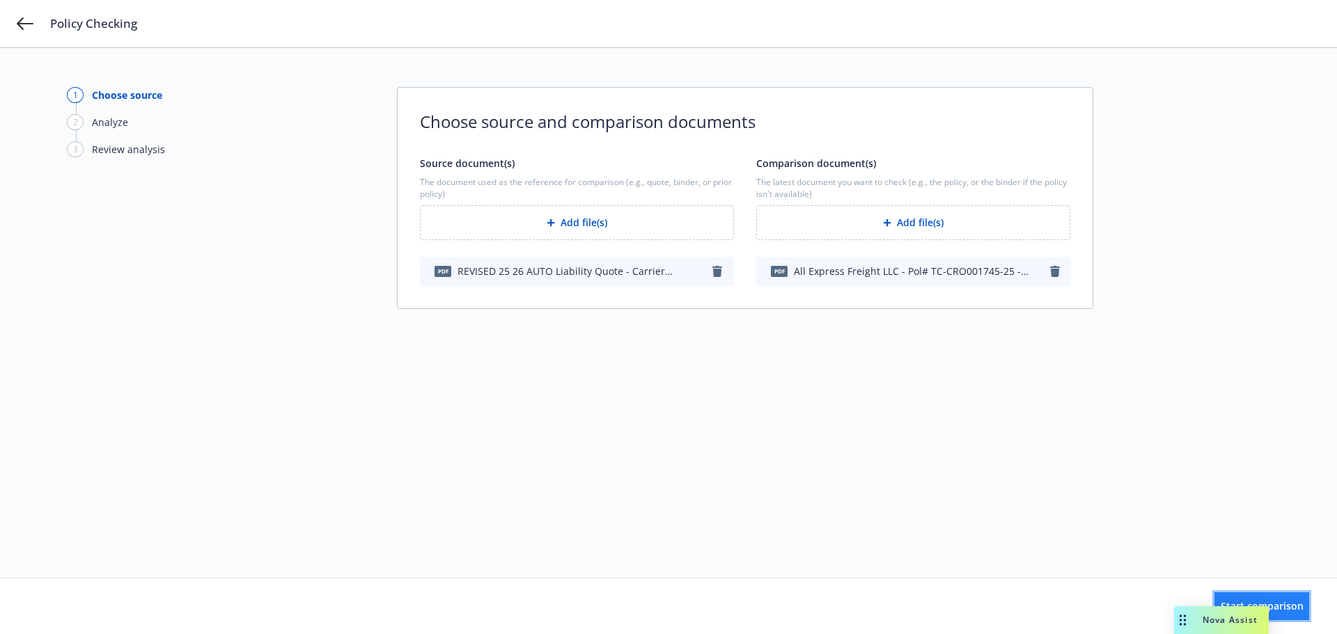
click at [1279, 602] on span "Start comparison" at bounding box center [1262, 606] width 83 height 13
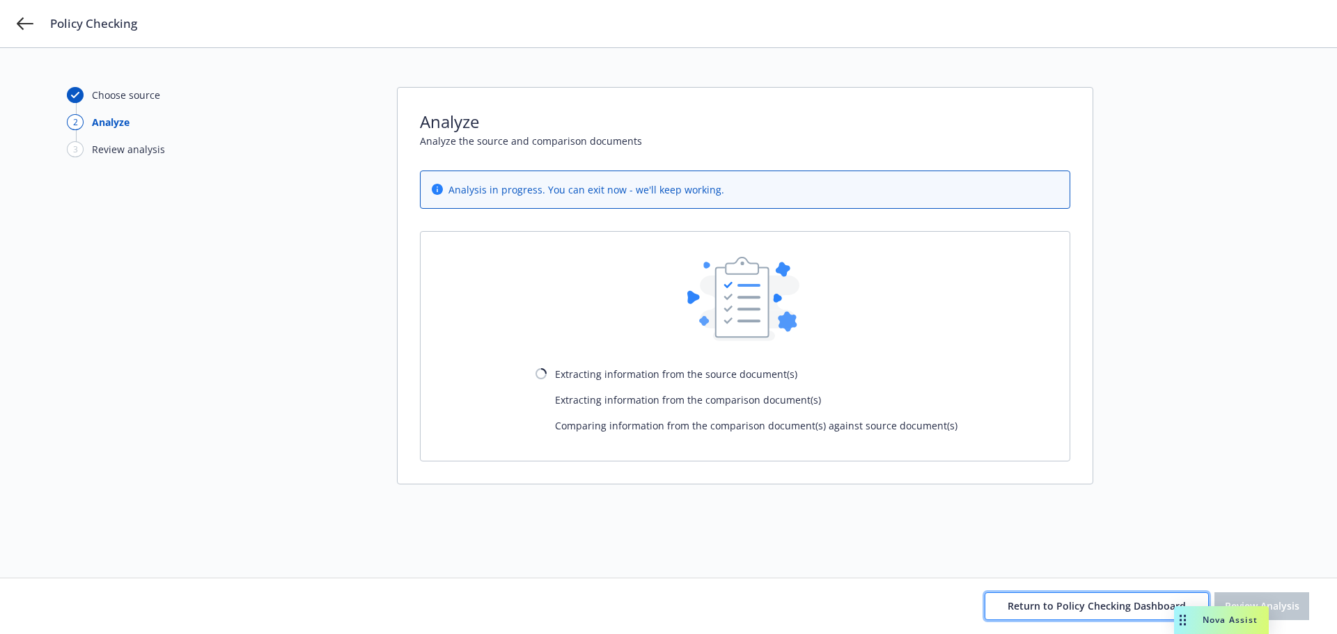
click at [1036, 613] on button "Return to Policy Checking Dashboard" at bounding box center [1097, 607] width 224 height 28
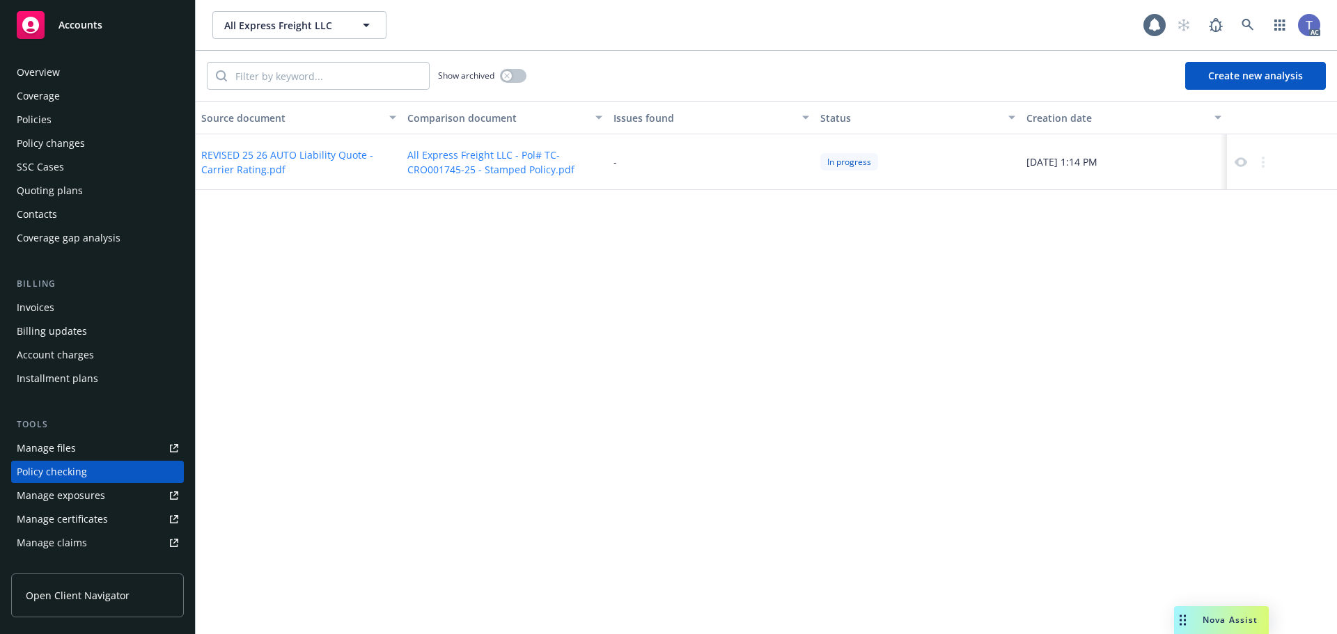
scroll to position [133, 0]
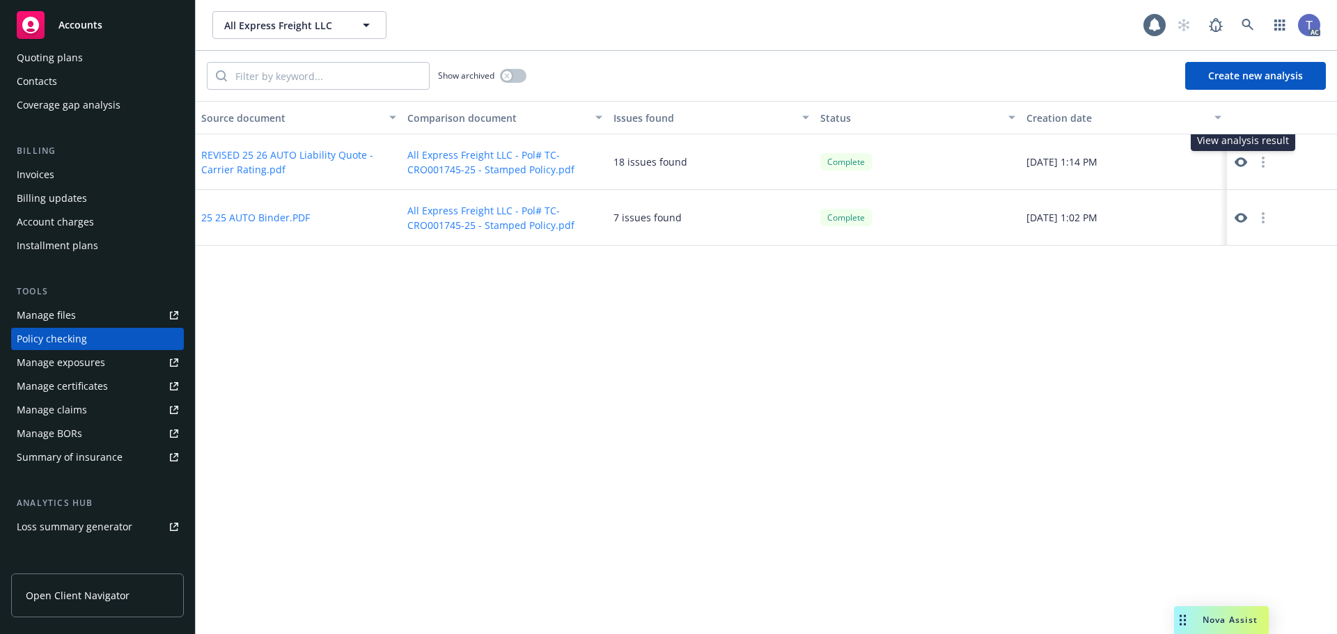
click at [1242, 160] on icon at bounding box center [1241, 162] width 13 height 13
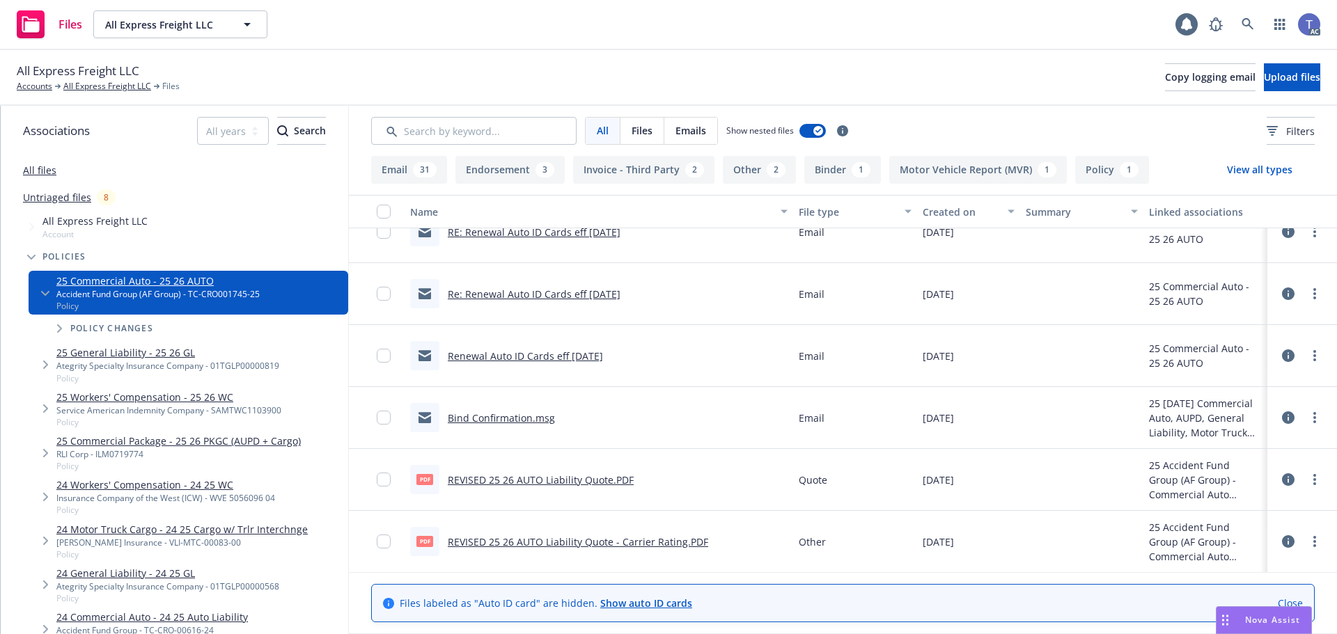
scroll to position [2296, 0]
click at [606, 541] on link "REVISED 25 26 AUTO Liability Quote - Carrier Rating.PDF" at bounding box center [578, 541] width 260 height 13
click at [554, 54] on div "All Express Freight LLC Accounts All Express Freight LLC Files Copy logging ema…" at bounding box center [668, 78] width 1337 height 56
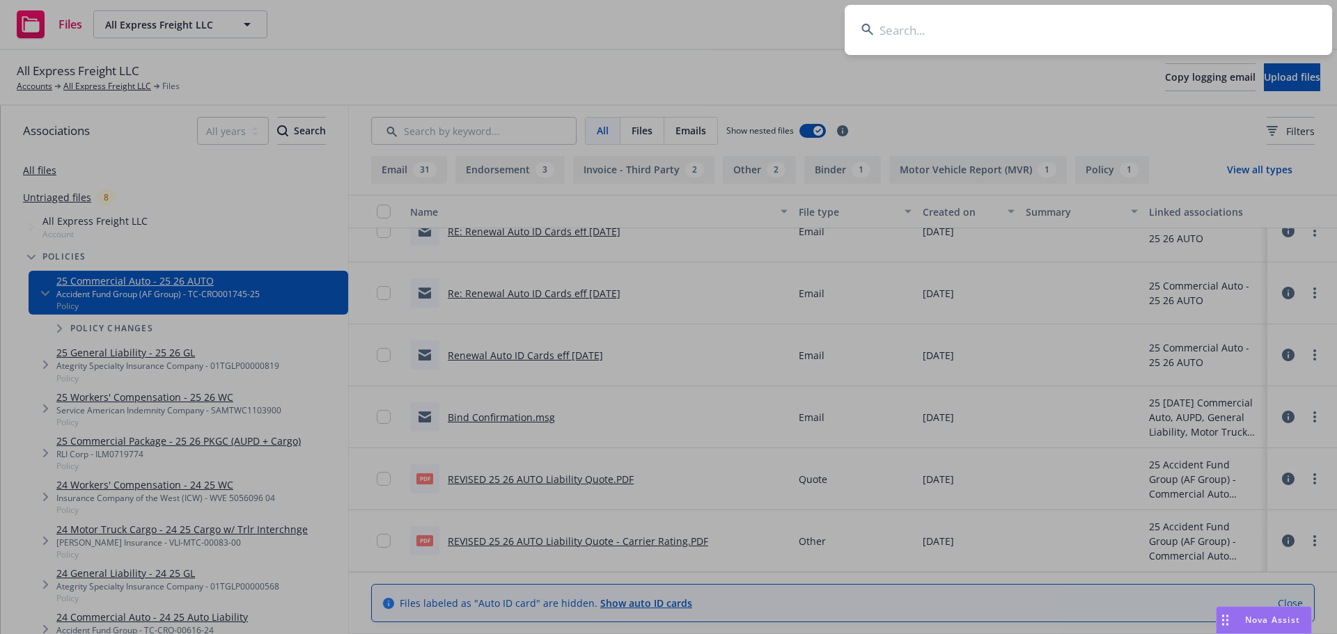
type input "c"
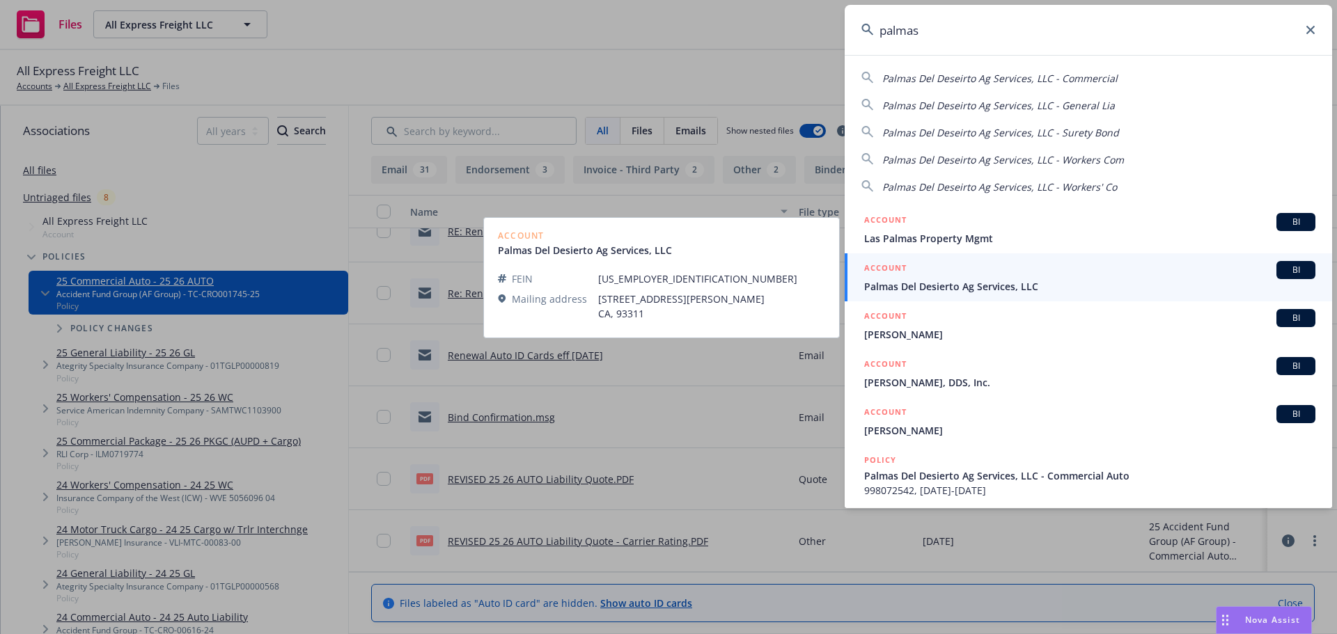
type input "palmas"
click at [948, 286] on span "Palmas Del Desierto Ag Services, LLC" at bounding box center [1089, 286] width 451 height 15
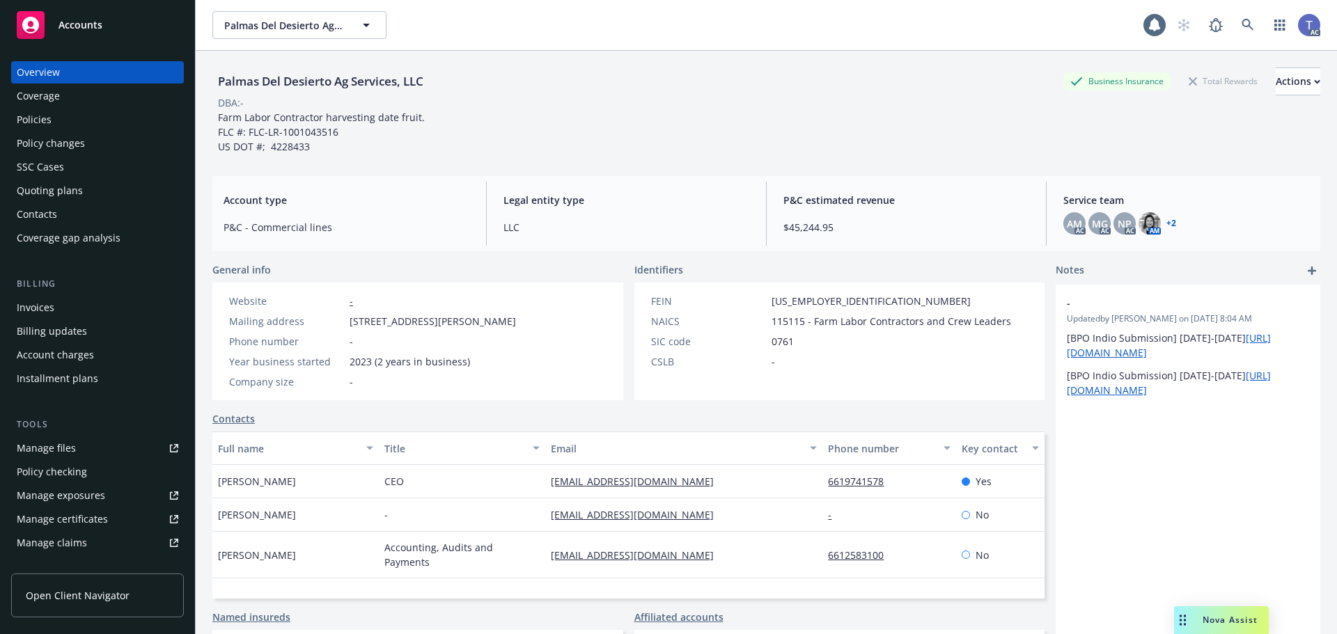
click at [27, 125] on div "Policies" at bounding box center [34, 120] width 35 height 22
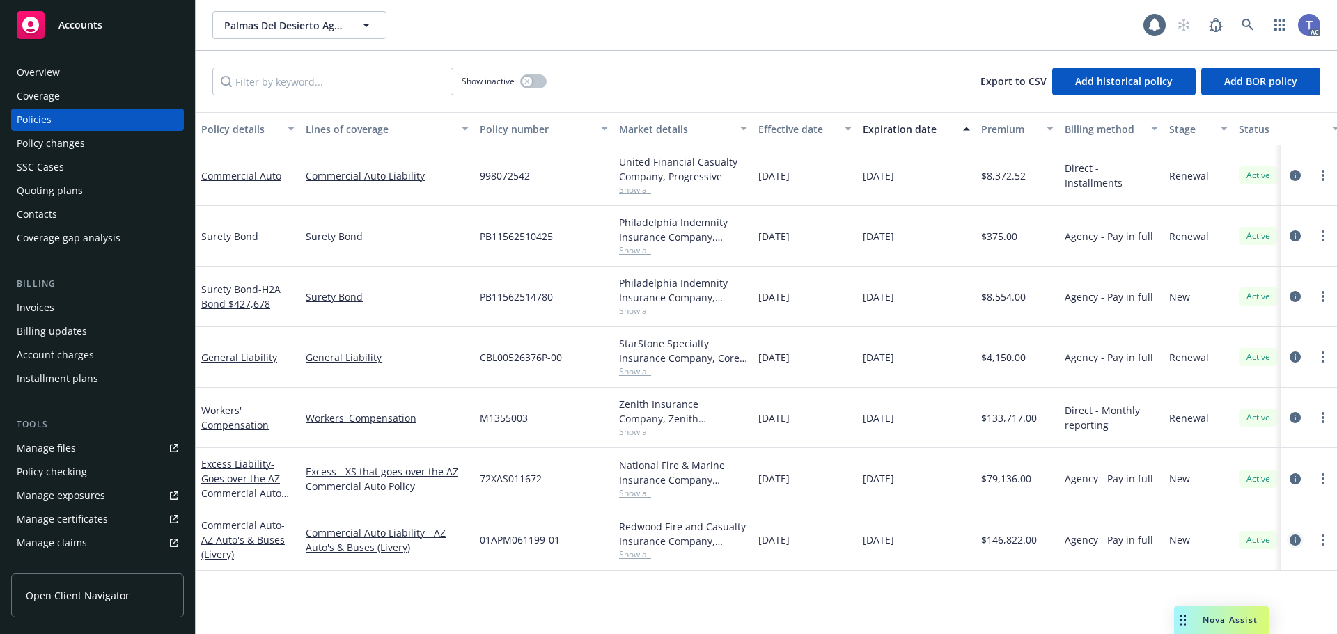
click at [1295, 540] on icon "circleInformation" at bounding box center [1295, 540] width 11 height 11
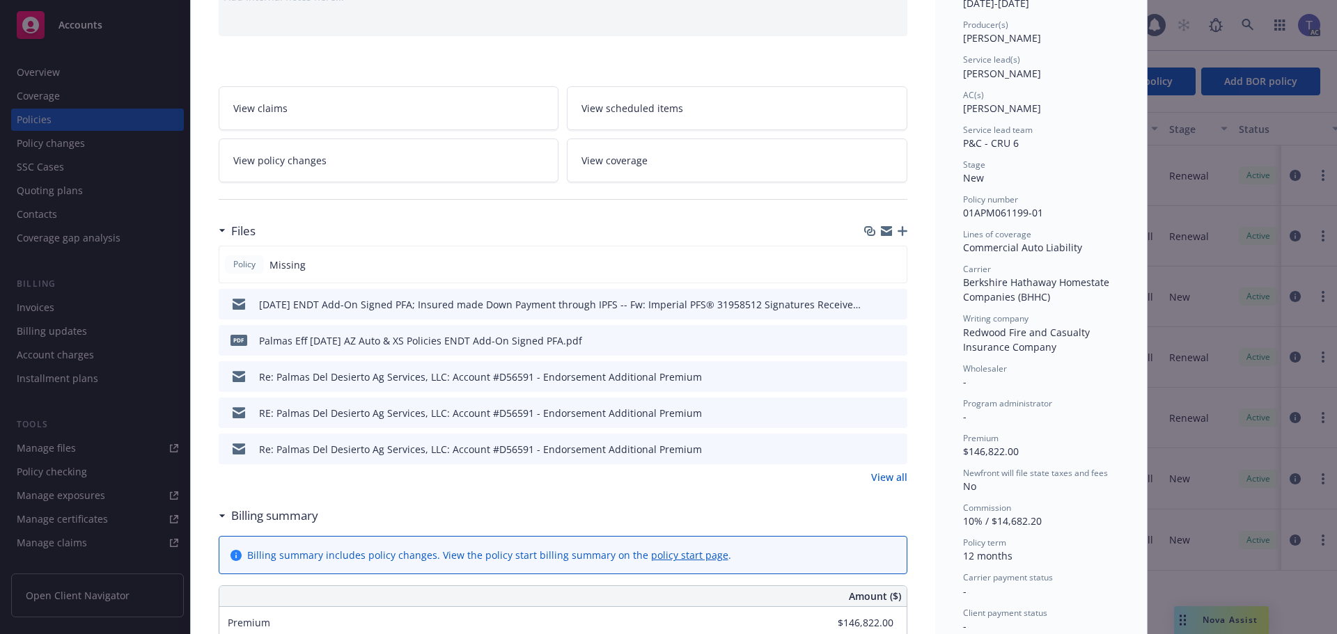
scroll to position [348, 0]
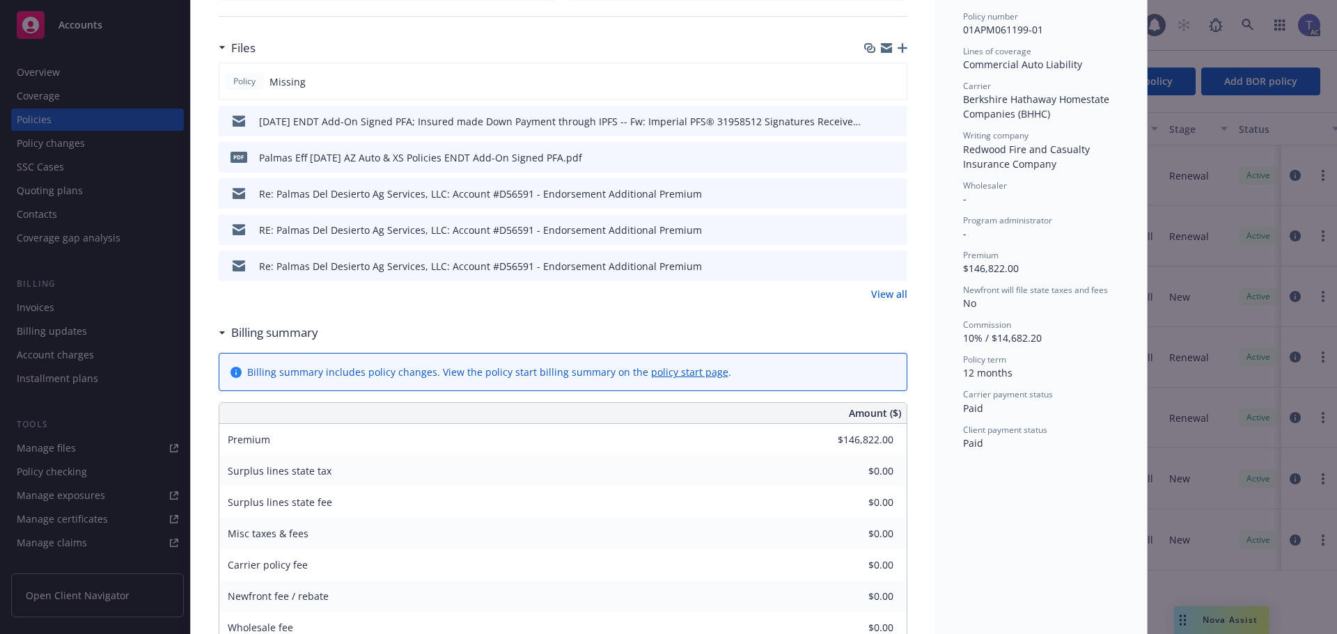
click at [874, 295] on link "View all" at bounding box center [889, 294] width 36 height 15
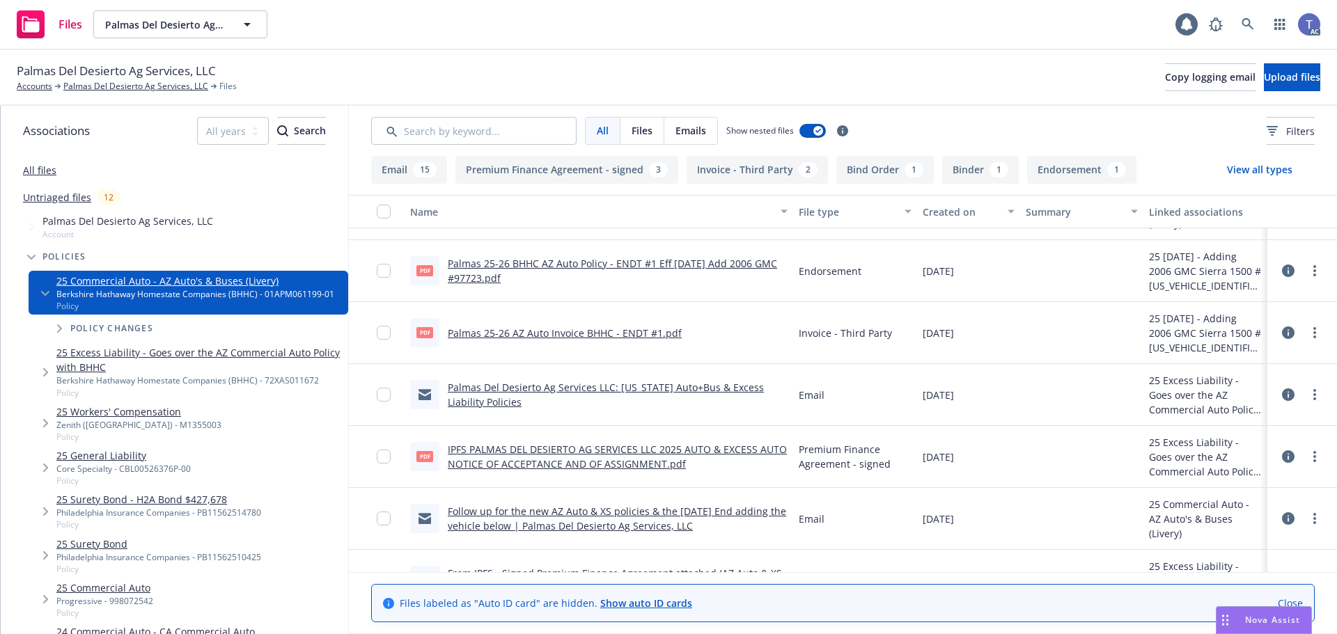
scroll to position [487, 0]
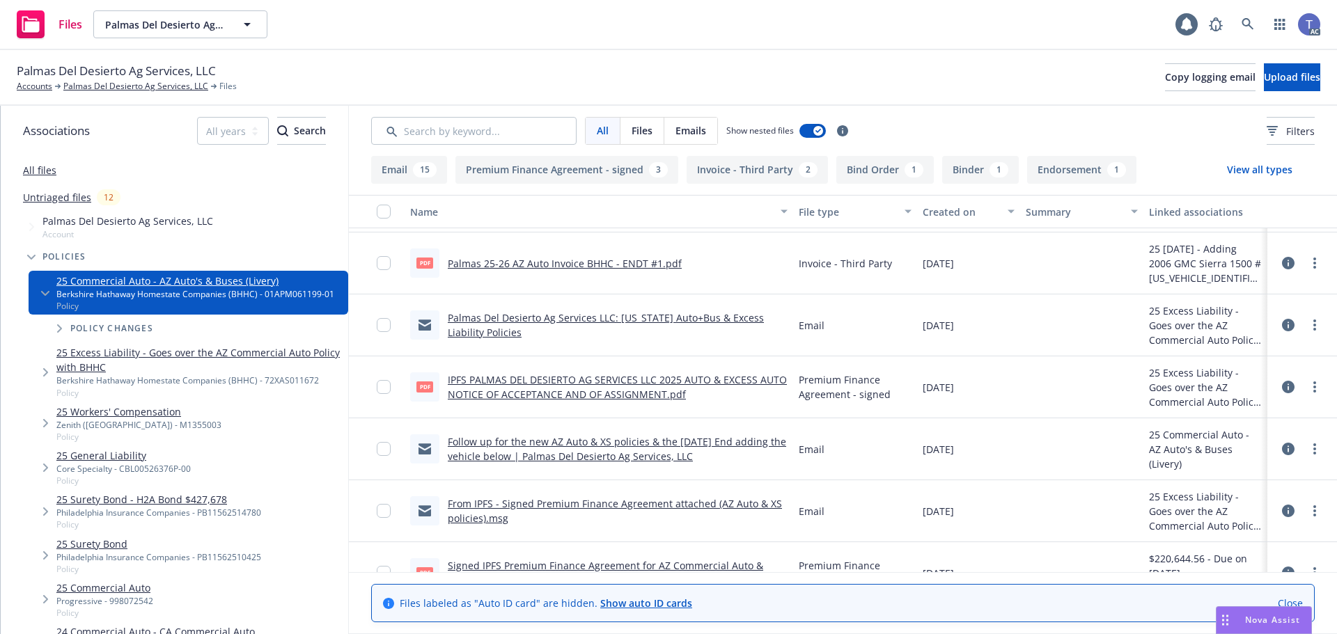
click at [647, 397] on link "IPFS PALMAS DEL DESIERTO AG SERVICES LLC 2025 AUTO & EXCESS AUTO NOTICE OF ACCE…" at bounding box center [617, 387] width 339 height 28
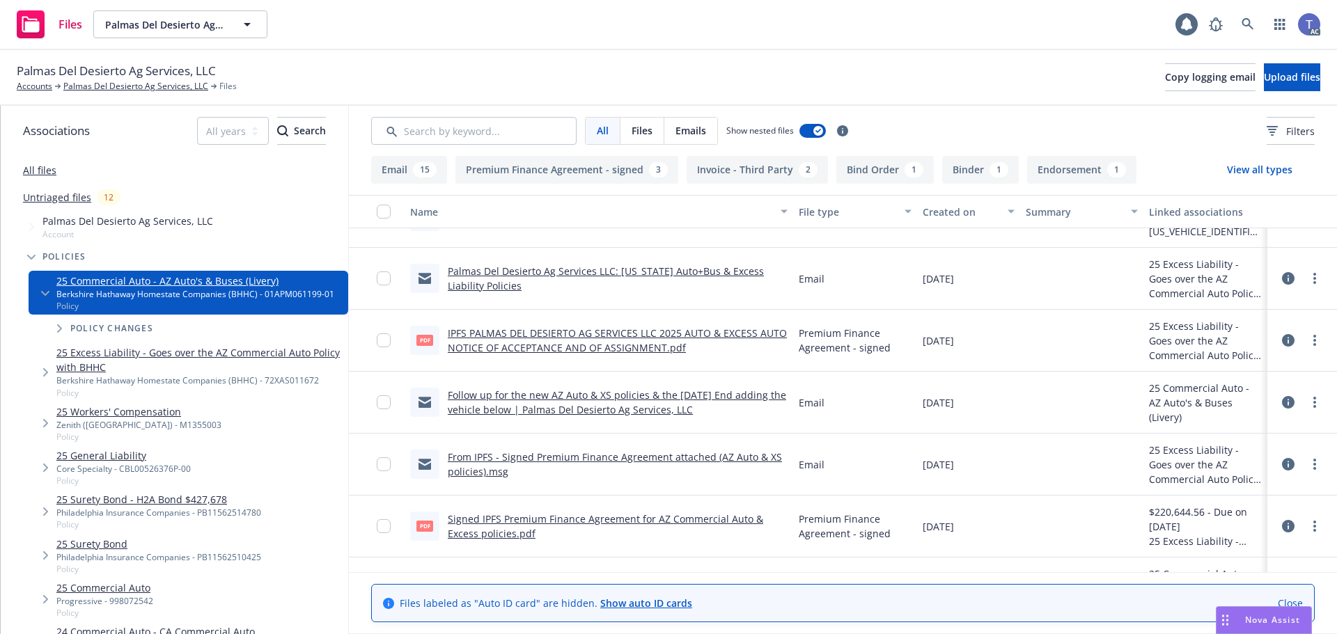
scroll to position [557, 0]
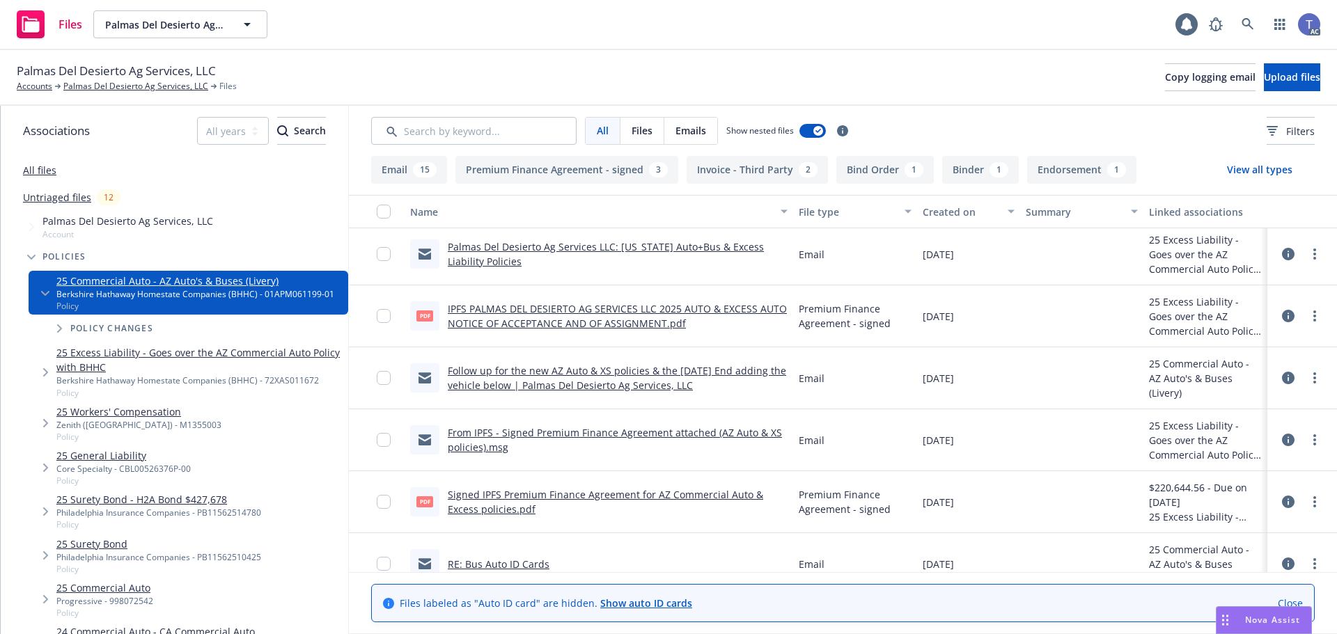
click at [673, 492] on link "Signed IPFS Premium Finance Agreement for AZ Commercial Auto & Excess policies.…" at bounding box center [605, 502] width 315 height 28
click at [629, 492] on link "Signed IPFS Premium Finance Agreement for AZ Commercial Auto & Excess policies.…" at bounding box center [605, 502] width 315 height 28
click at [607, 45] on div "Files Palmas Del Desierto Ag Services, LLC Palmas Del Desierto Ag Services, LLC…" at bounding box center [668, 25] width 1337 height 50
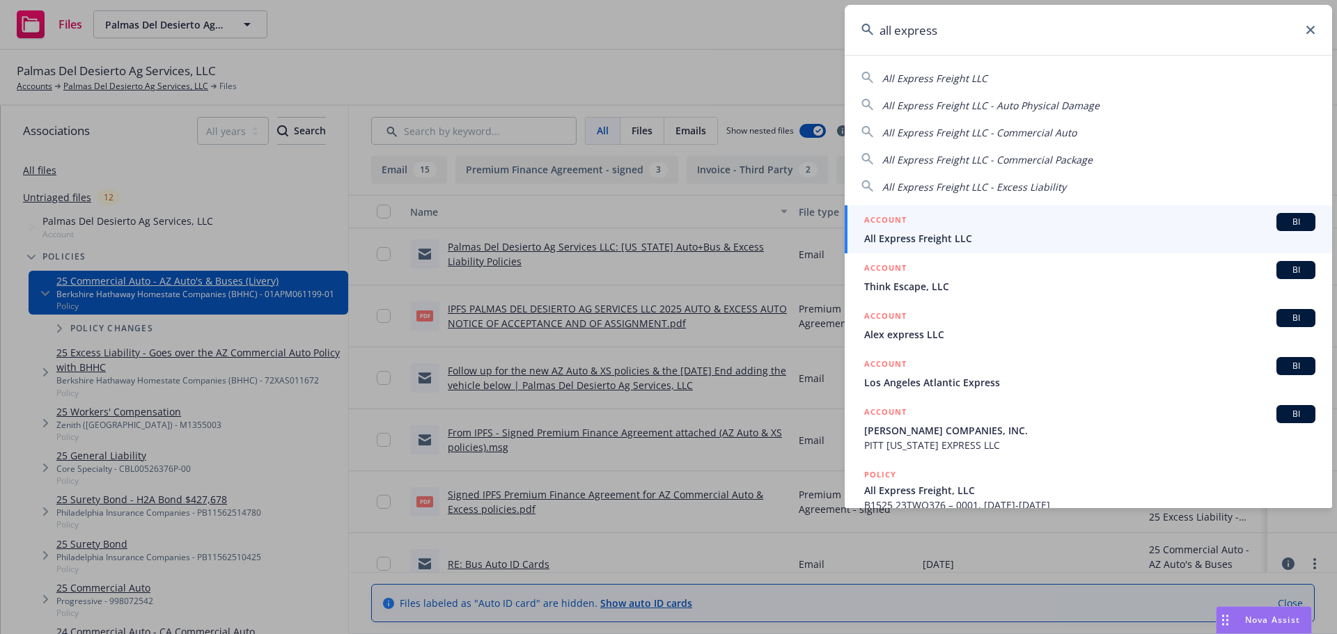
type input "all express"
click at [934, 233] on span "All Express Freight LLC" at bounding box center [1089, 238] width 451 height 15
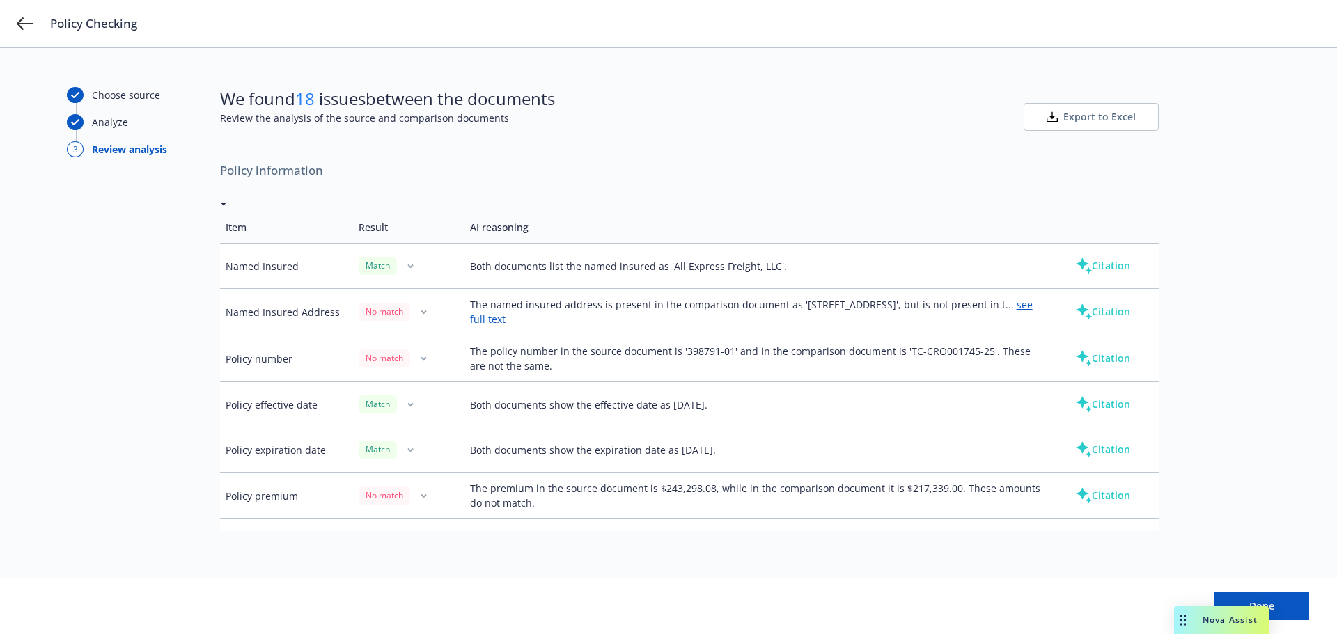
click at [608, 315] on link "see full text" at bounding box center [751, 312] width 563 height 28
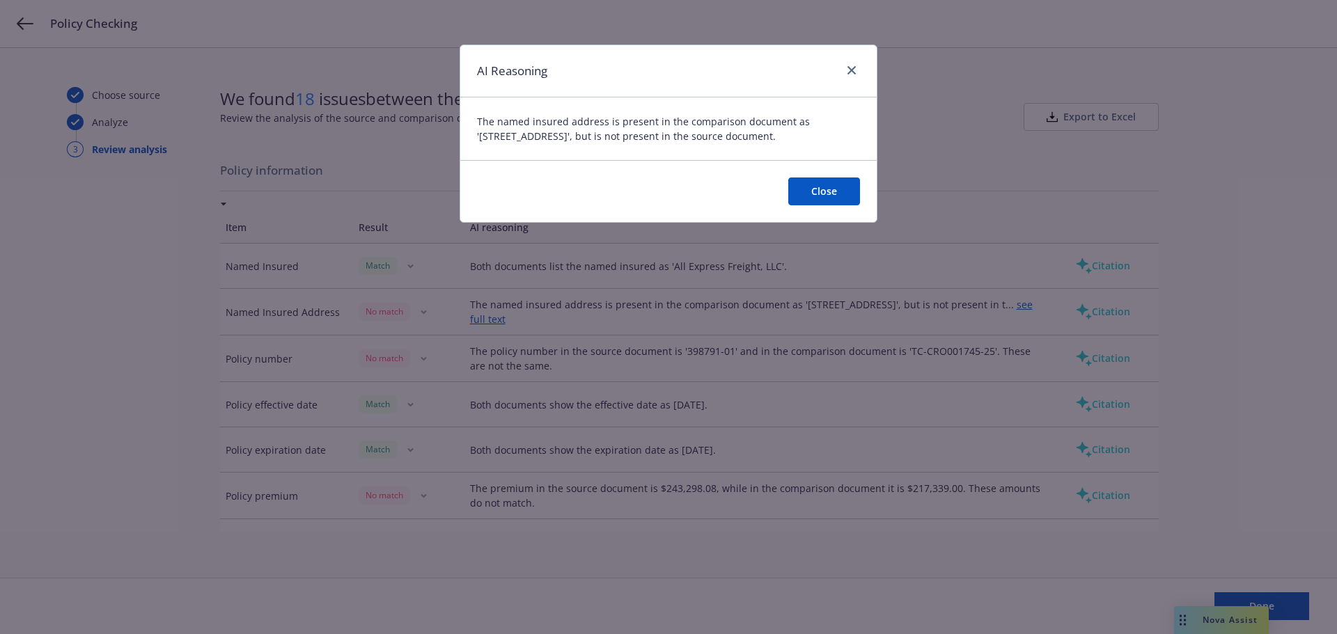
click at [818, 185] on button "Close" at bounding box center [824, 192] width 72 height 28
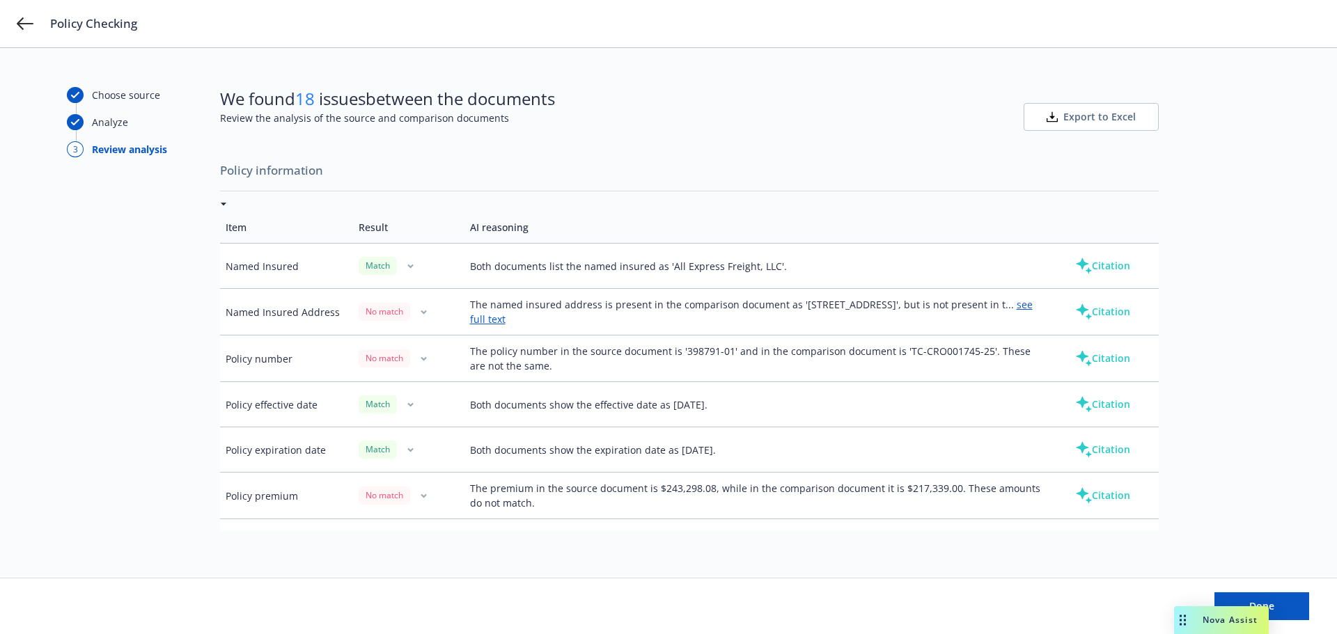
click at [1119, 362] on button "Citation" at bounding box center [1103, 359] width 100 height 28
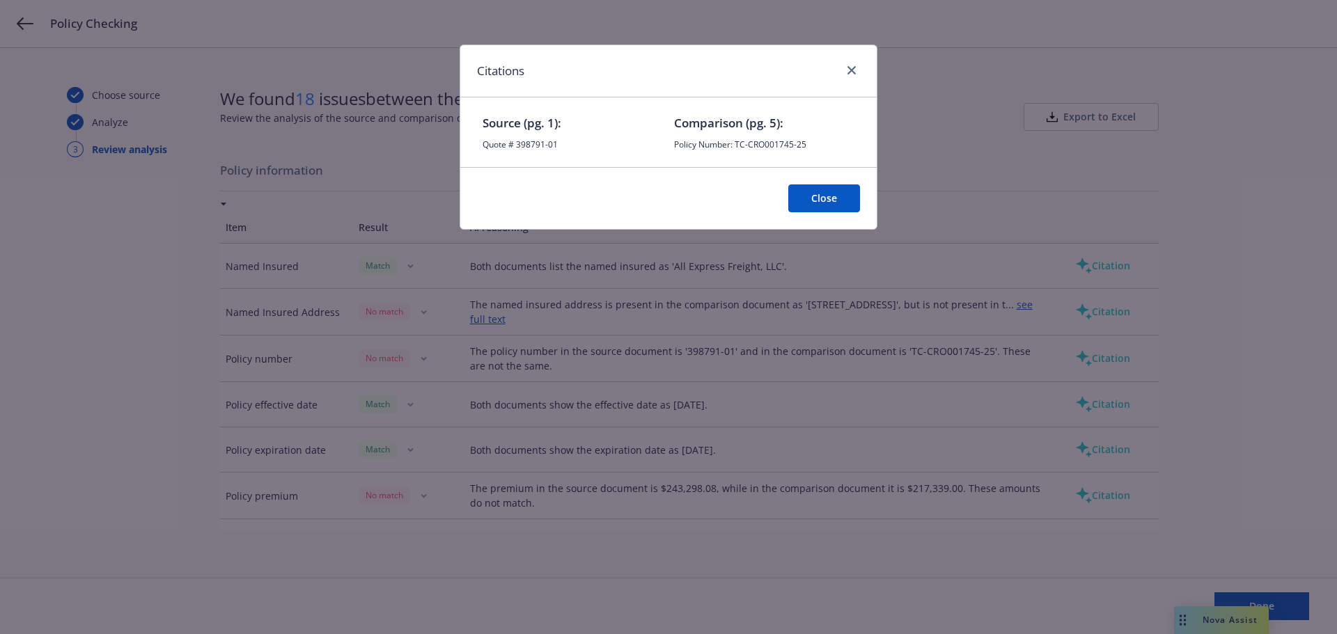
click at [829, 194] on button "Close" at bounding box center [824, 199] width 72 height 28
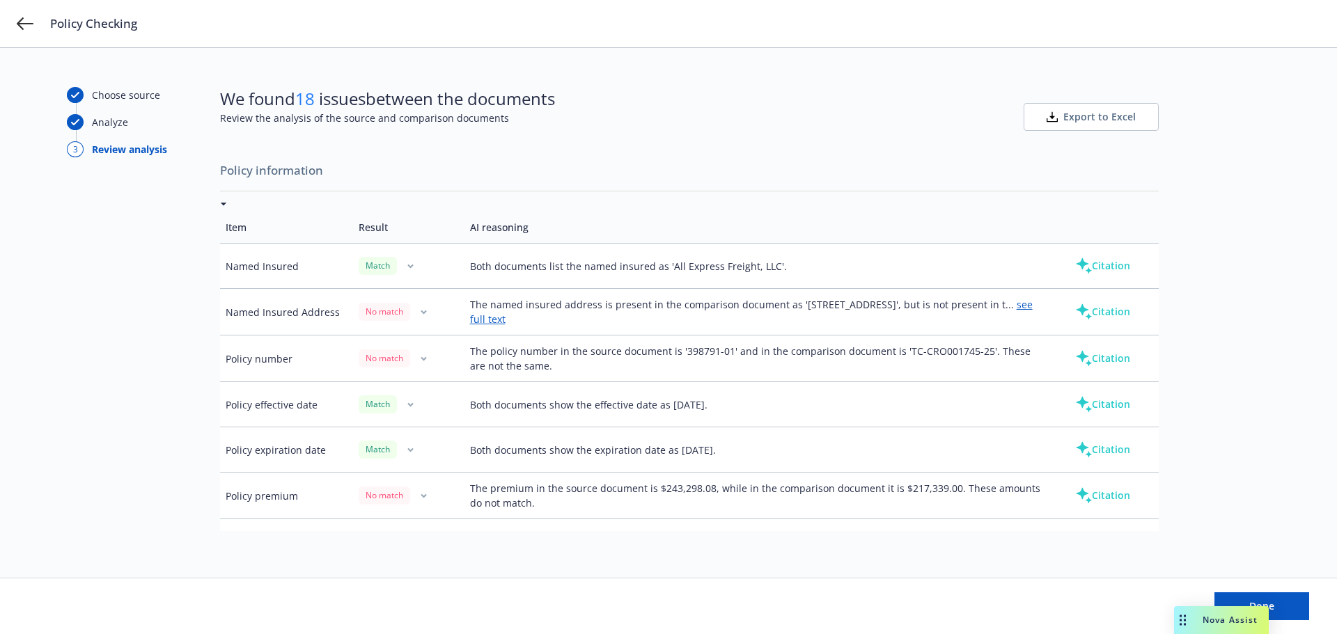
click at [421, 357] on icon "button" at bounding box center [424, 359] width 6 height 5
click at [425, 382] on link "Mark as wrong" at bounding box center [423, 389] width 114 height 28
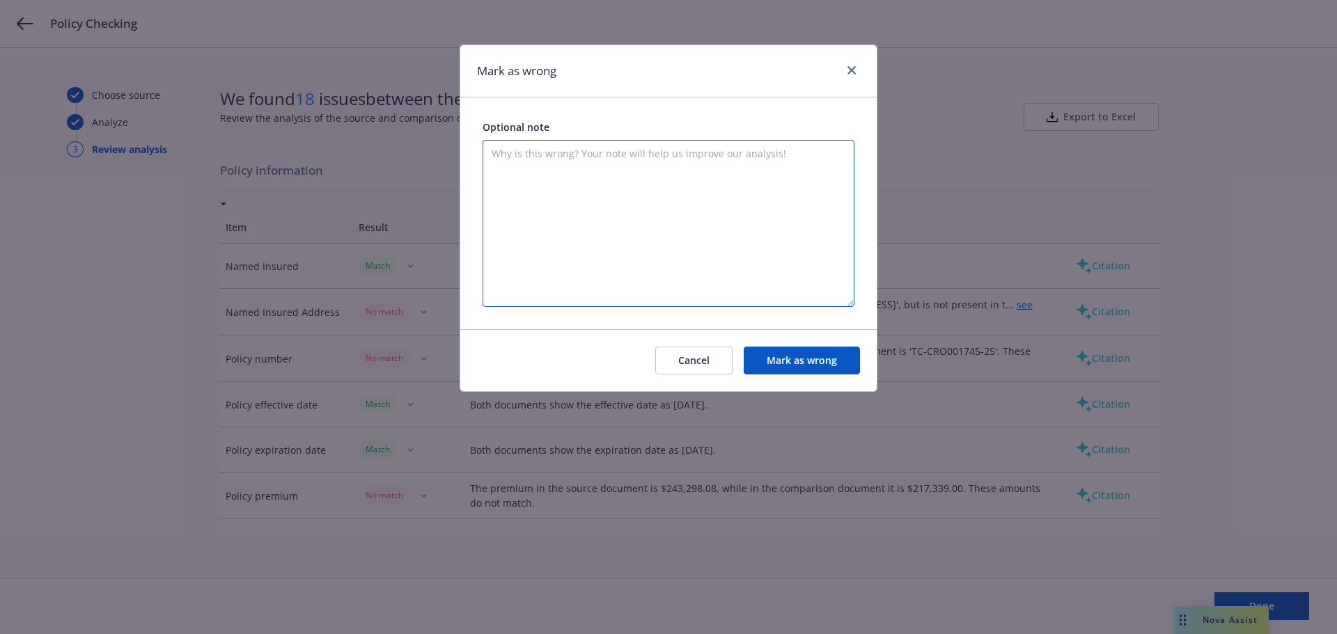
click at [556, 206] on textarea at bounding box center [669, 223] width 372 height 167
type textarea "Pulled the Quote # and compared to Policy # on a different document. Will not b…"
click at [802, 352] on button "Mark as wrong" at bounding box center [802, 361] width 116 height 28
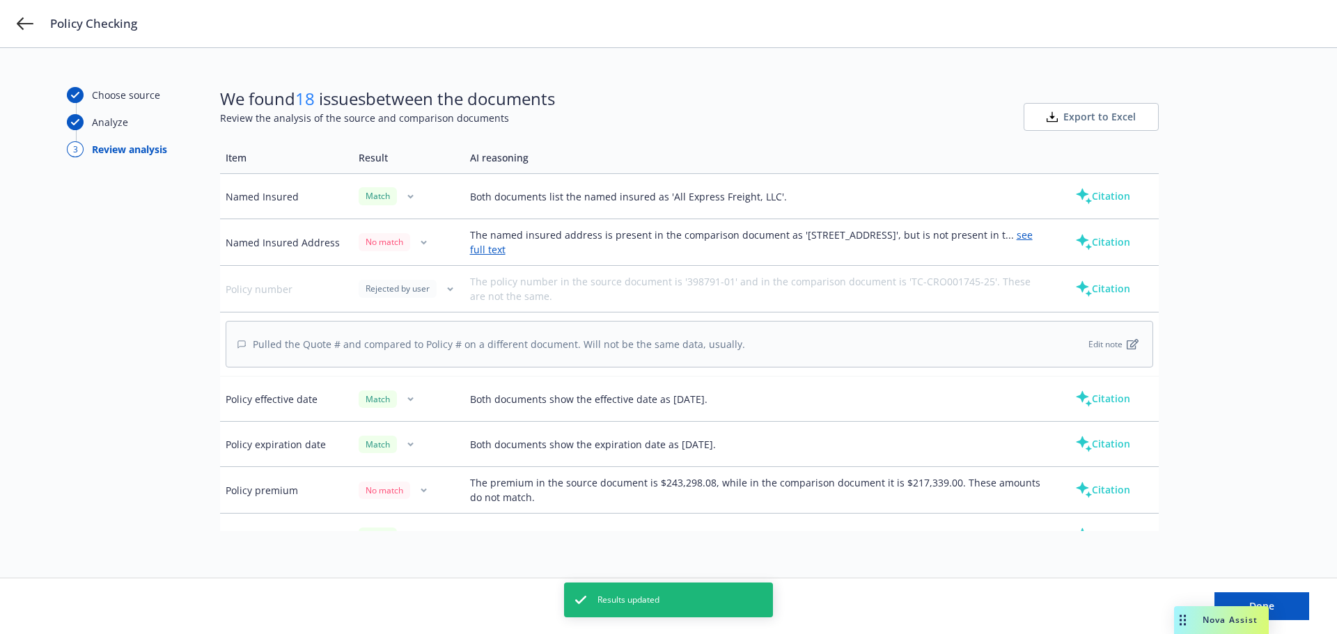
scroll to position [139, 0]
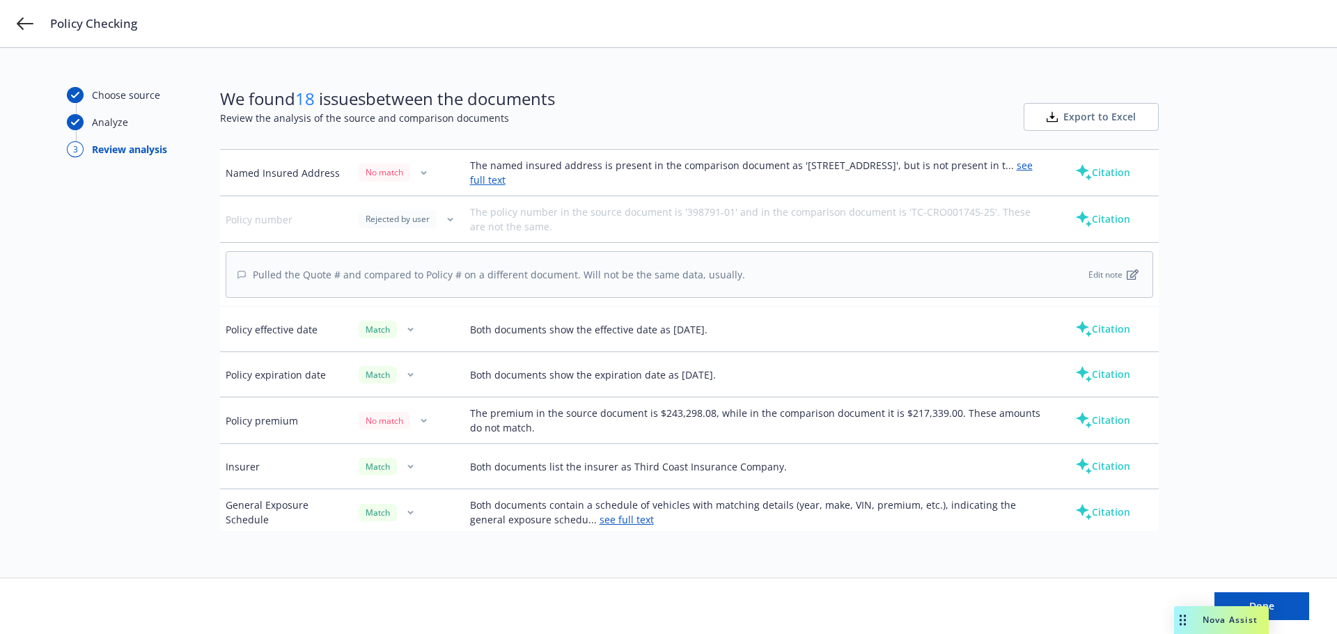
click at [416, 420] on button "button" at bounding box center [424, 420] width 17 height 17
click at [427, 455] on link "Mark as wrong" at bounding box center [423, 451] width 114 height 28
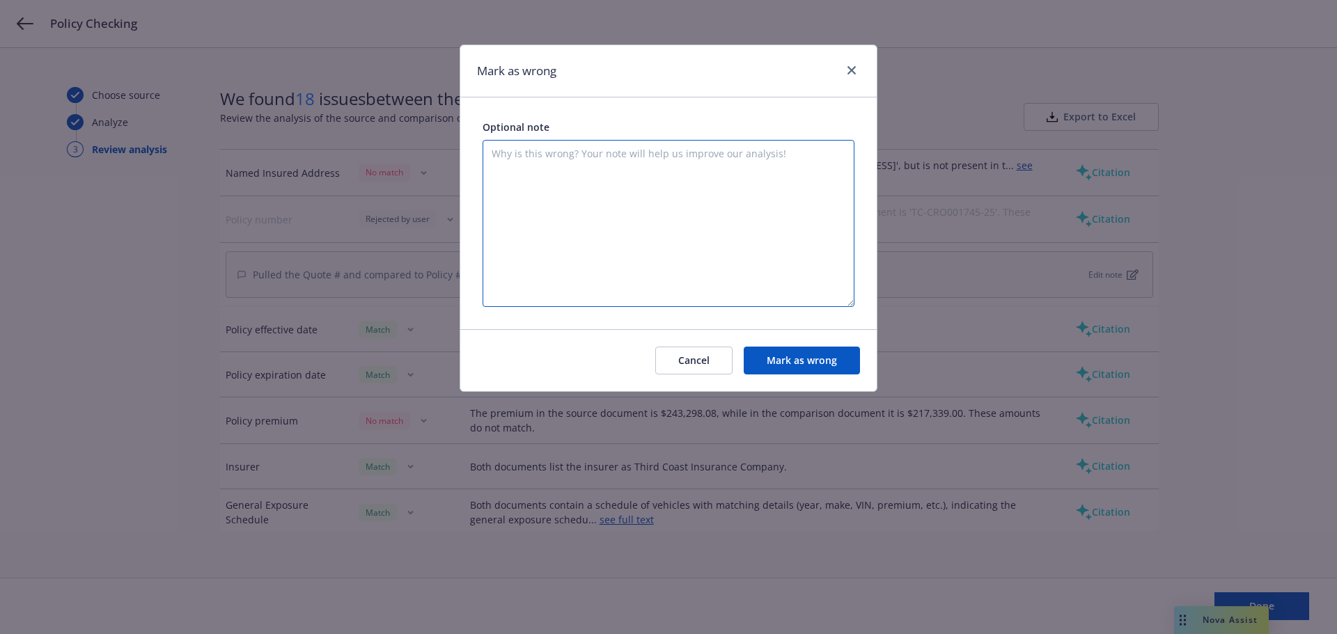
click at [567, 169] on textarea at bounding box center [669, 223] width 372 height 167
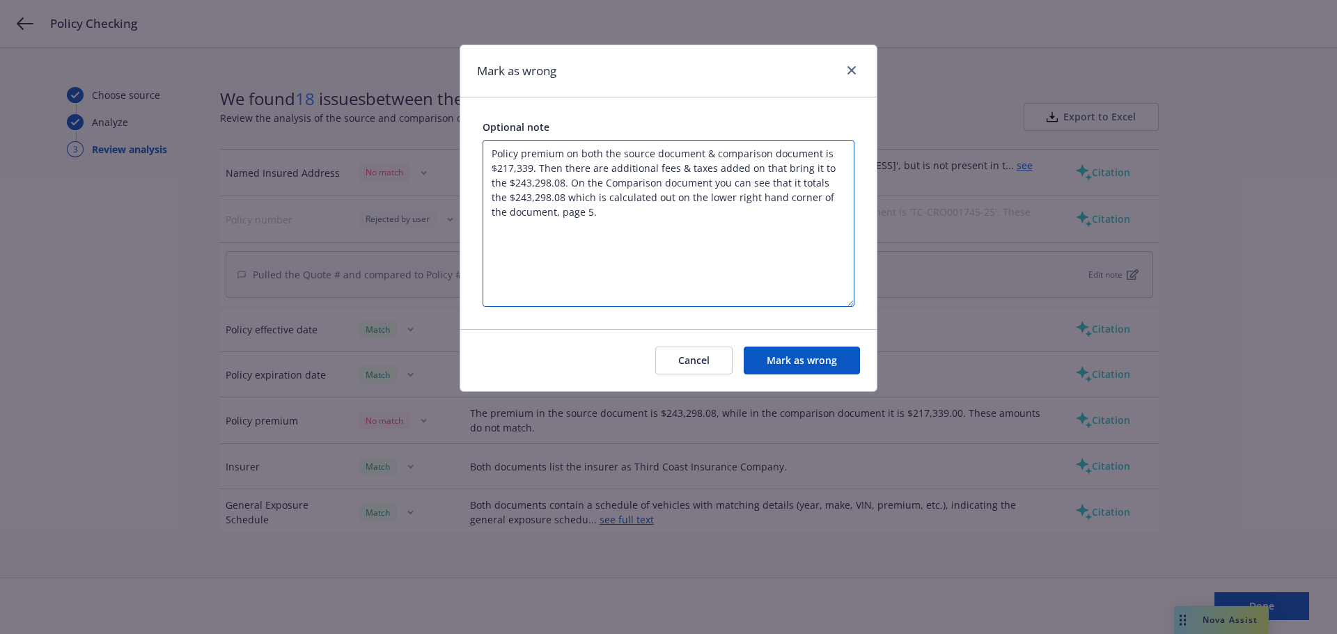
type textarea "Policy premium on both the source document & comparison document is $217,339. T…"
click at [790, 364] on button "Mark as wrong" at bounding box center [802, 361] width 116 height 28
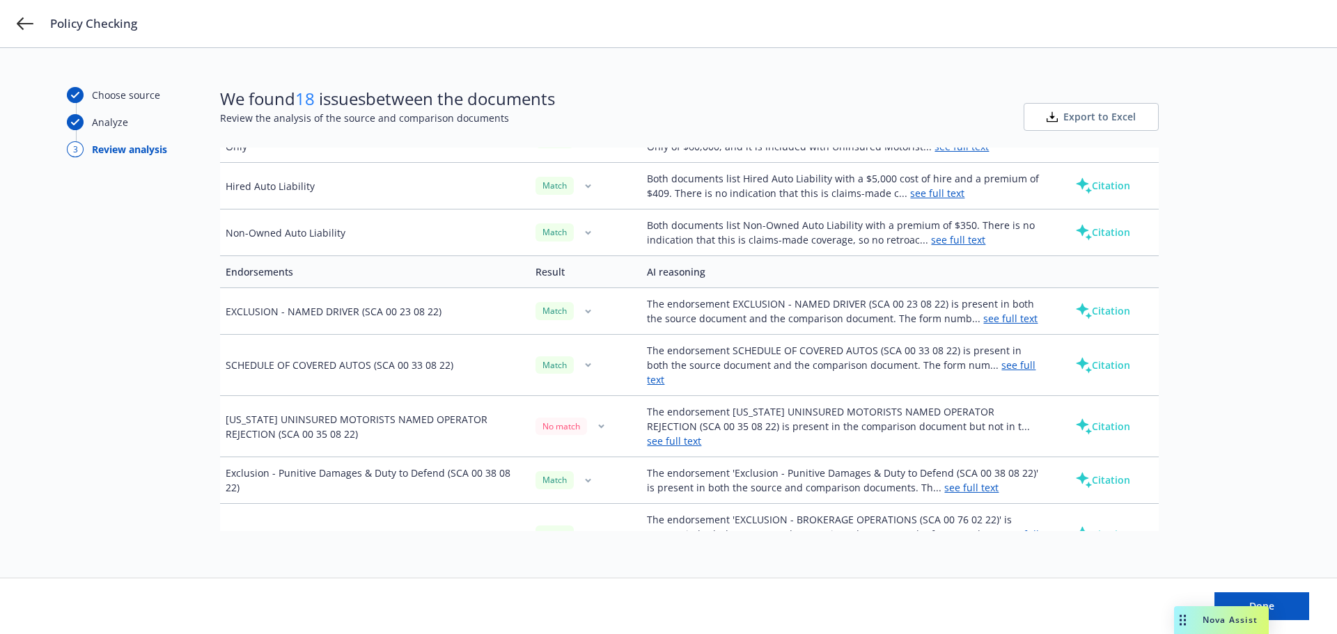
scroll to position [905, 0]
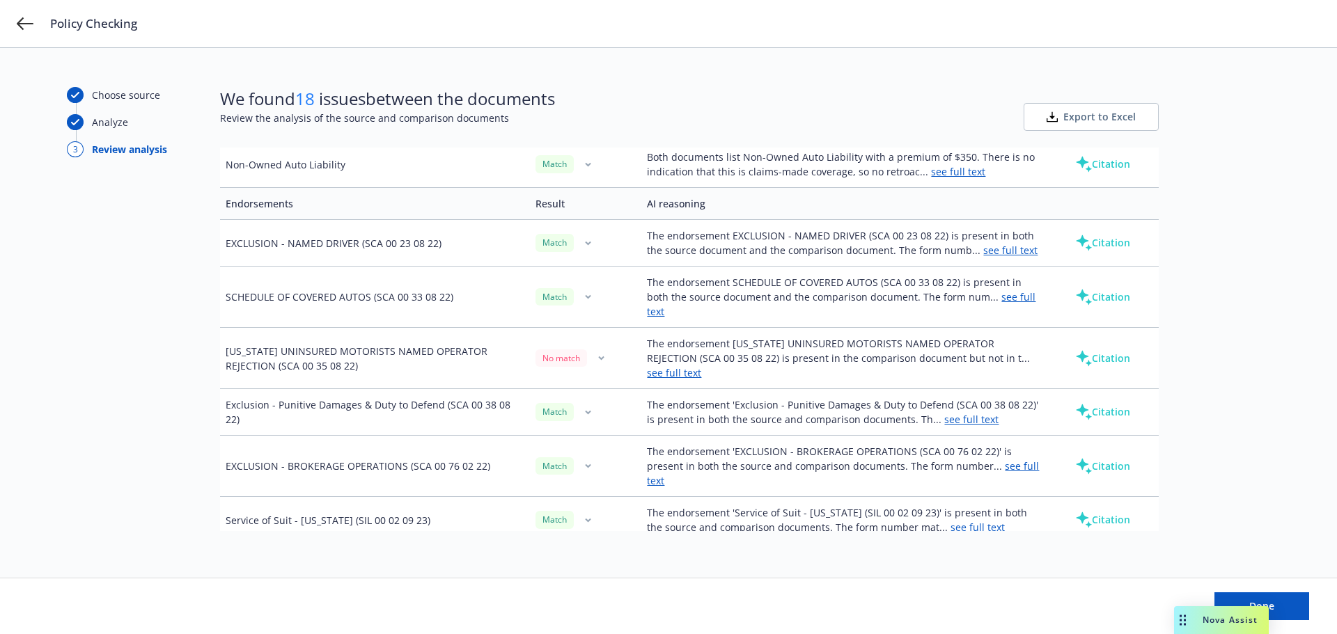
click at [604, 367] on button "button" at bounding box center [601, 358] width 17 height 17
click at [765, 369] on td "The endorsement CALIFORNIA UNINSURED MOTORISTS NAMED OPERATOR REJECTION (SCA 00…" at bounding box center [844, 358] width 406 height 61
click at [682, 380] on link "see full text" at bounding box center [674, 372] width 54 height 13
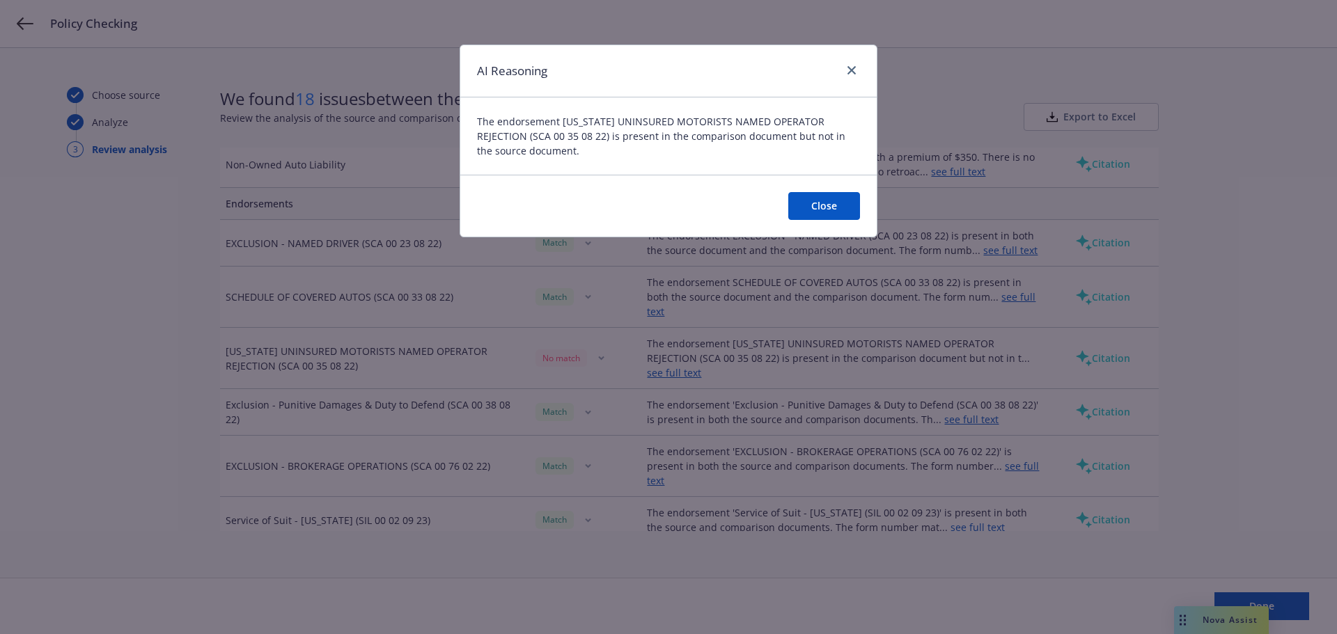
click at [806, 204] on button "Close" at bounding box center [824, 206] width 72 height 28
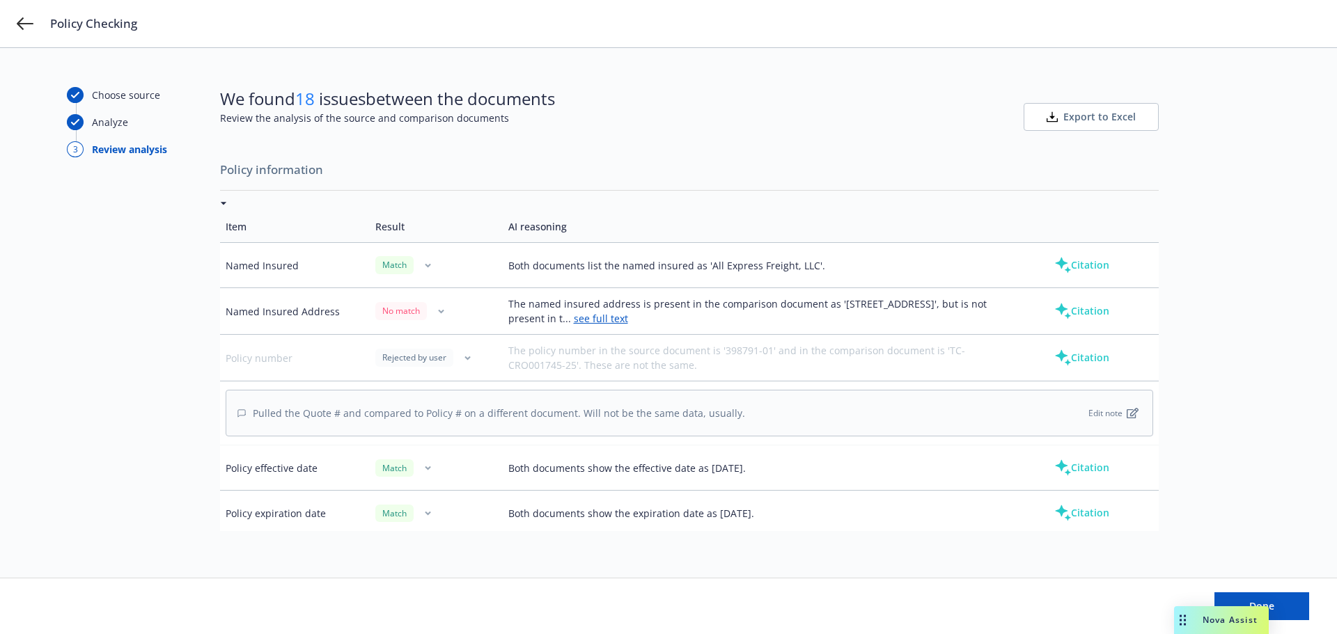
scroll to position [0, 0]
click at [628, 320] on link "see full text" at bounding box center [601, 319] width 54 height 13
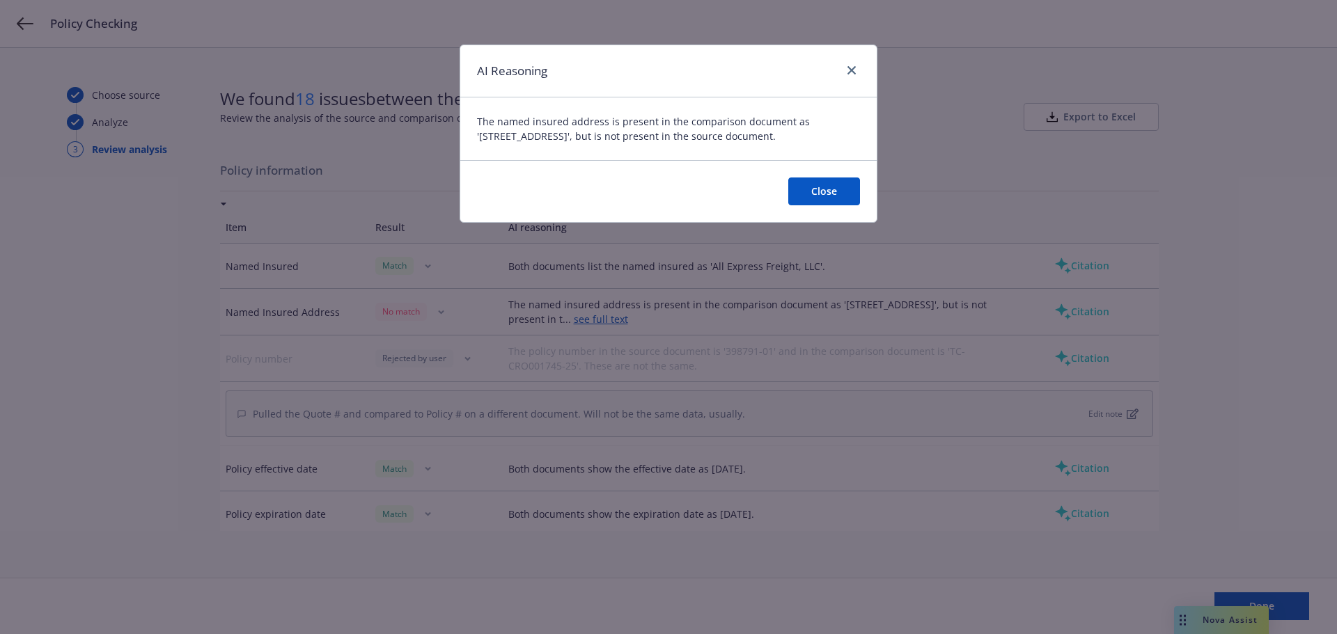
click at [838, 197] on button "Close" at bounding box center [824, 192] width 72 height 28
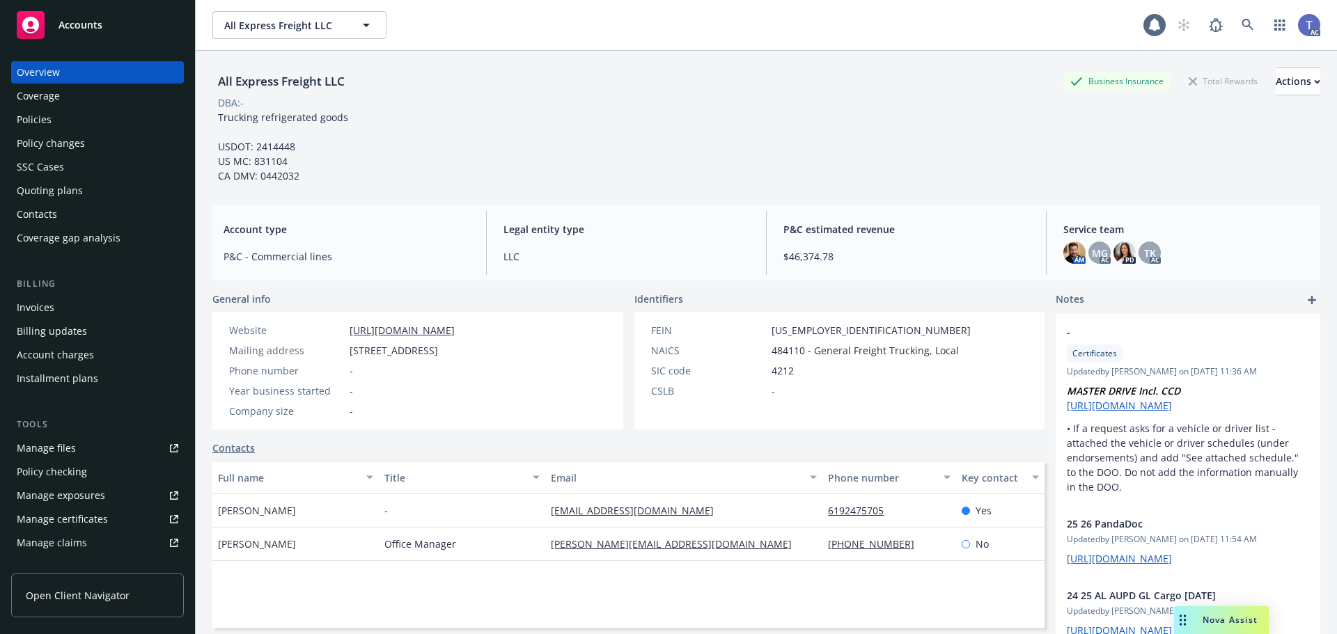
click at [664, 65] on div "All Express Freight LLC Business Insurance Total Rewards Actions DBA: - Truckin…" at bounding box center [766, 122] width 1108 height 143
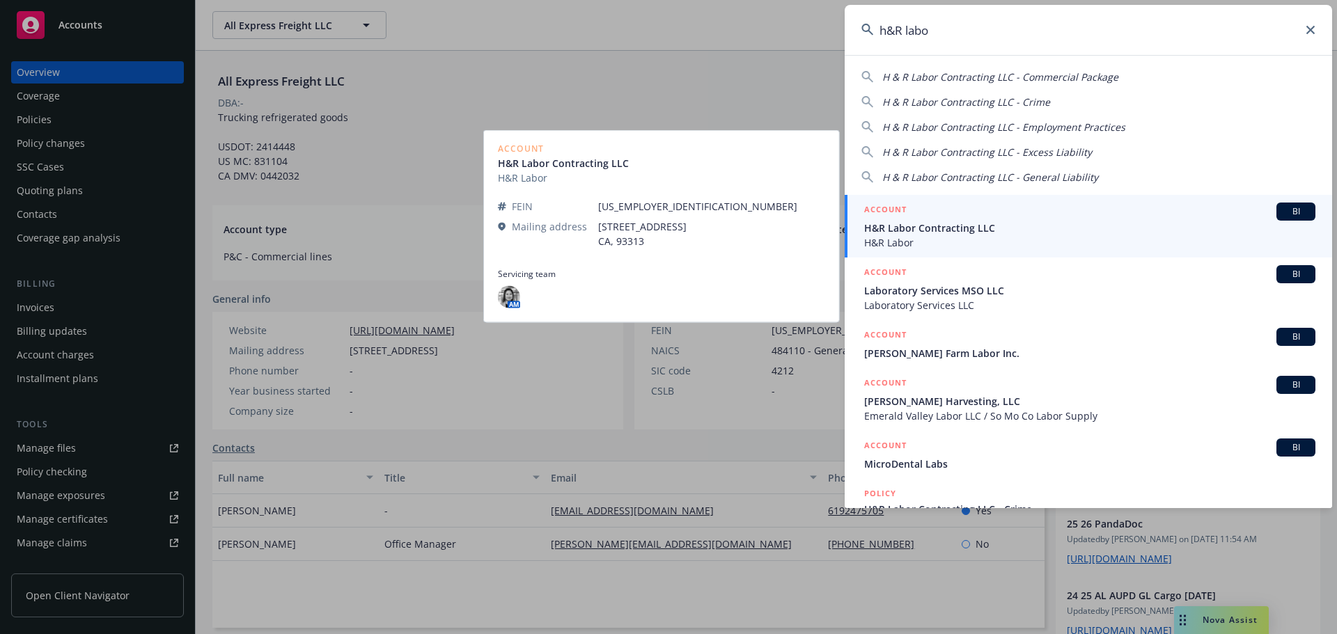
type input "h&R labo"
click at [973, 236] on span "H&R Labor" at bounding box center [1089, 242] width 451 height 15
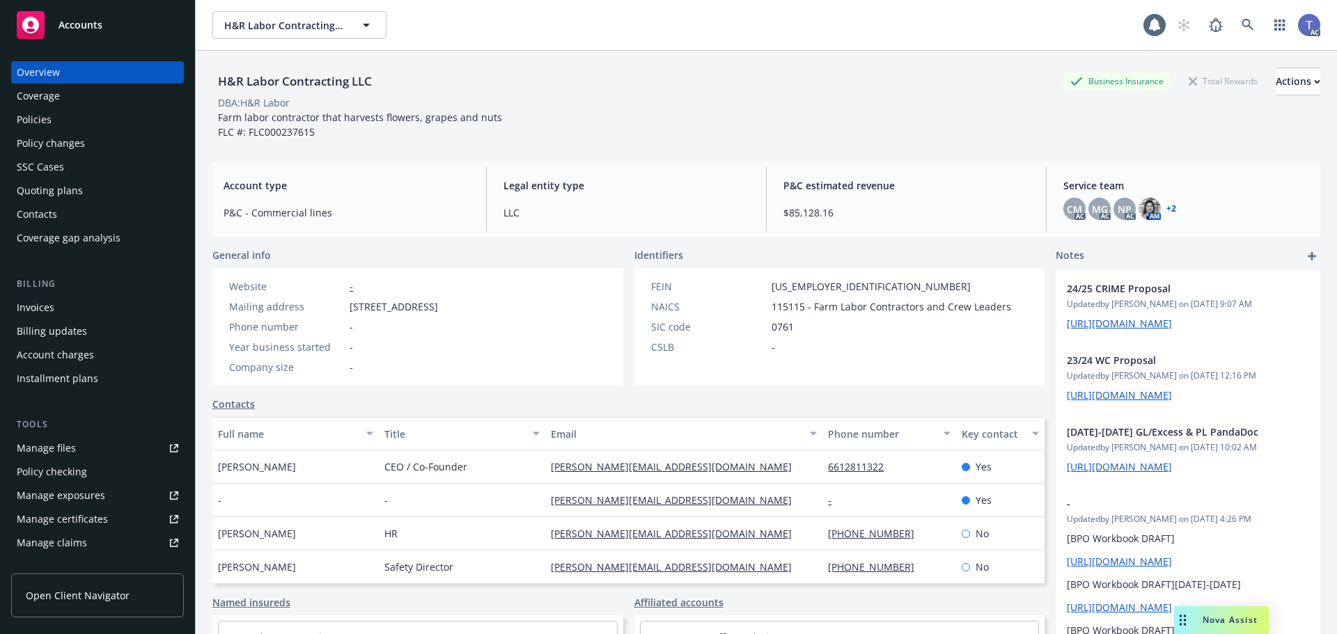
click at [40, 116] on div "Policies" at bounding box center [34, 120] width 35 height 22
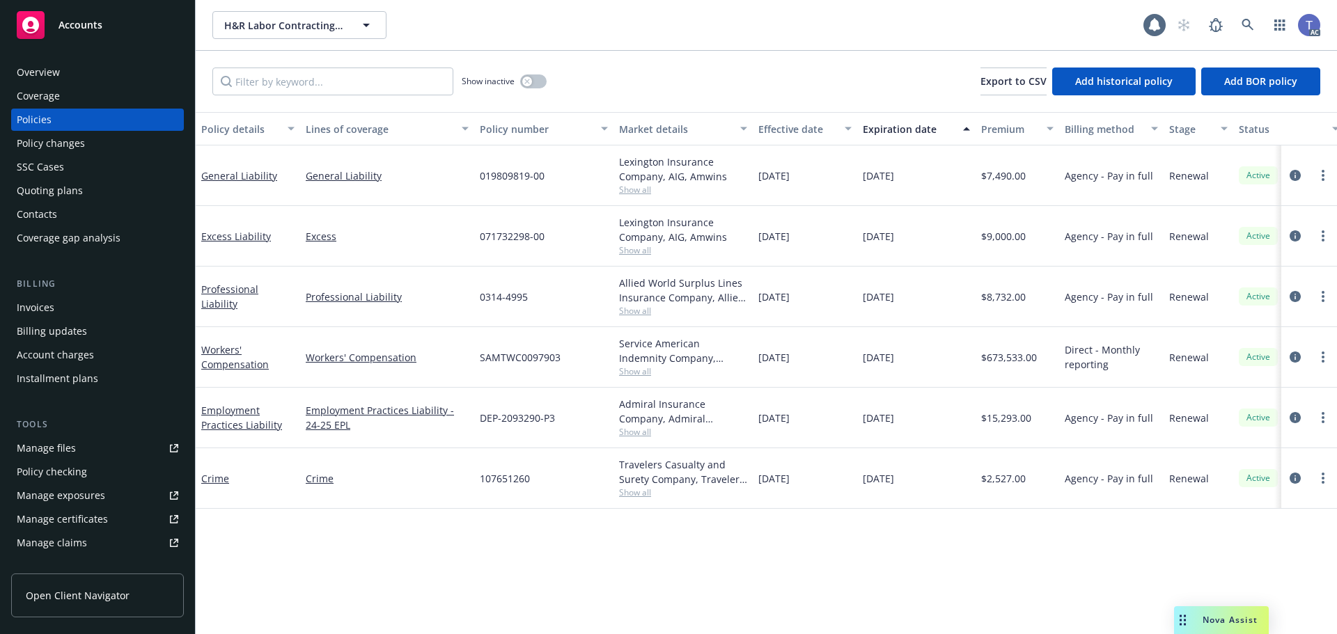
click at [530, 74] on div "Show inactive" at bounding box center [504, 82] width 85 height 28
click at [532, 80] on button "button" at bounding box center [533, 82] width 26 height 14
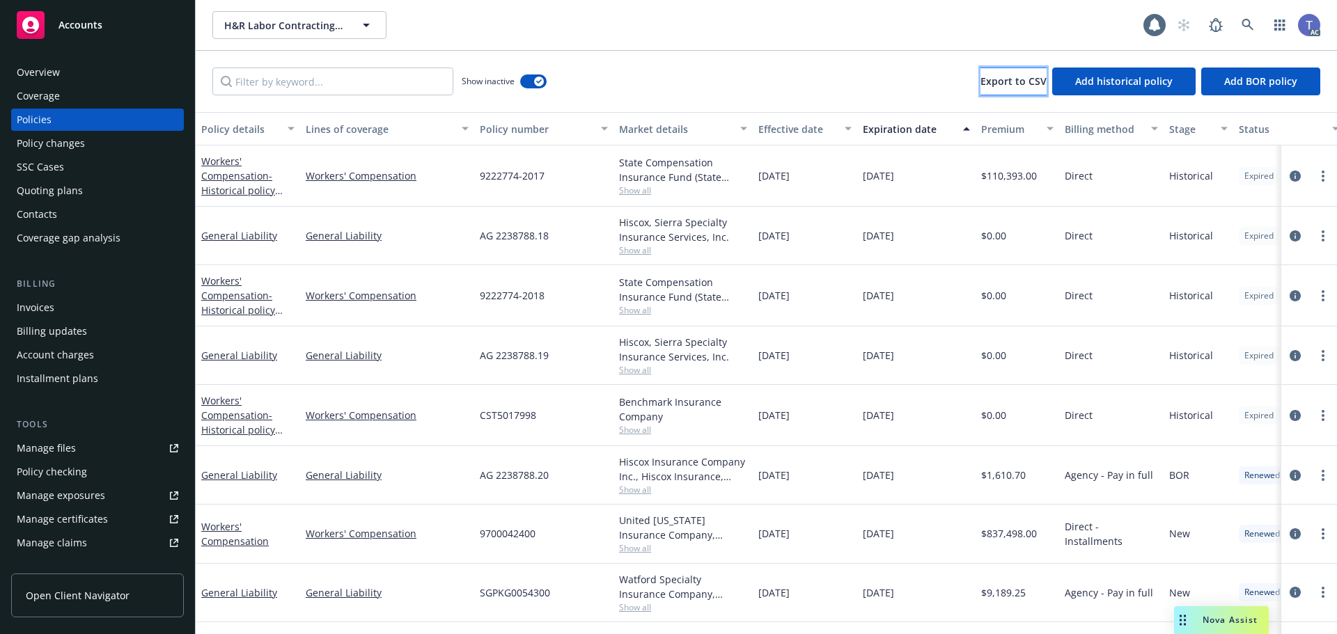
drag, startPoint x: 988, startPoint y: 79, endPoint x: 988, endPoint y: 72, distance: 7.7
click at [988, 78] on span "Export to CSV" at bounding box center [1014, 81] width 66 height 13
click at [75, 77] on div "Overview" at bounding box center [98, 72] width 162 height 22
